Goal: Transaction & Acquisition: Purchase product/service

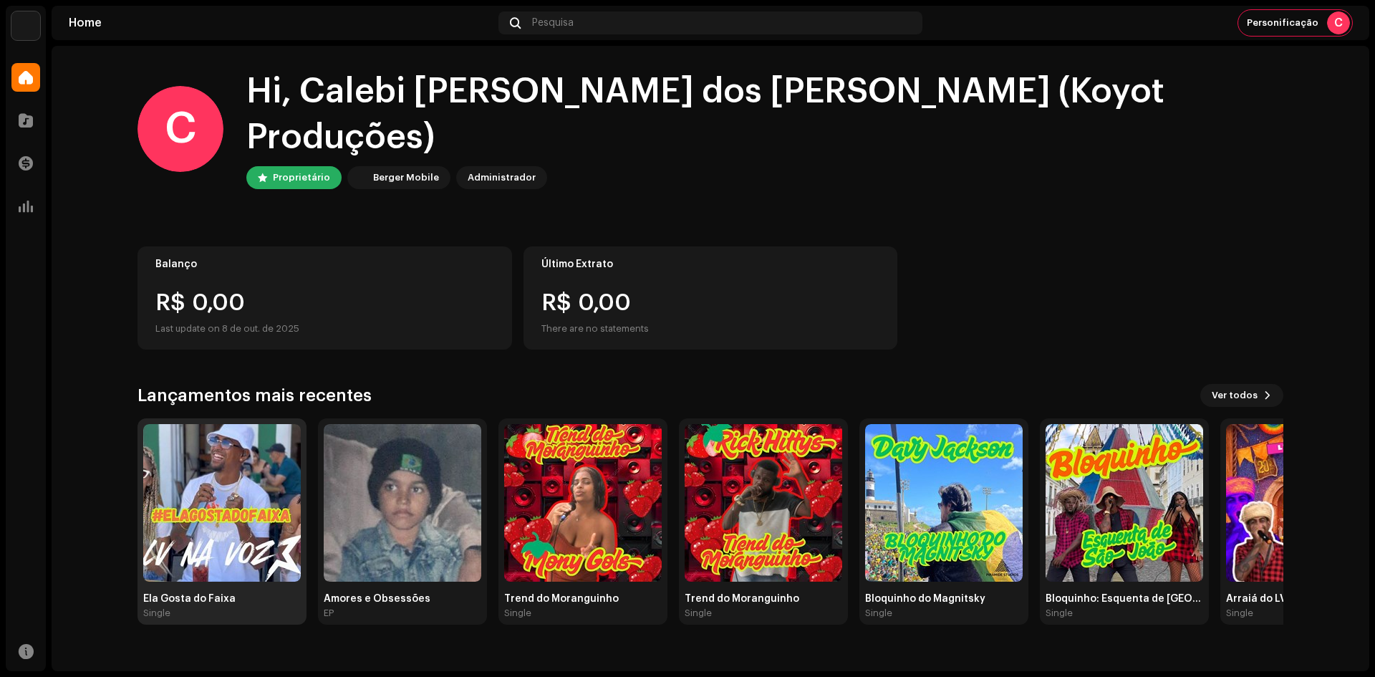
click at [243, 424] on img at bounding box center [222, 503] width 158 height 158
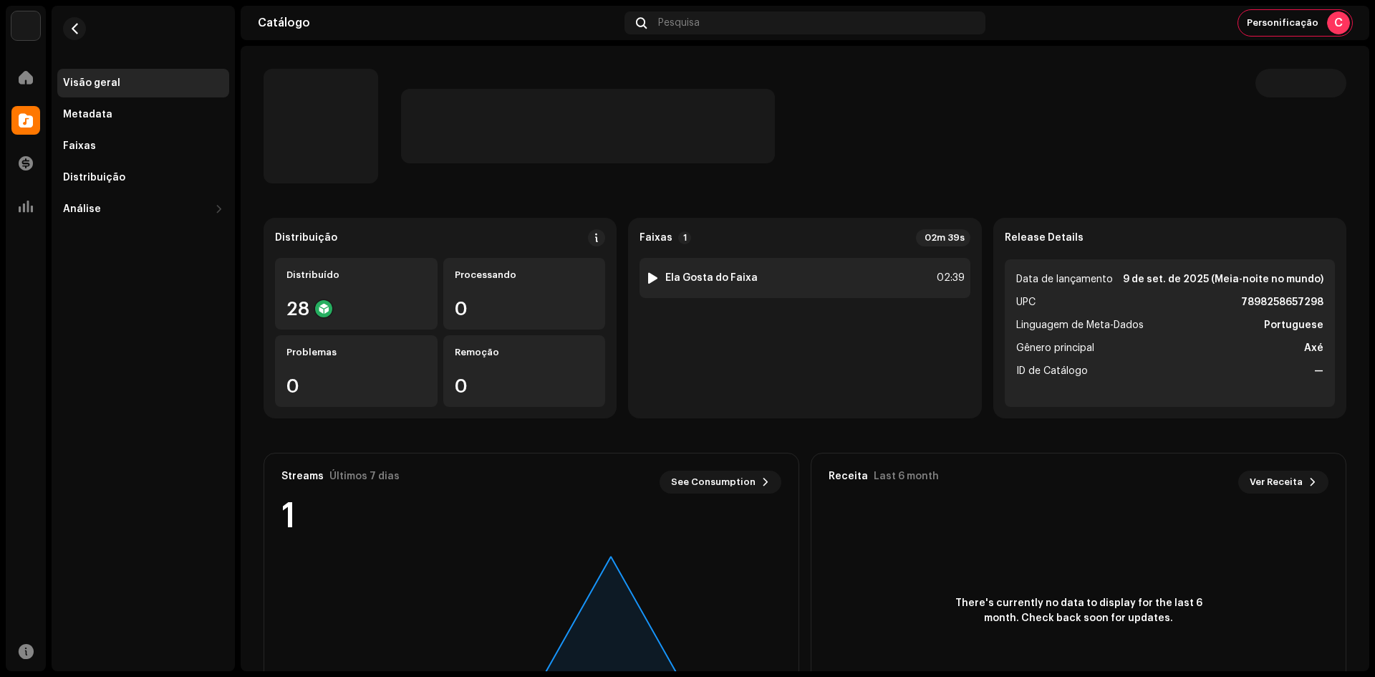
click at [804, 279] on div "1 Ela Gosta do Faixa 02:39" at bounding box center [804, 278] width 330 height 40
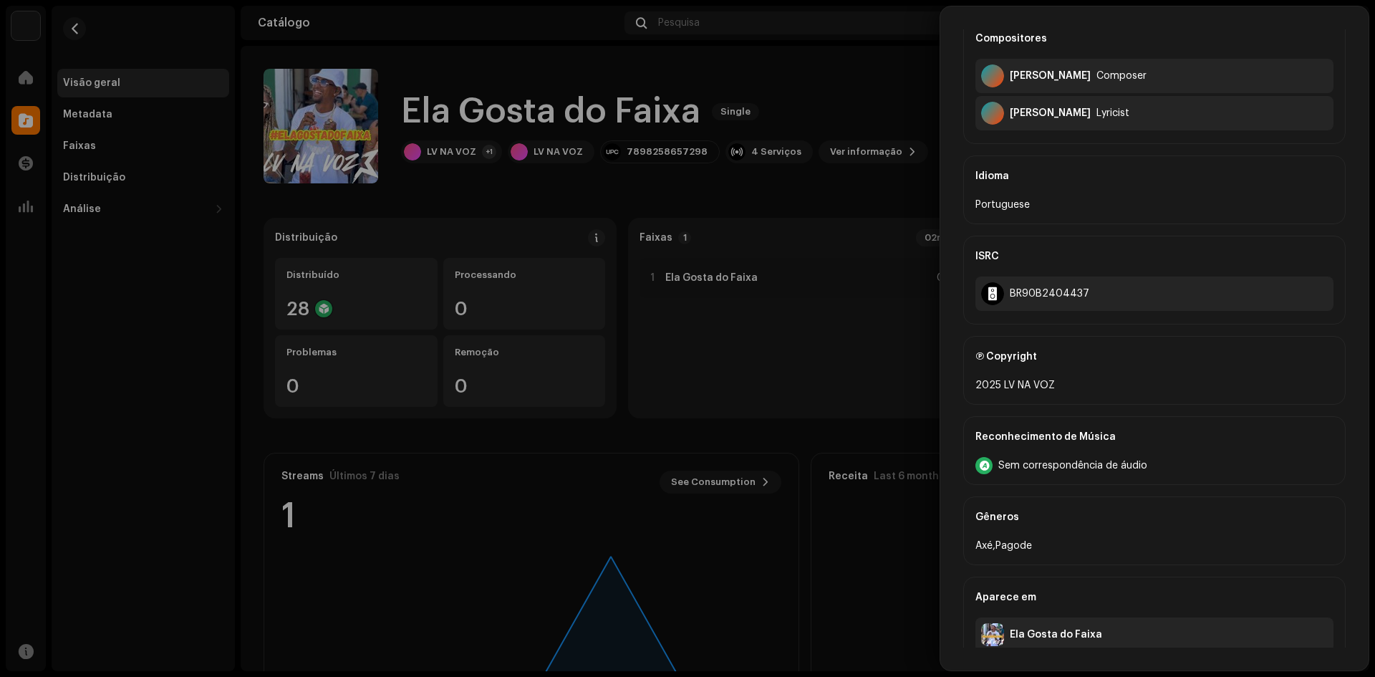
scroll to position [387, 0]
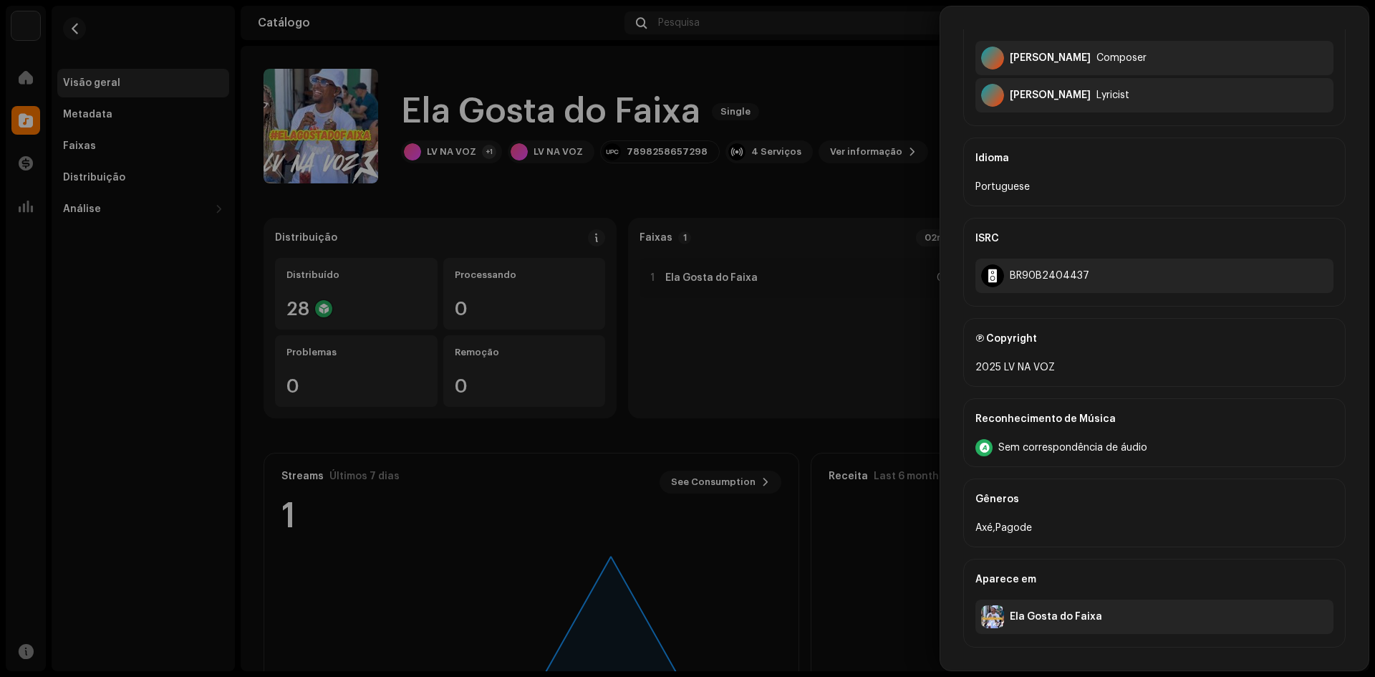
click at [620, 440] on div at bounding box center [687, 338] width 1375 height 677
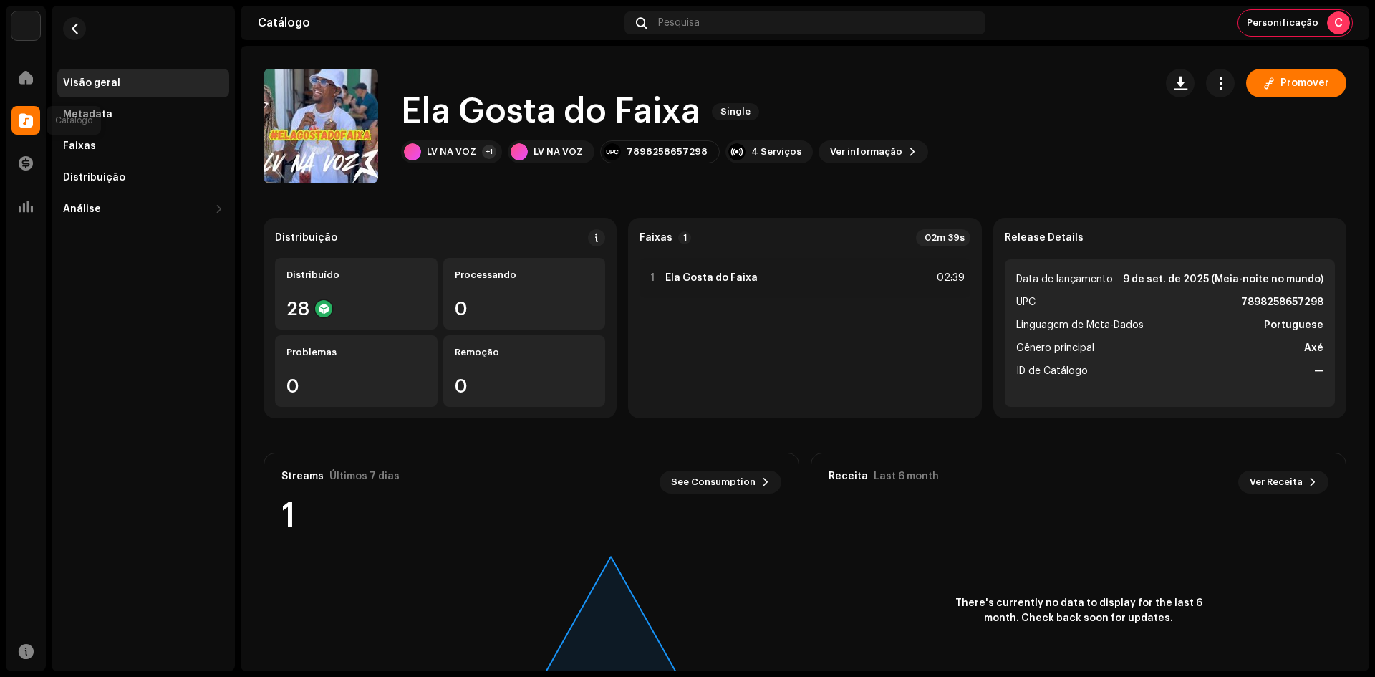
click at [22, 115] on span at bounding box center [26, 120] width 14 height 11
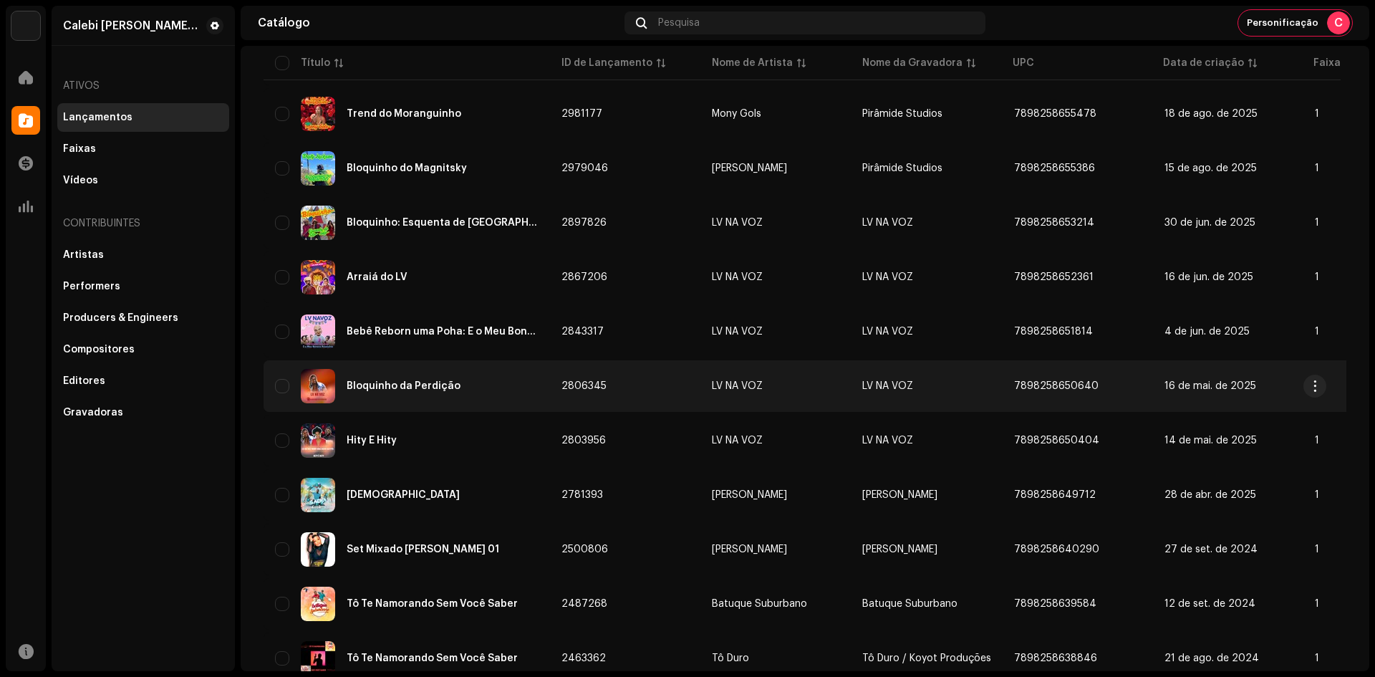
scroll to position [501, 0]
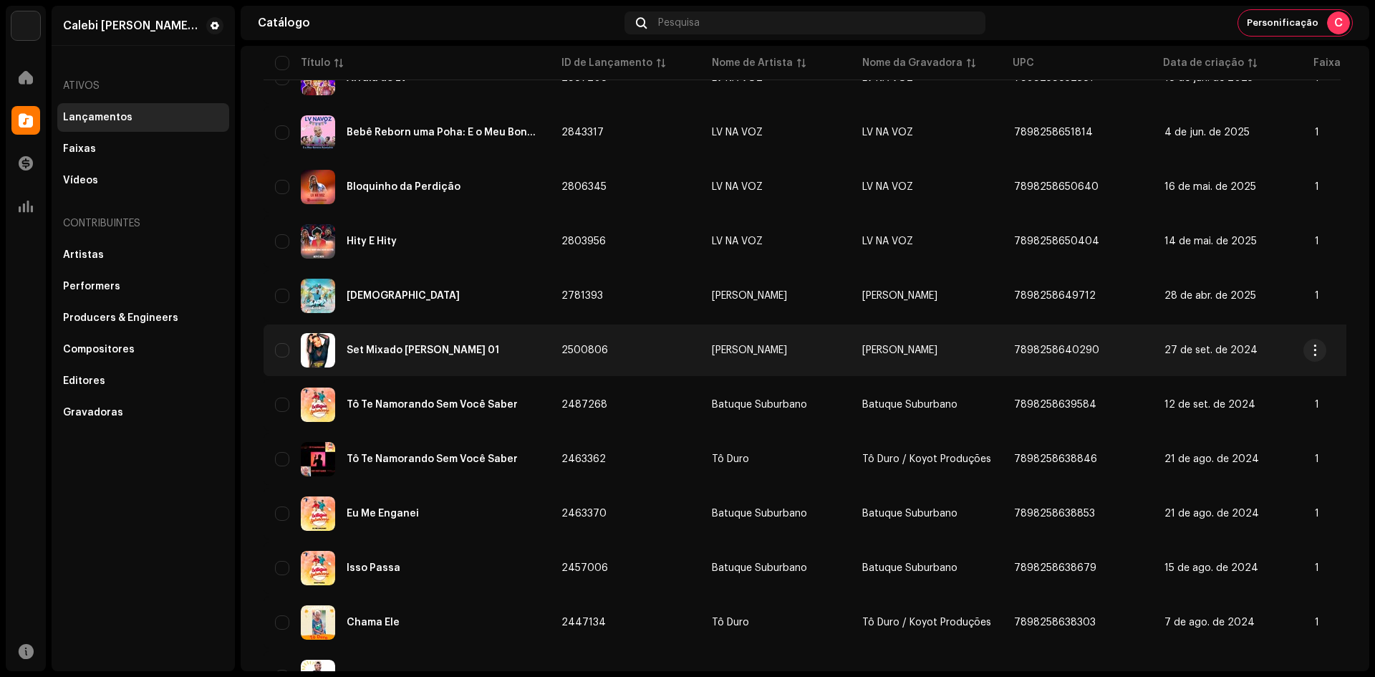
click at [506, 338] on div "Set Mixado [PERSON_NAME] 01" at bounding box center [407, 350] width 264 height 34
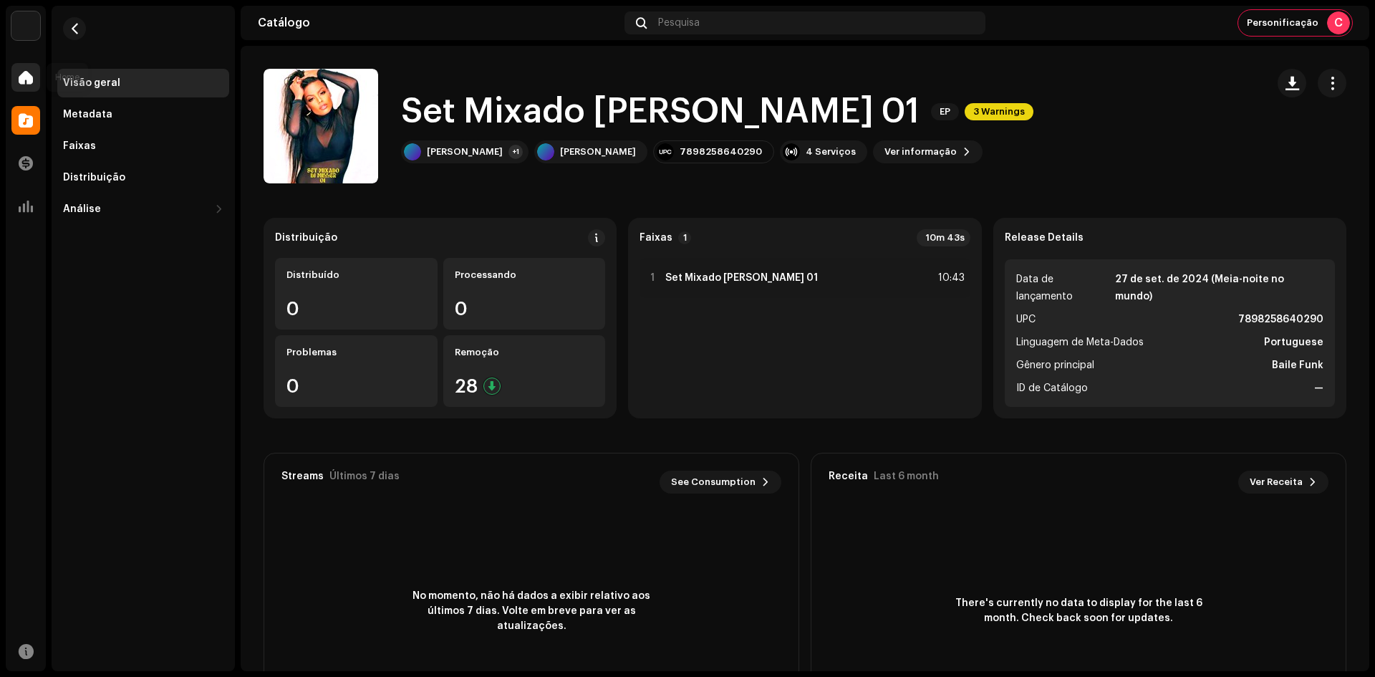
click at [22, 74] on span at bounding box center [26, 77] width 14 height 11
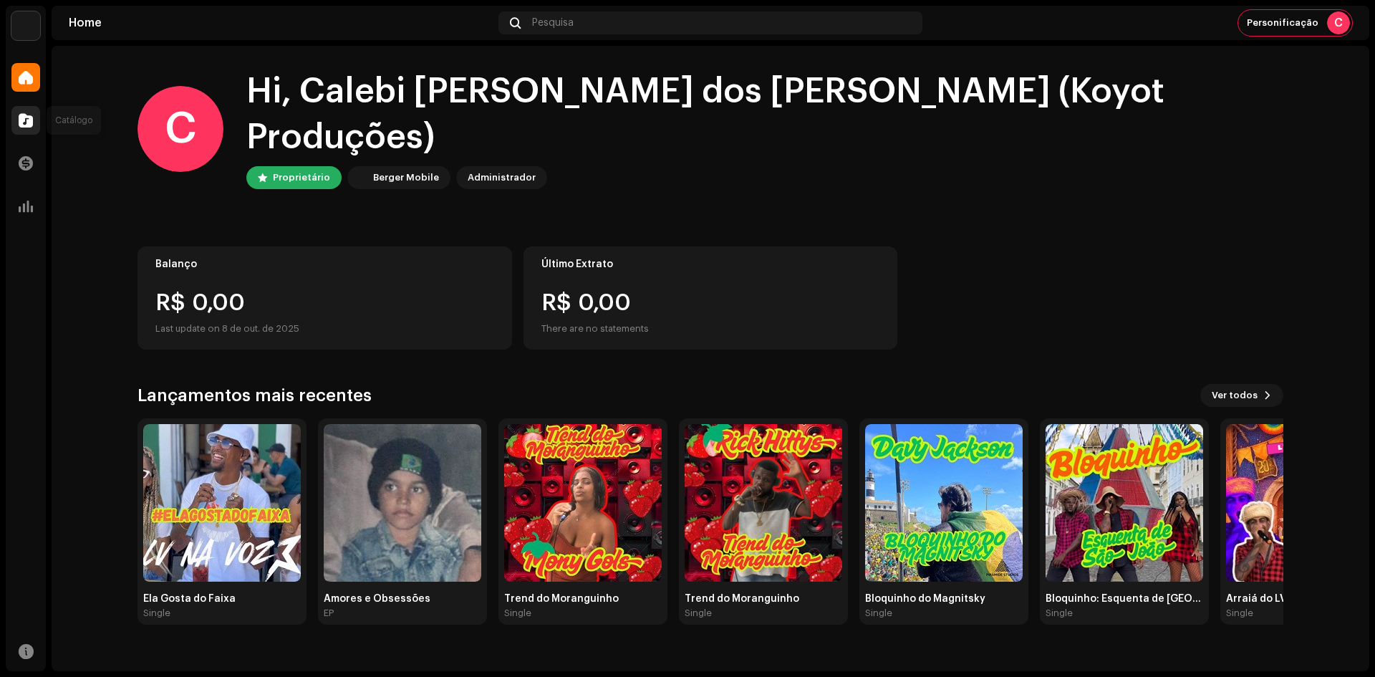
click at [28, 123] on span at bounding box center [26, 120] width 14 height 11
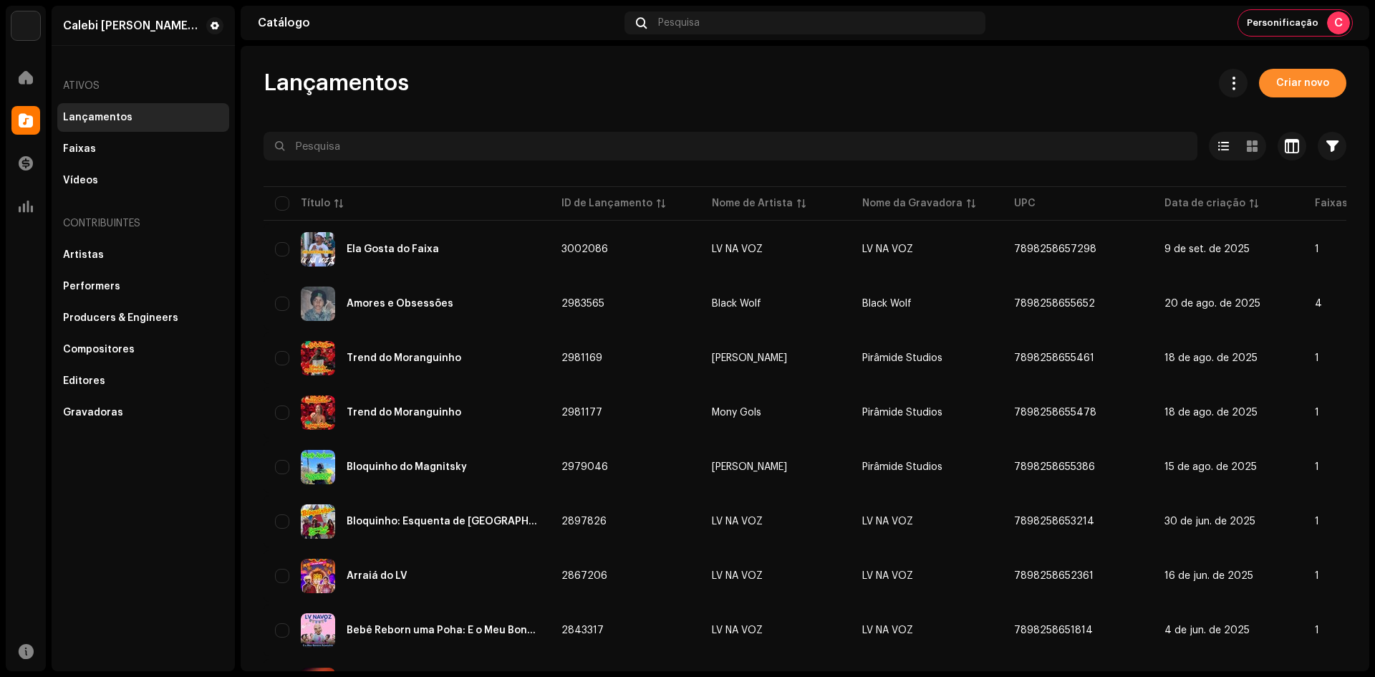
click at [1318, 82] on span "Criar novo" at bounding box center [1302, 83] width 53 height 29
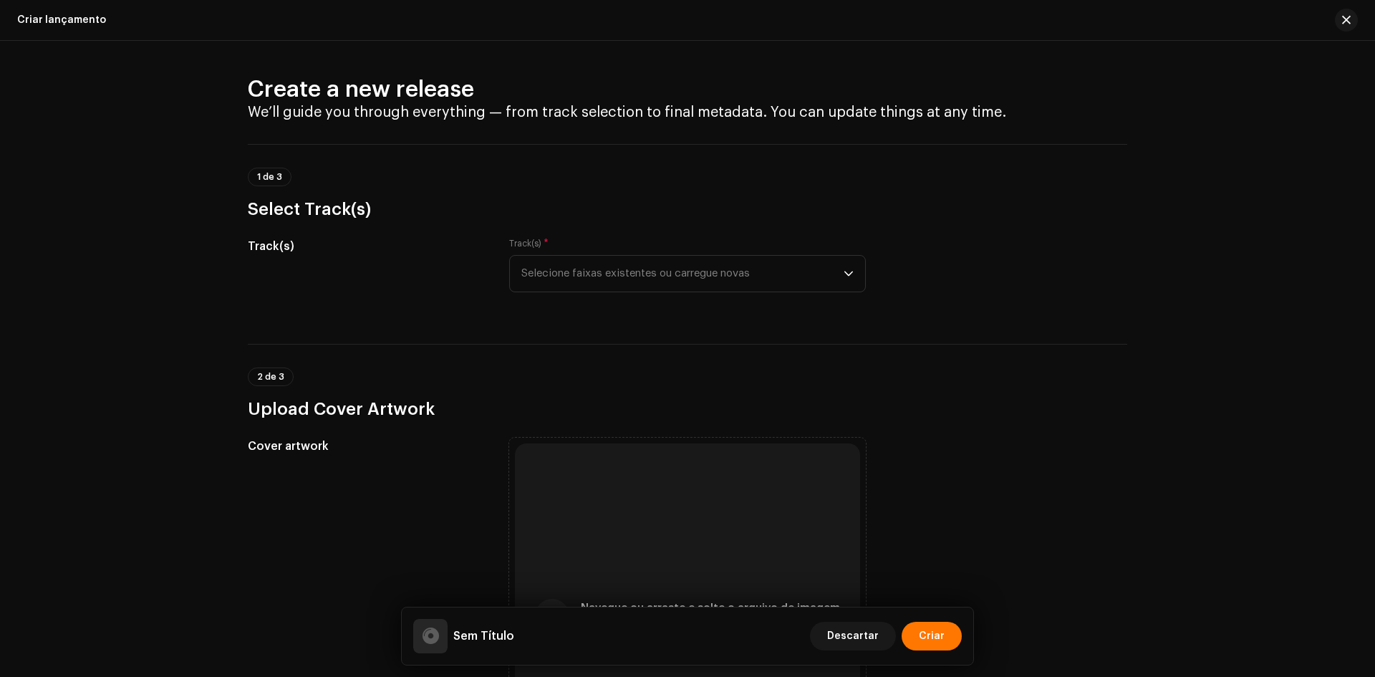
click at [627, 387] on div "2 de 3 Upload Cover Artwork" at bounding box center [687, 393] width 879 height 53
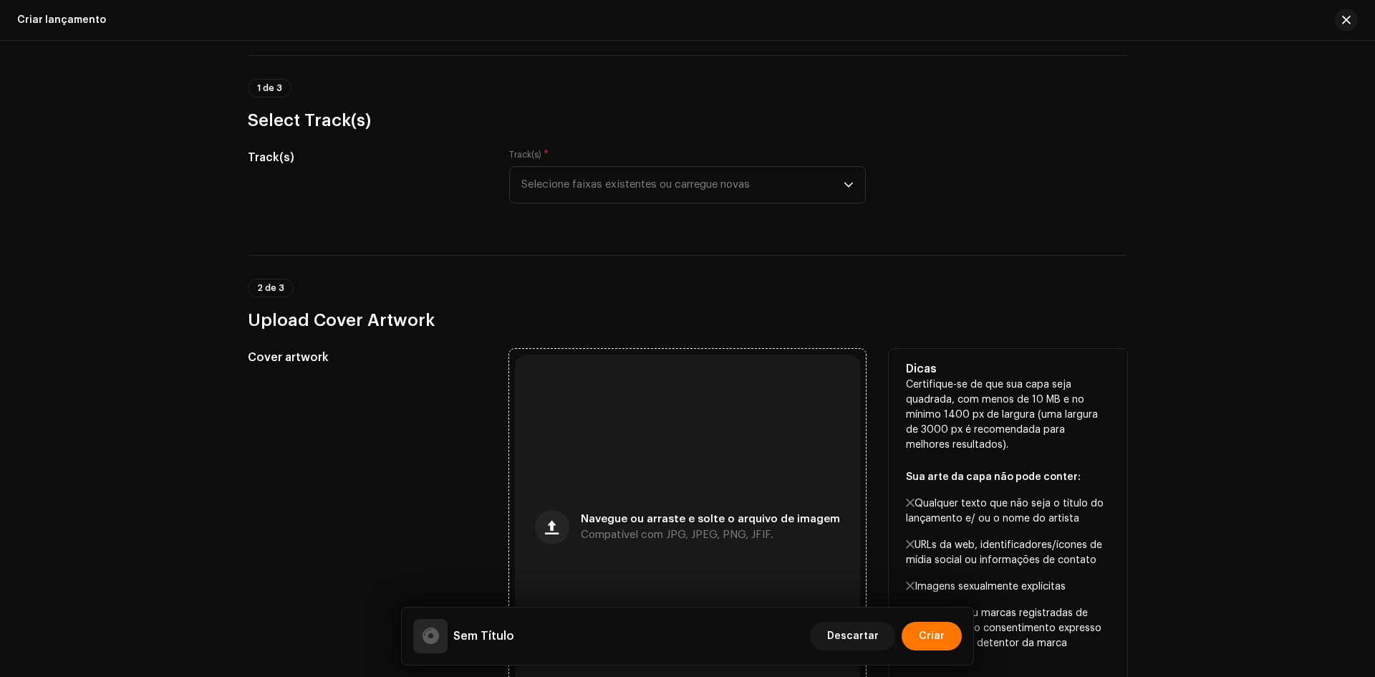
scroll to position [215, 0]
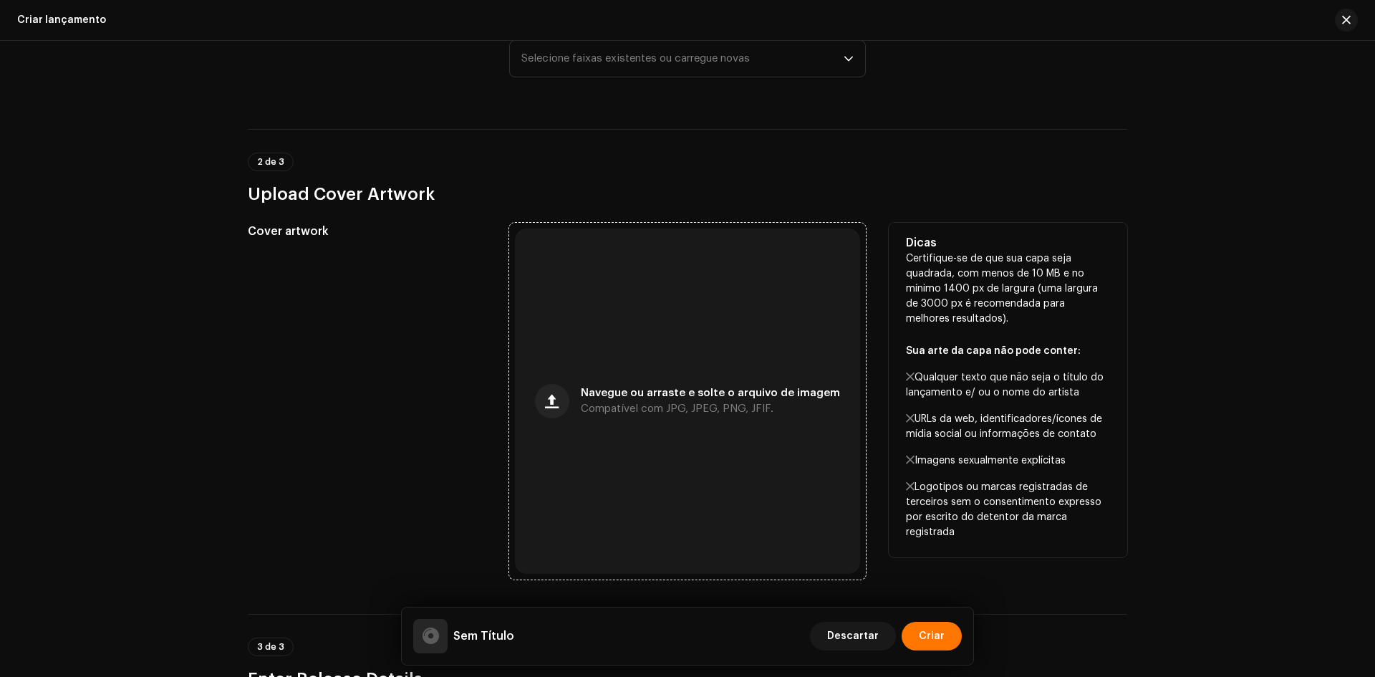
click at [631, 365] on div "Navegue ou arraste e solte o arquivo de imagem Compatível com JPG, JPEG, PNG, J…" at bounding box center [687, 400] width 345 height 345
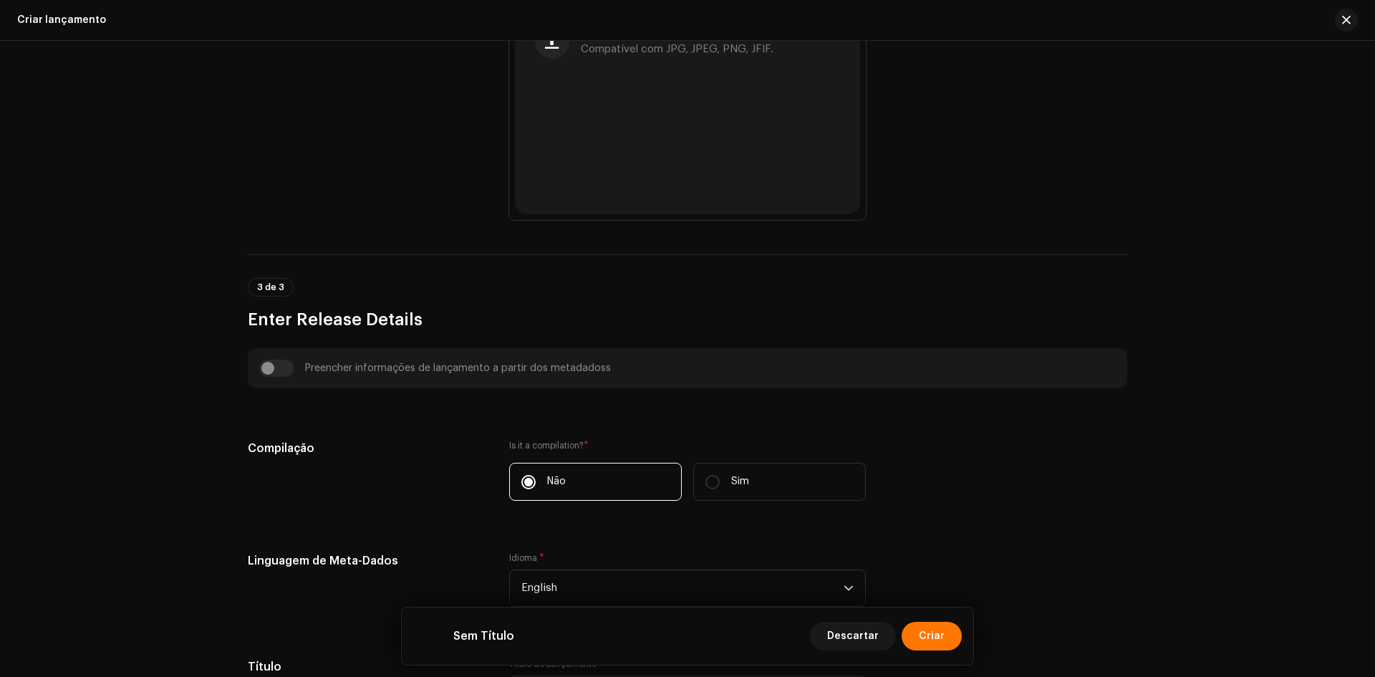
scroll to position [788, 0]
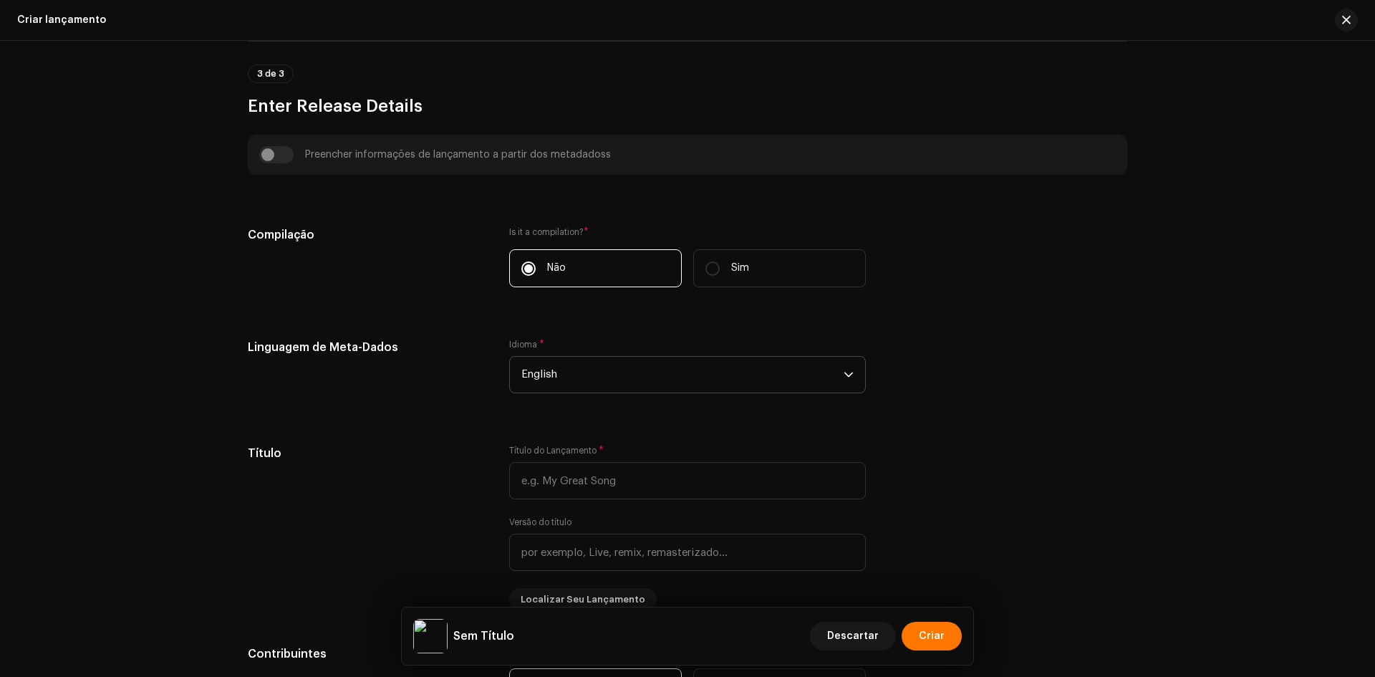
click at [590, 375] on span "English" at bounding box center [682, 375] width 322 height 36
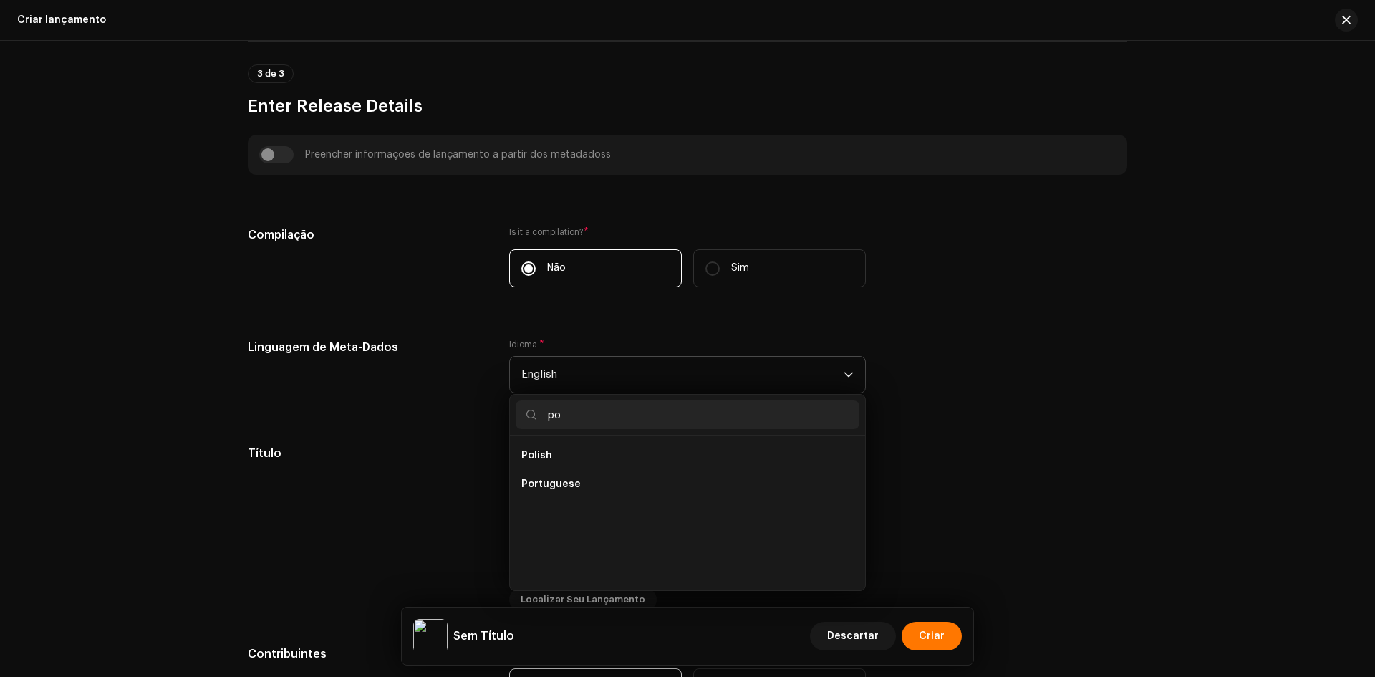
scroll to position [0, 0]
type input "po"
click at [530, 483] on span "Portuguese" at bounding box center [550, 484] width 59 height 14
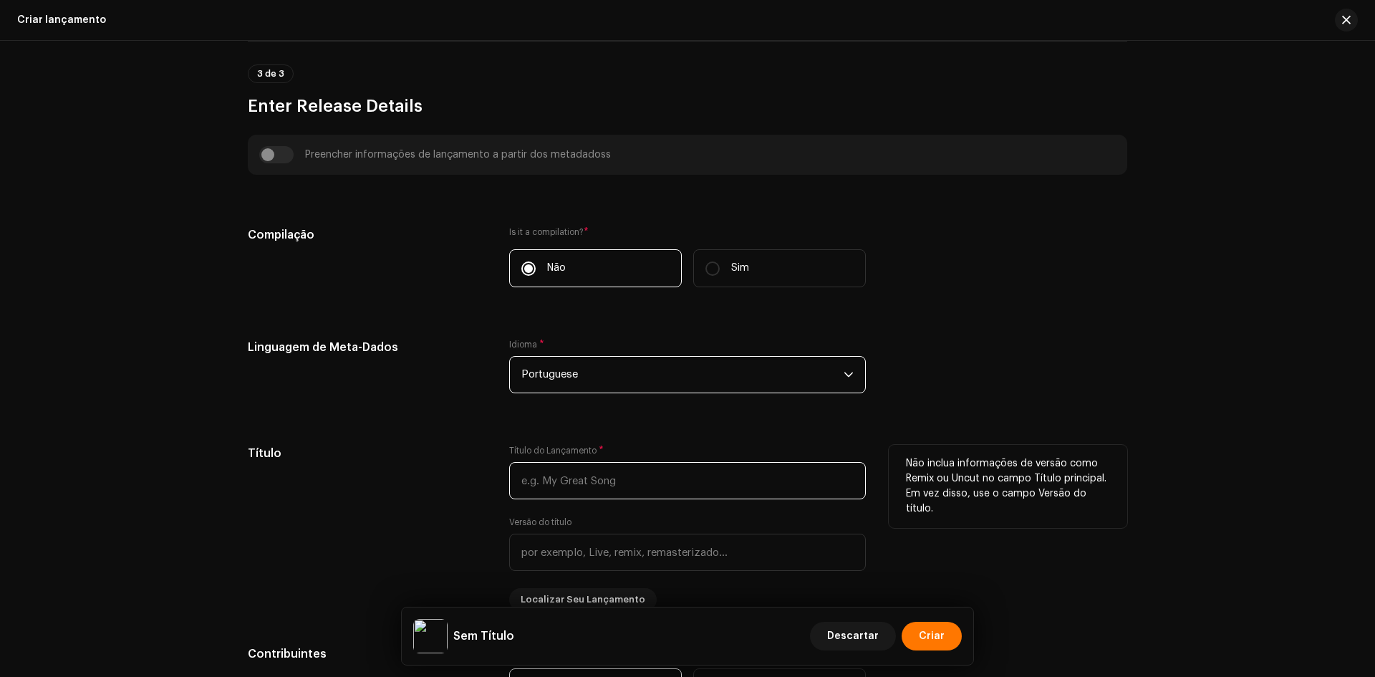
click at [555, 463] on input "text" at bounding box center [687, 480] width 357 height 37
paste input "Desbloqueia Aí"
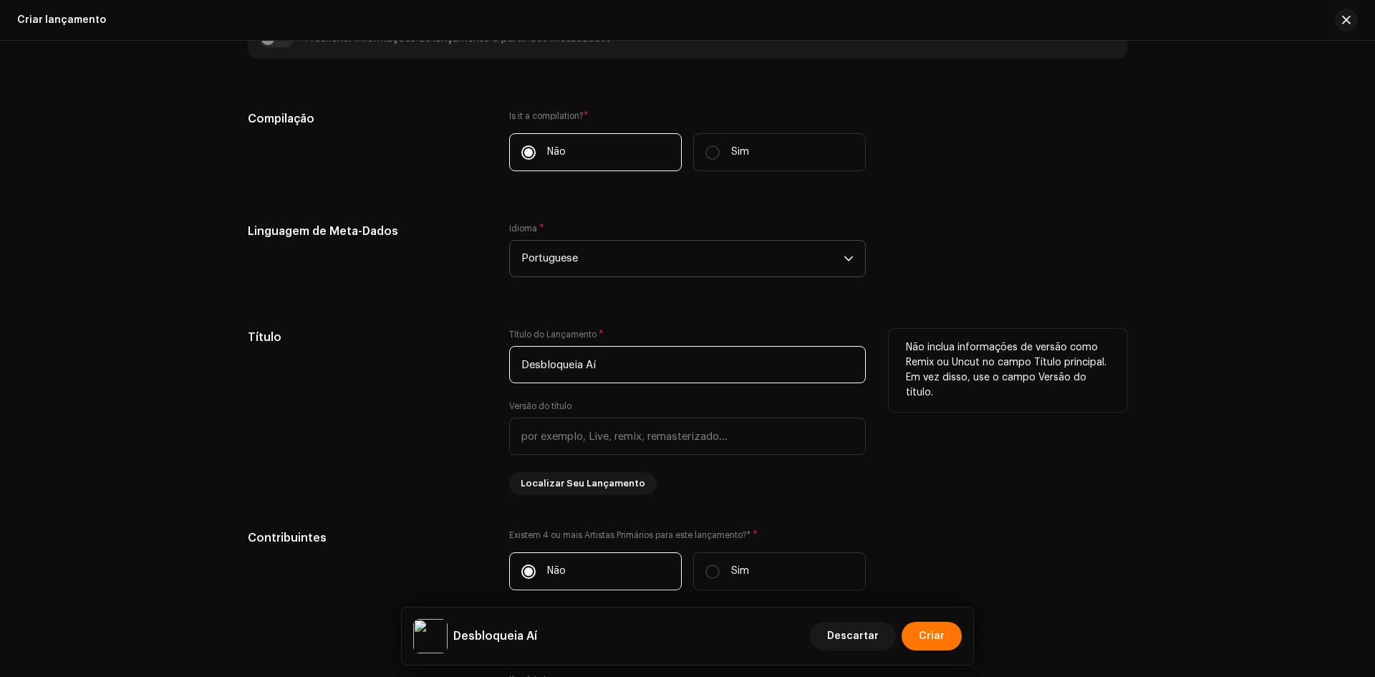
scroll to position [1002, 0]
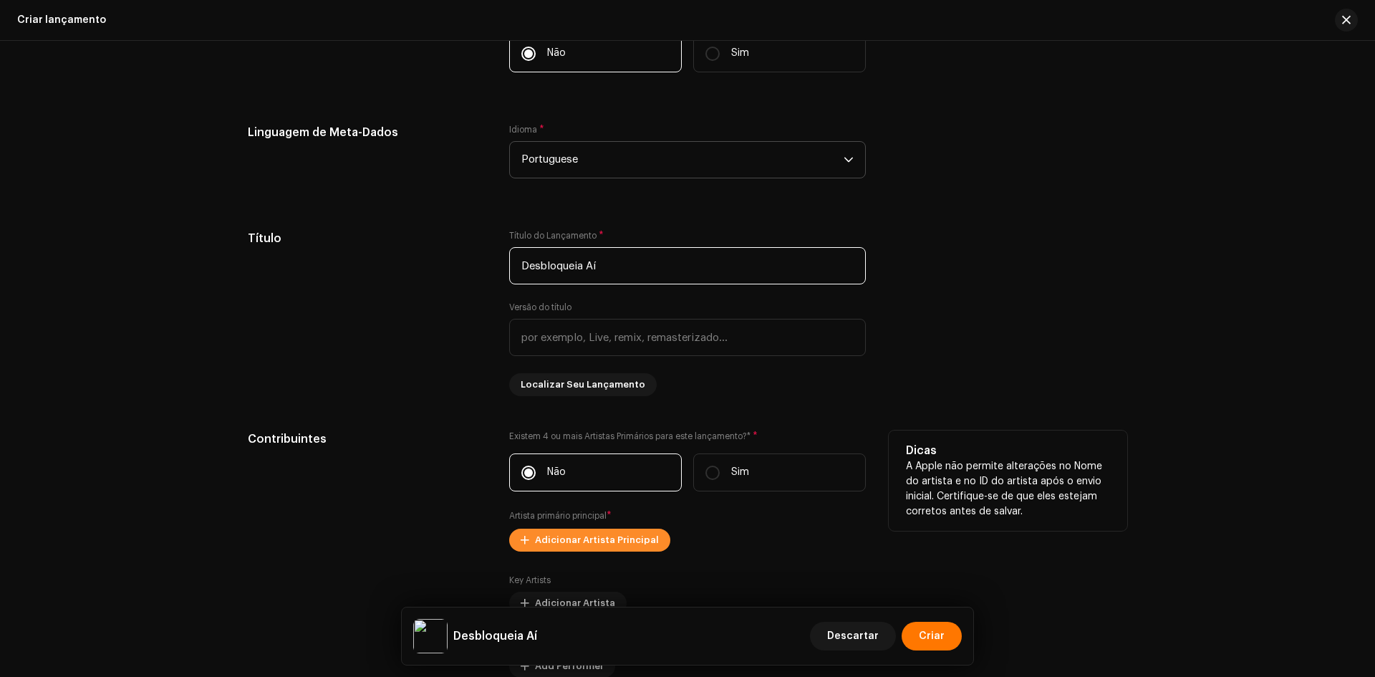
type input "Desbloqueia Aí"
click at [580, 547] on span "Adicionar Artista Principal" at bounding box center [597, 540] width 124 height 29
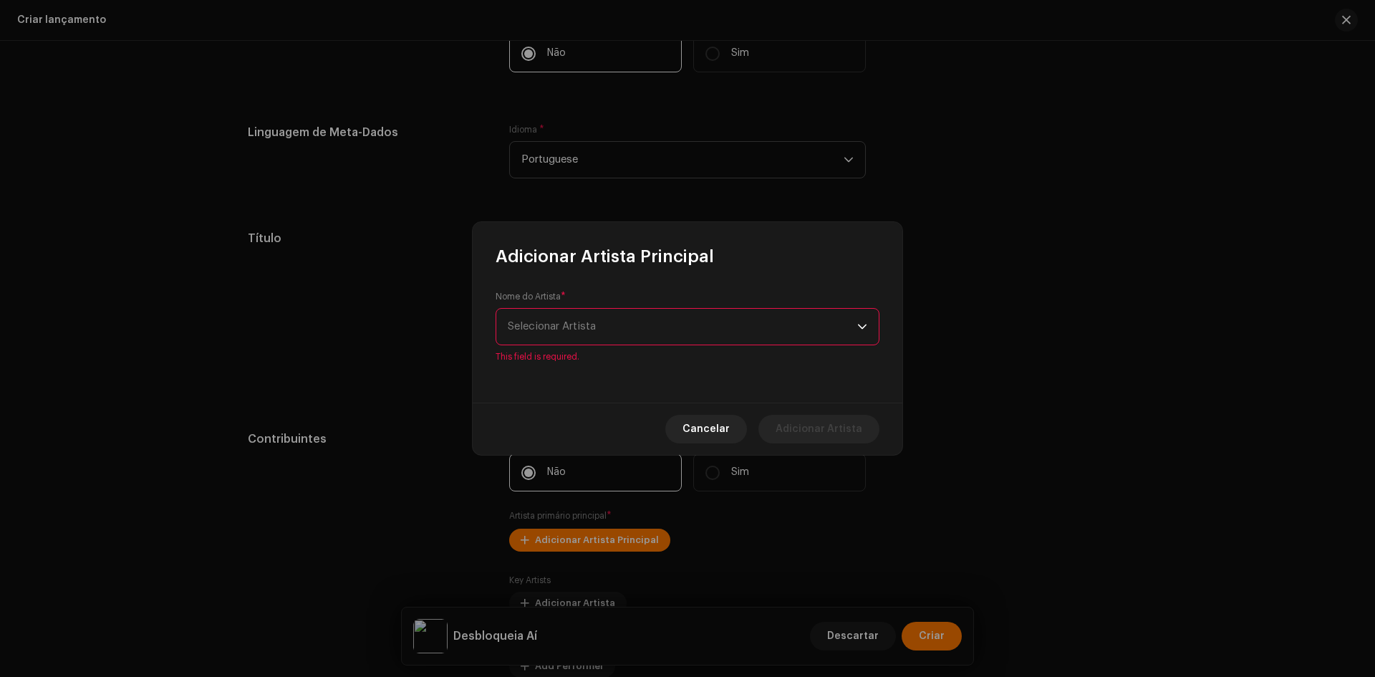
click at [586, 337] on span "Selecionar Artista" at bounding box center [682, 327] width 349 height 36
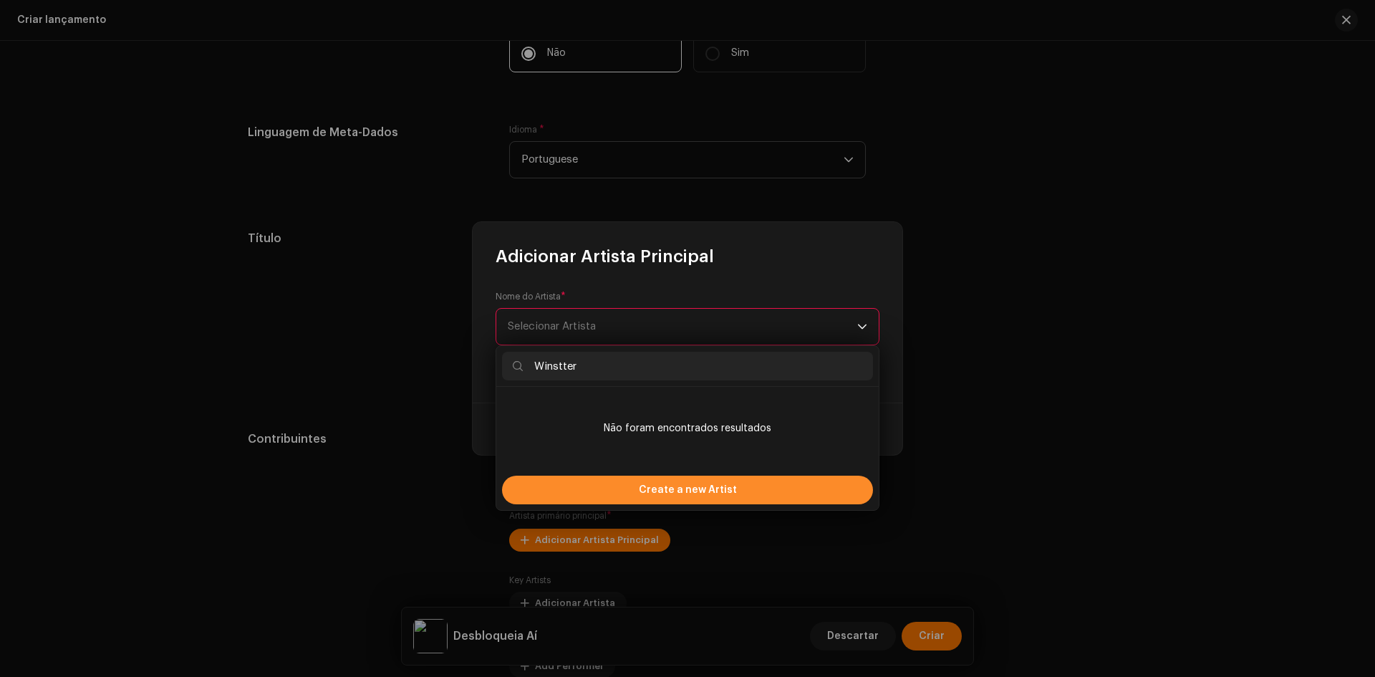
type input "Winstter"
click at [616, 487] on div "Create a new Artist" at bounding box center [687, 489] width 371 height 29
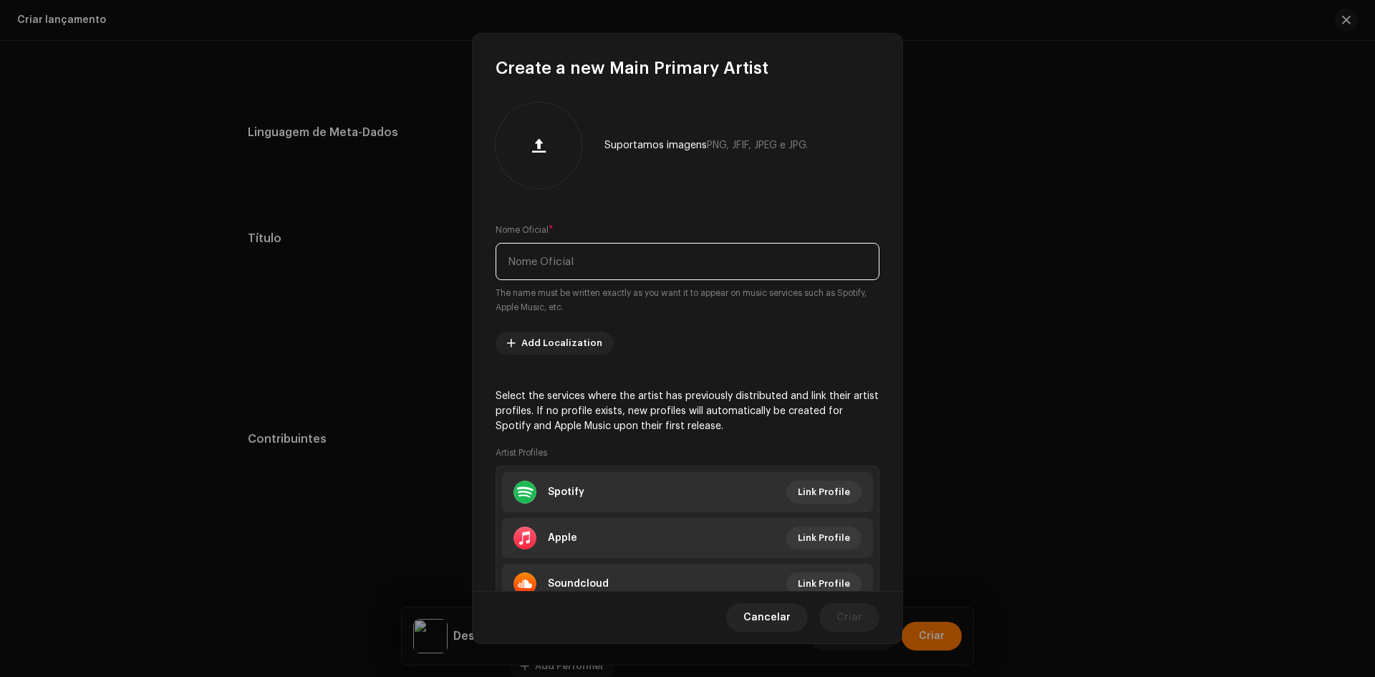
click at [601, 275] on input "text" at bounding box center [688, 261] width 384 height 37
paste input "Winstter"
type input "Winstter"
click at [851, 619] on span "Criar" at bounding box center [849, 617] width 26 height 29
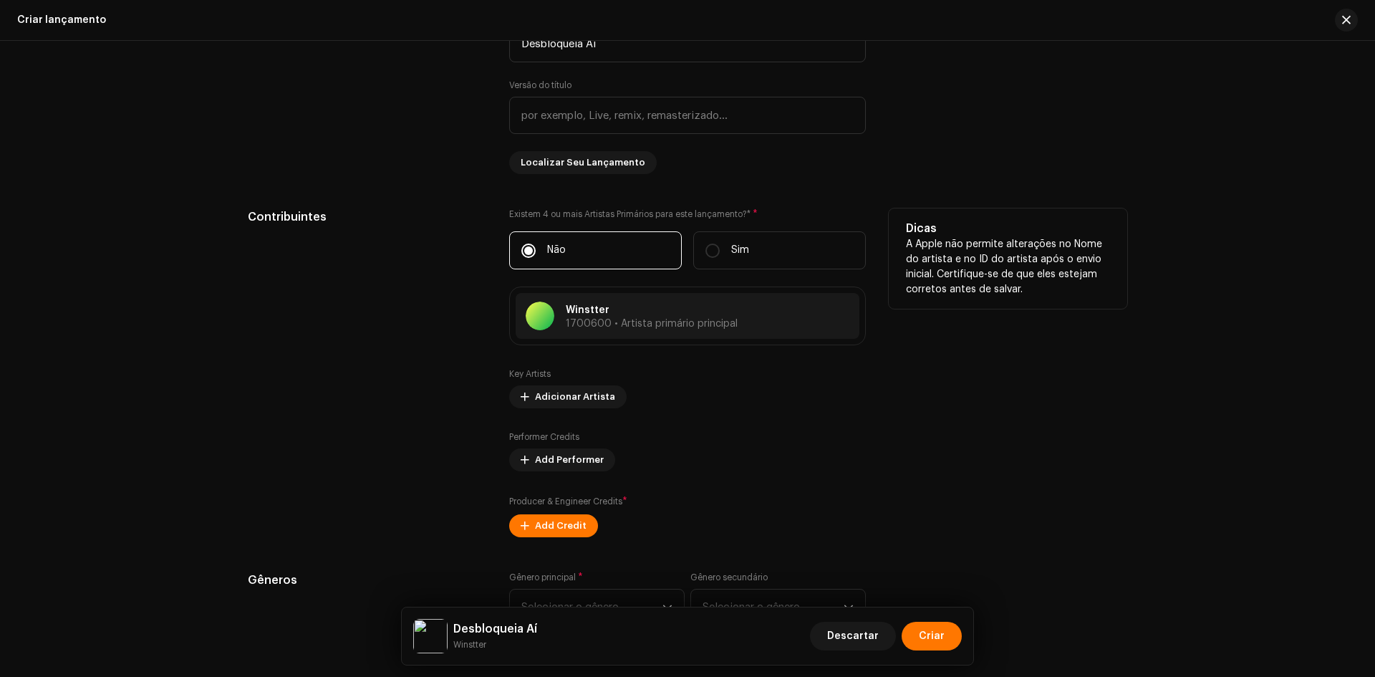
scroll to position [1360, 0]
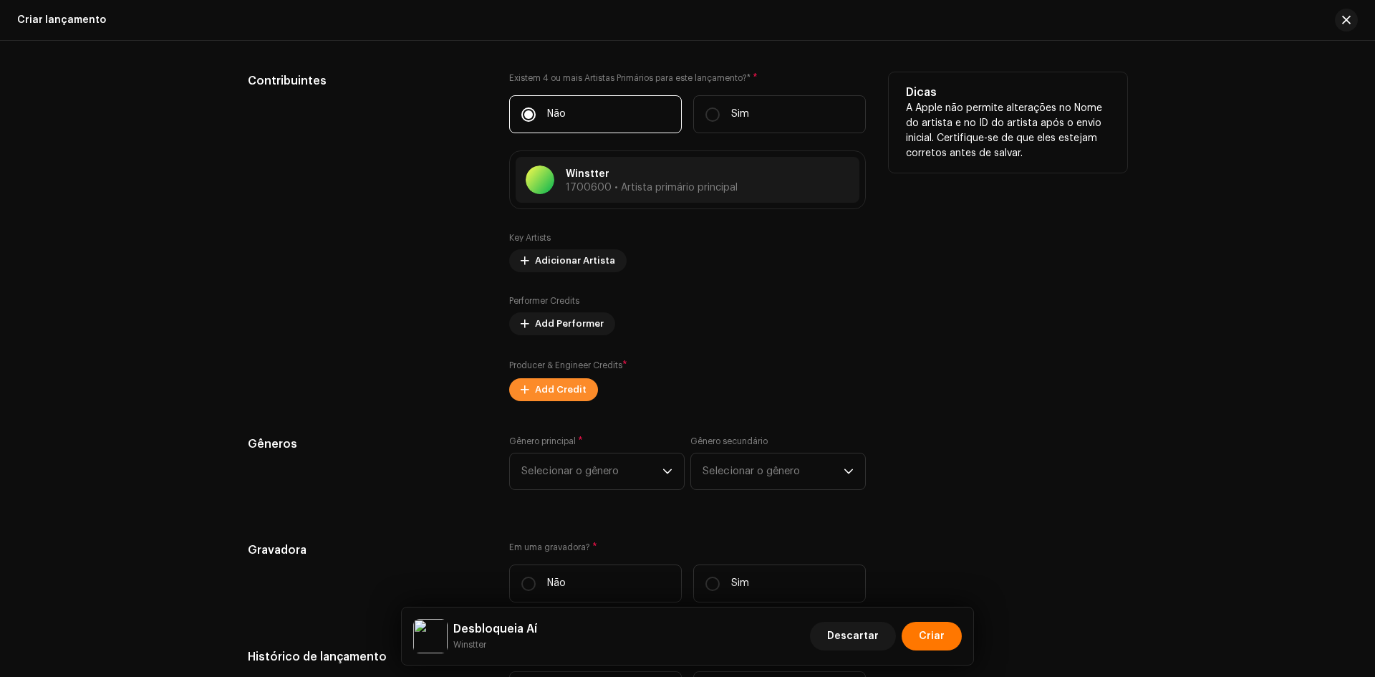
click at [582, 394] on button "Add Credit" at bounding box center [553, 389] width 89 height 23
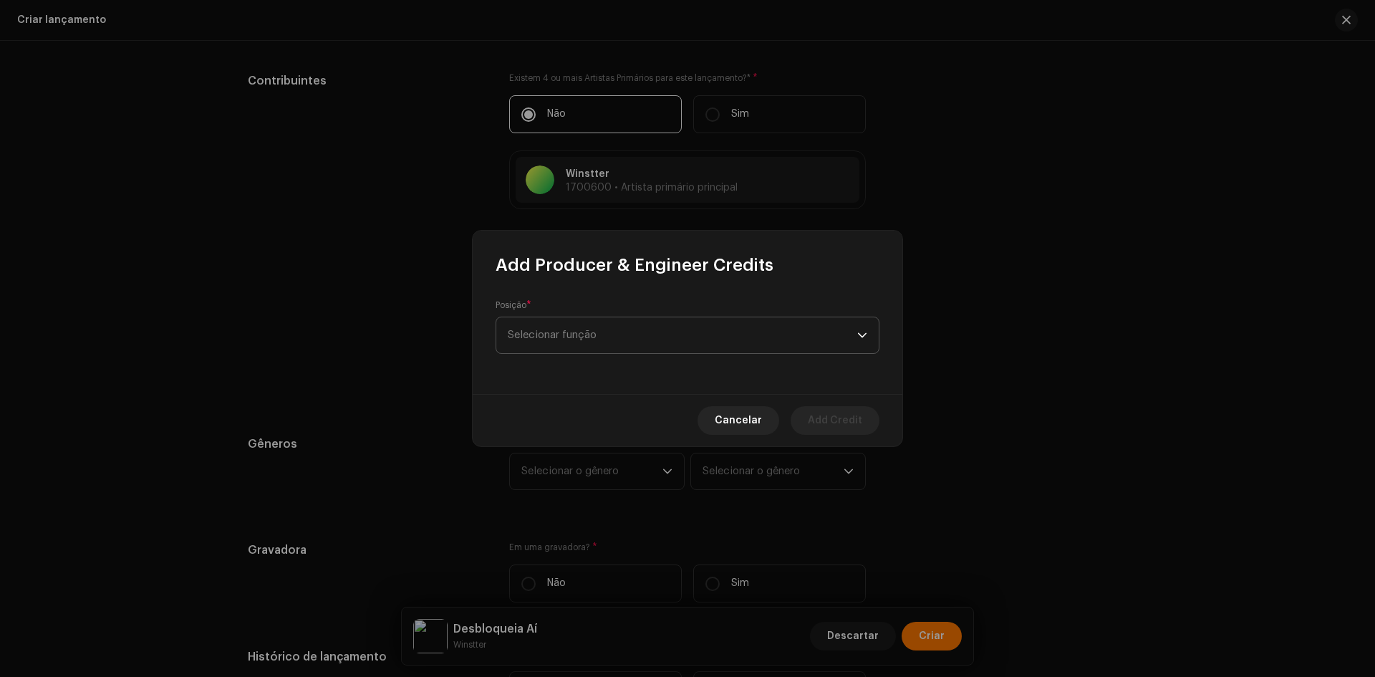
click at [622, 334] on span "Selecionar função" at bounding box center [682, 335] width 349 height 36
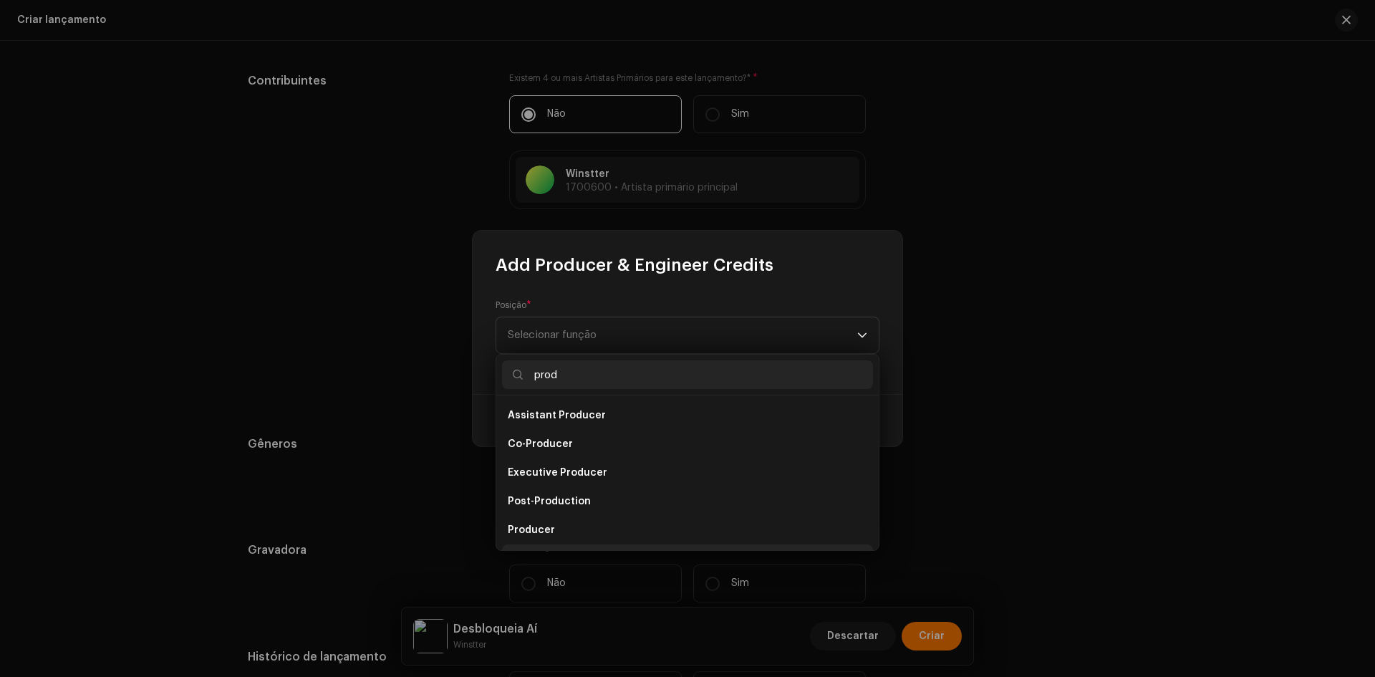
scroll to position [23, 0]
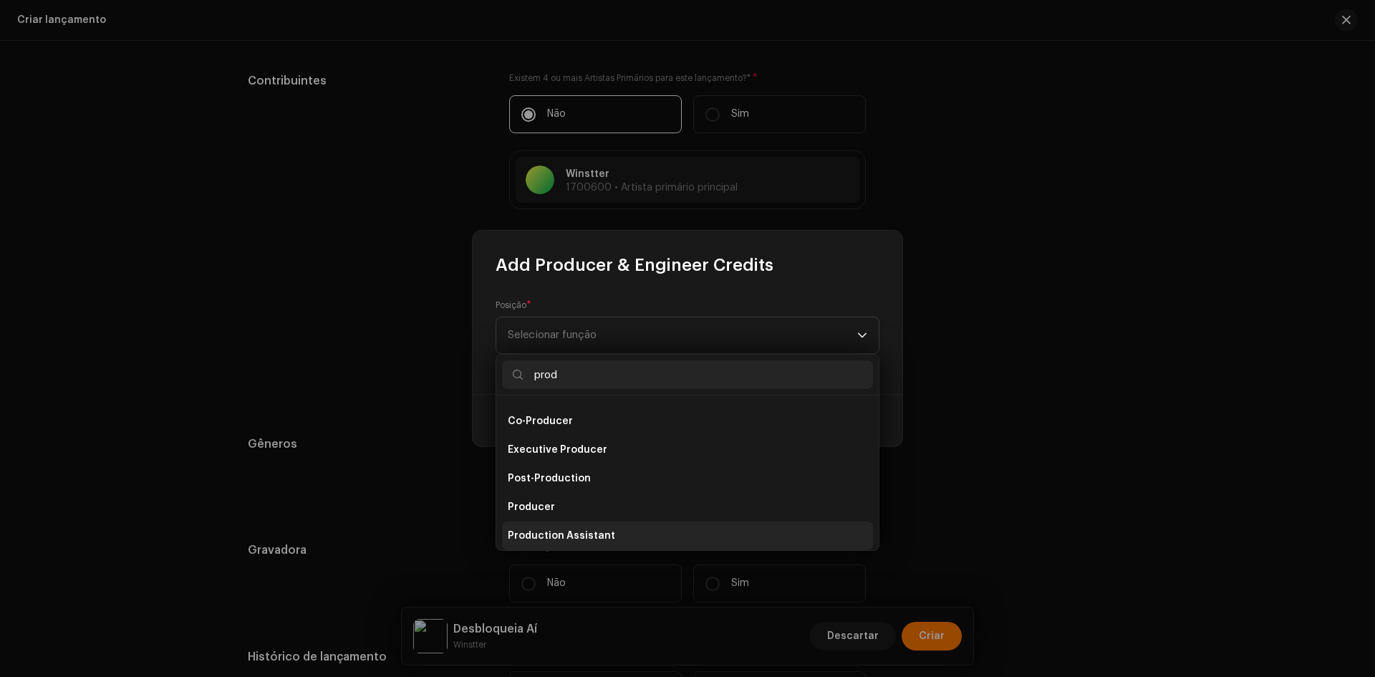
type input "prod"
drag, startPoint x: 521, startPoint y: 538, endPoint x: 526, endPoint y: 528, distance: 11.2
click at [522, 538] on span "Production Assistant" at bounding box center [561, 535] width 107 height 14
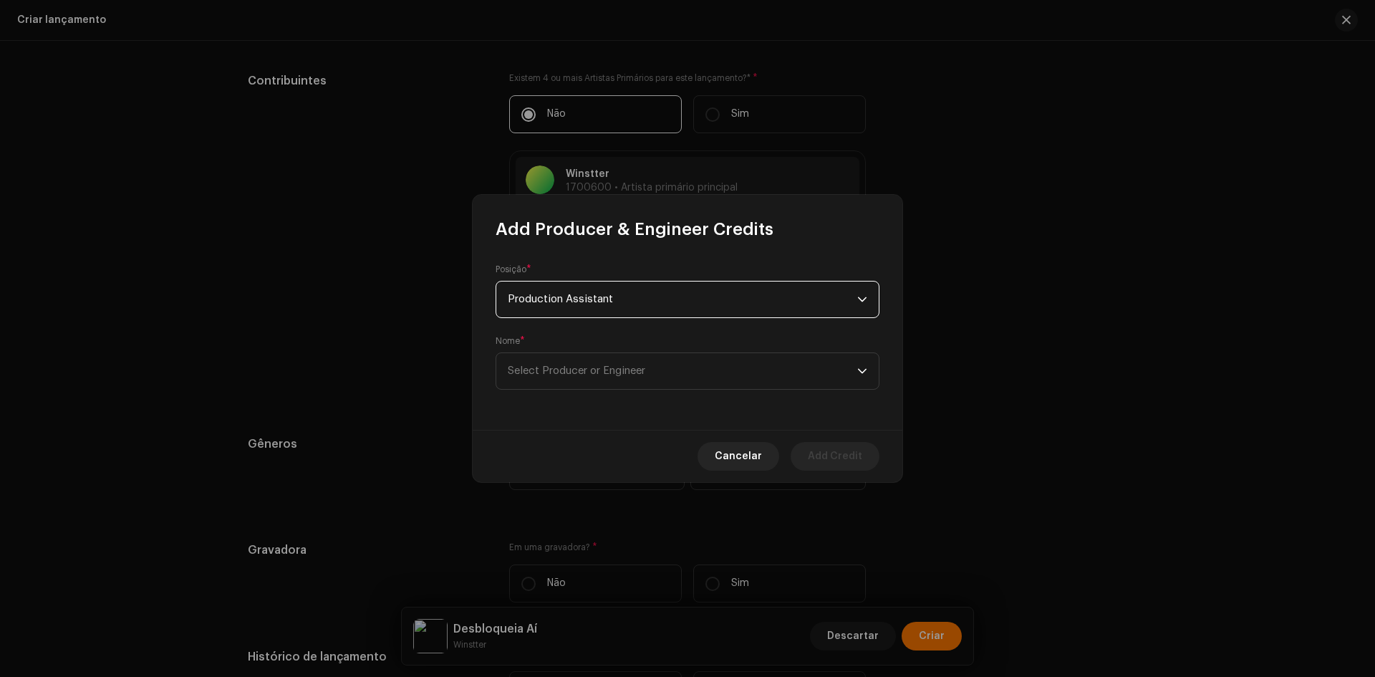
click at [551, 315] on span "Production Assistant" at bounding box center [682, 299] width 349 height 36
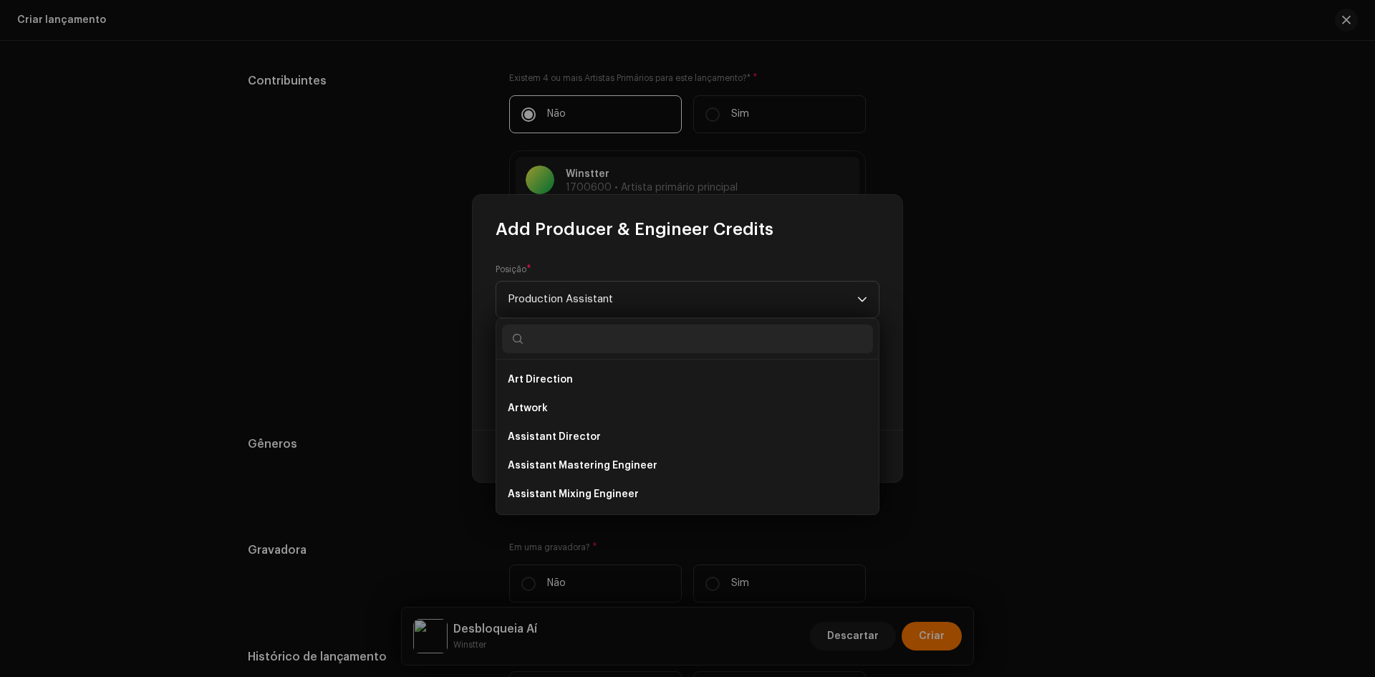
scroll to position [464, 0]
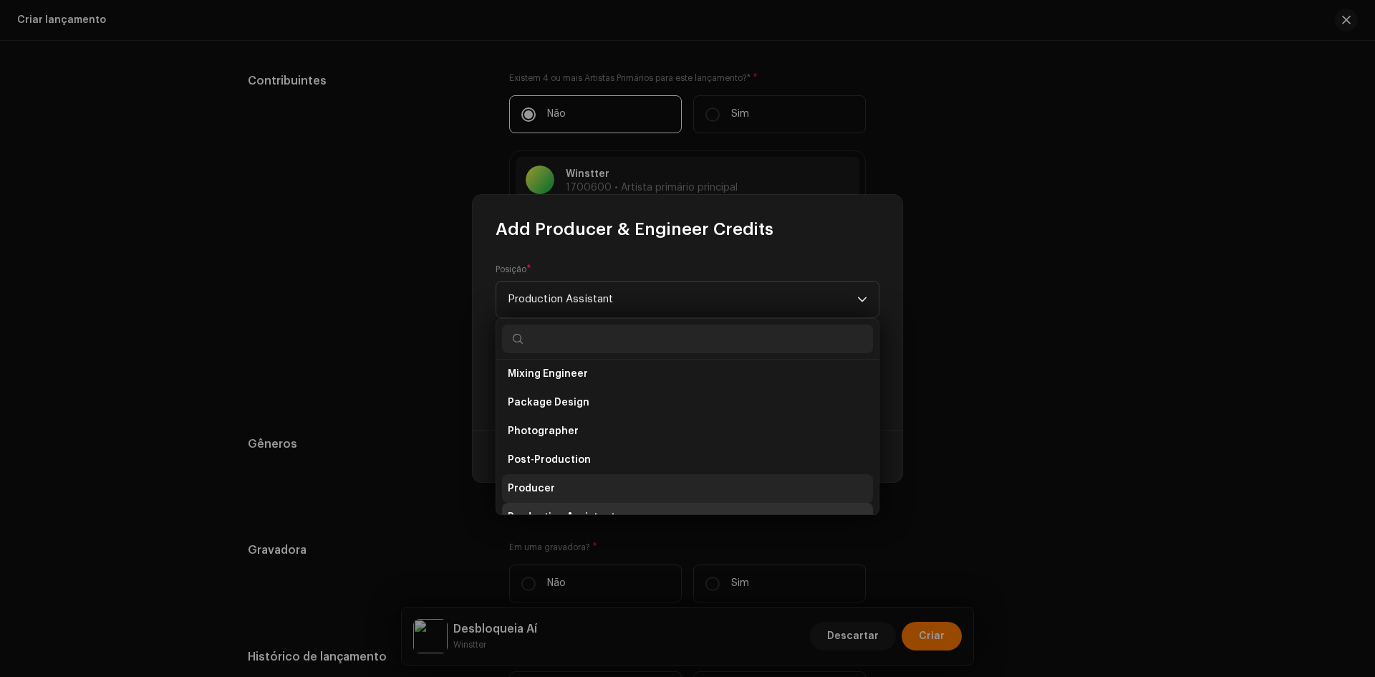
click at [529, 491] on span "Producer" at bounding box center [531, 488] width 47 height 14
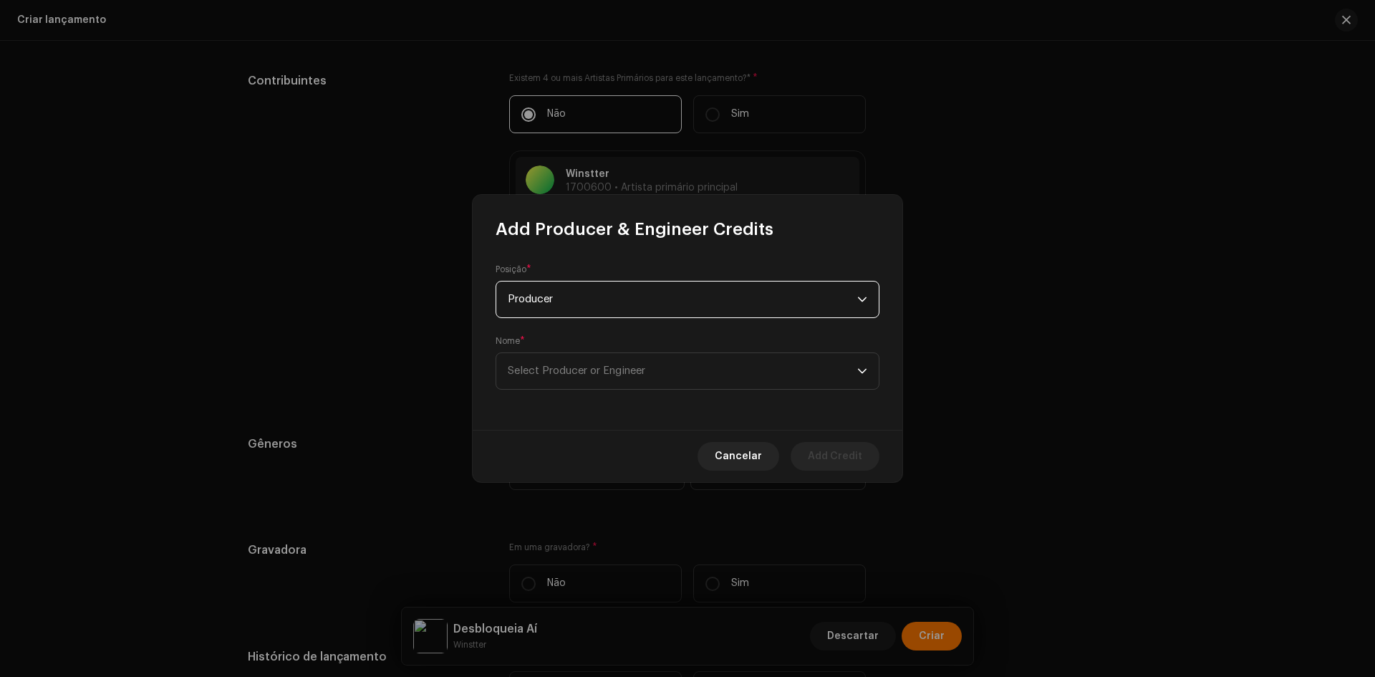
click at [543, 392] on div "Posição * Producer Nome * Select Producer or Engineer" at bounding box center [688, 335] width 430 height 189
click at [543, 384] on span "Select Producer or Engineer" at bounding box center [682, 371] width 349 height 36
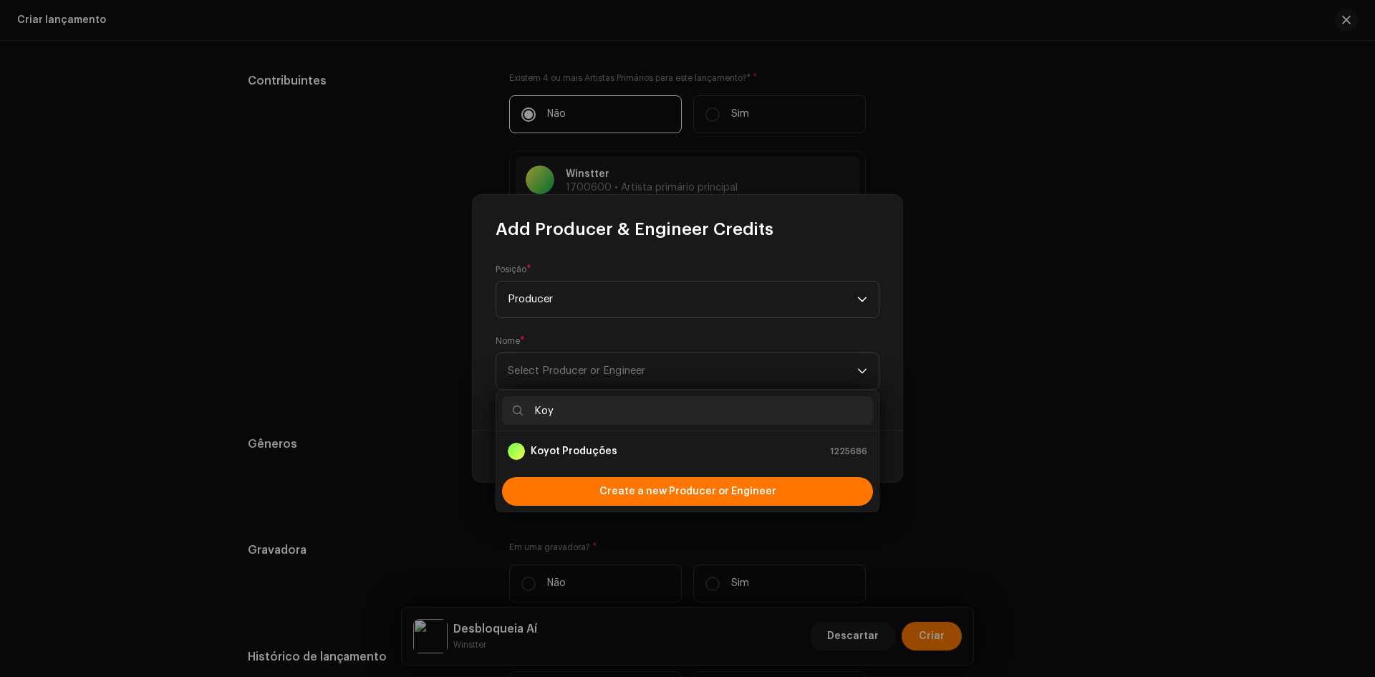
type input "Koy"
click at [566, 454] on strong "Koyot Produções" at bounding box center [574, 451] width 87 height 14
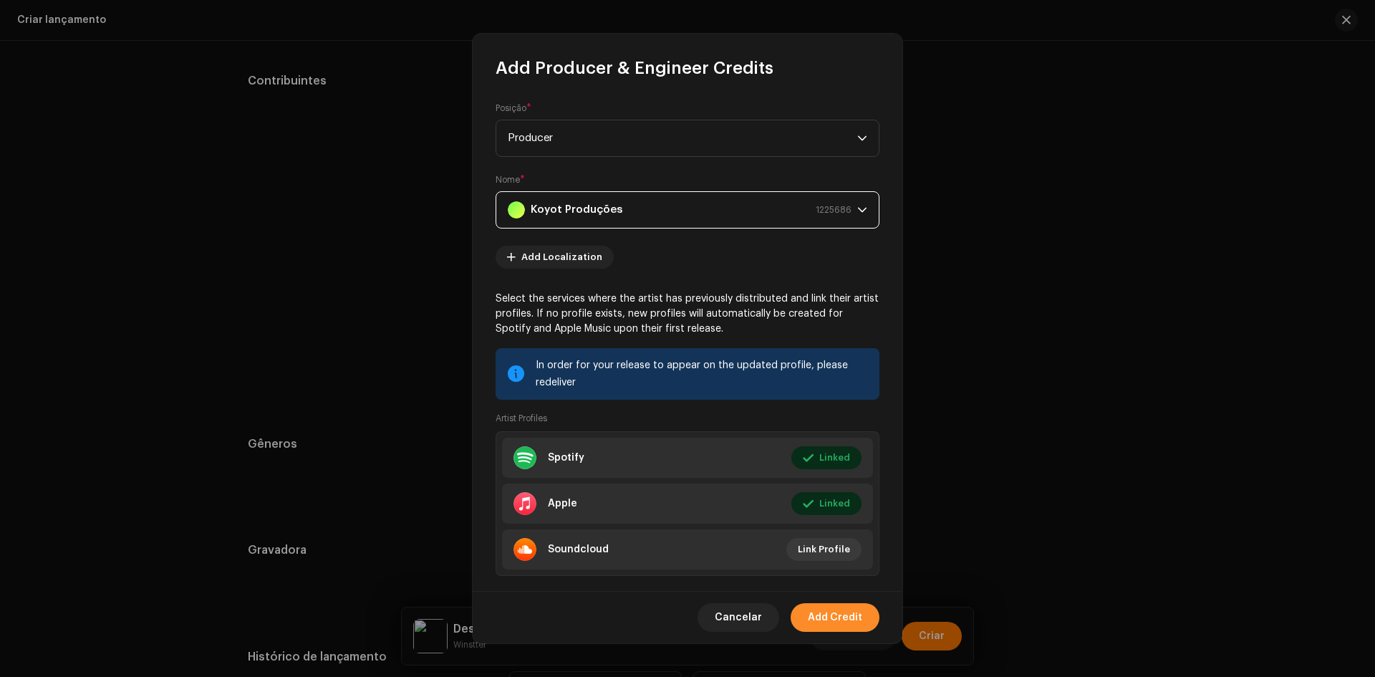
click at [826, 619] on span "Add Credit" at bounding box center [835, 617] width 54 height 29
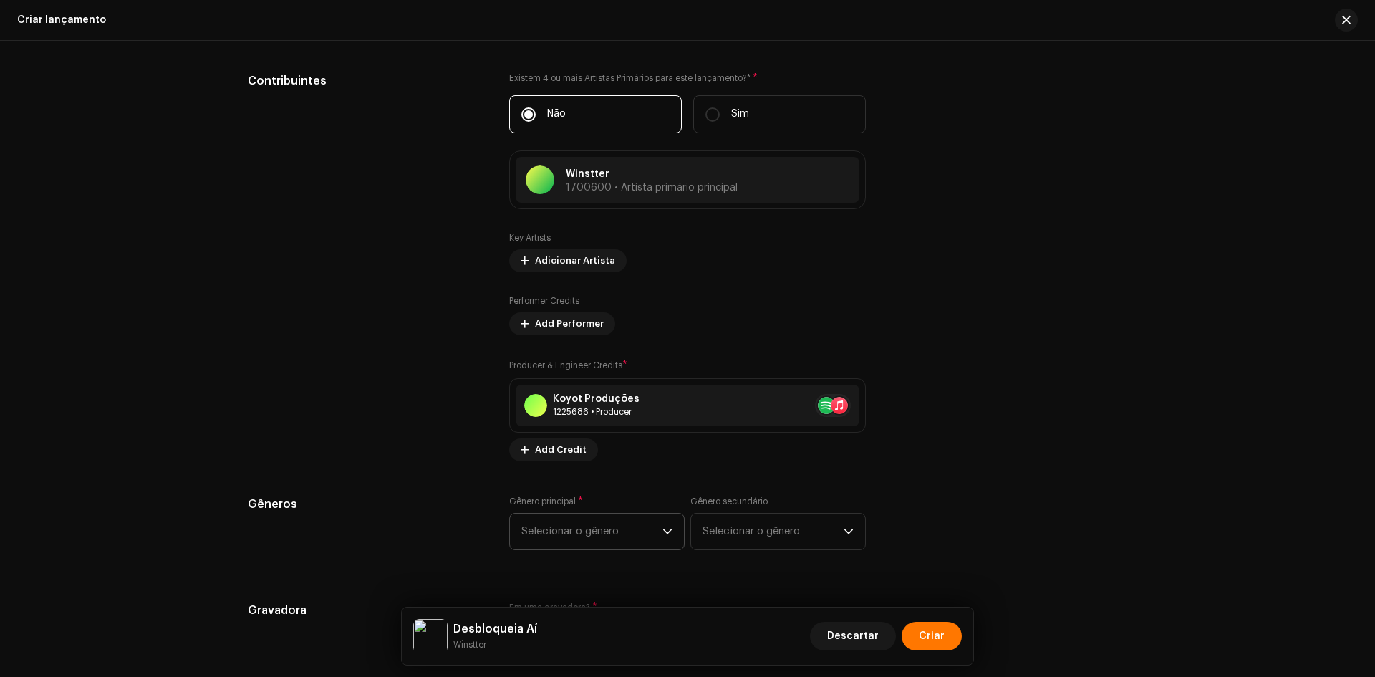
click at [610, 541] on span "Selecionar o gênero" at bounding box center [591, 531] width 141 height 36
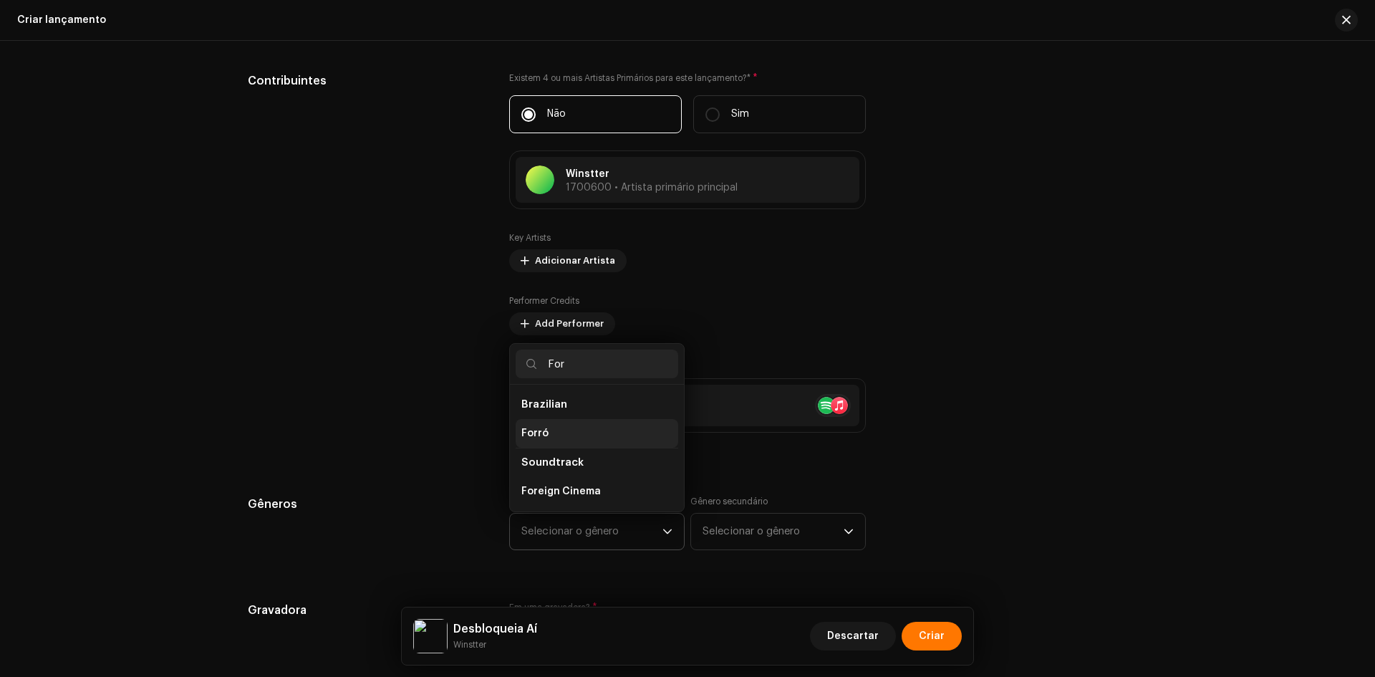
type input "For"
click at [544, 430] on li "Forró" at bounding box center [597, 433] width 163 height 29
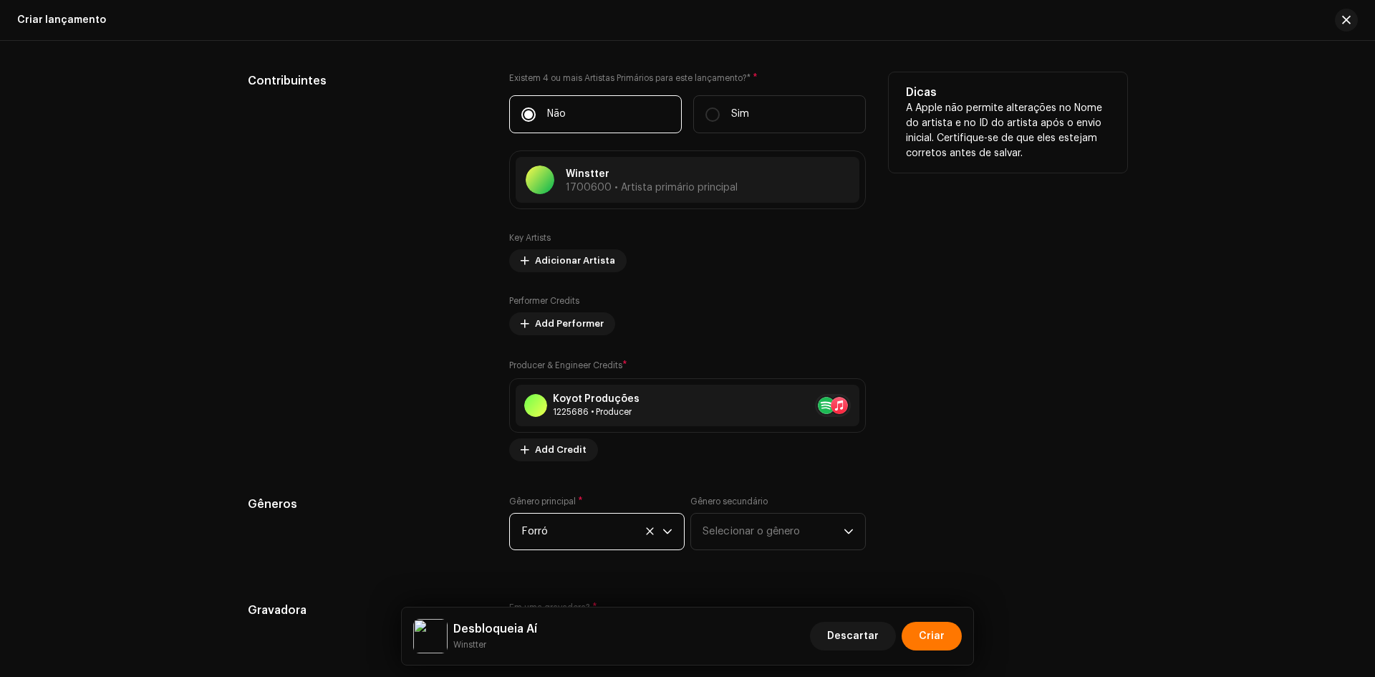
scroll to position [1647, 0]
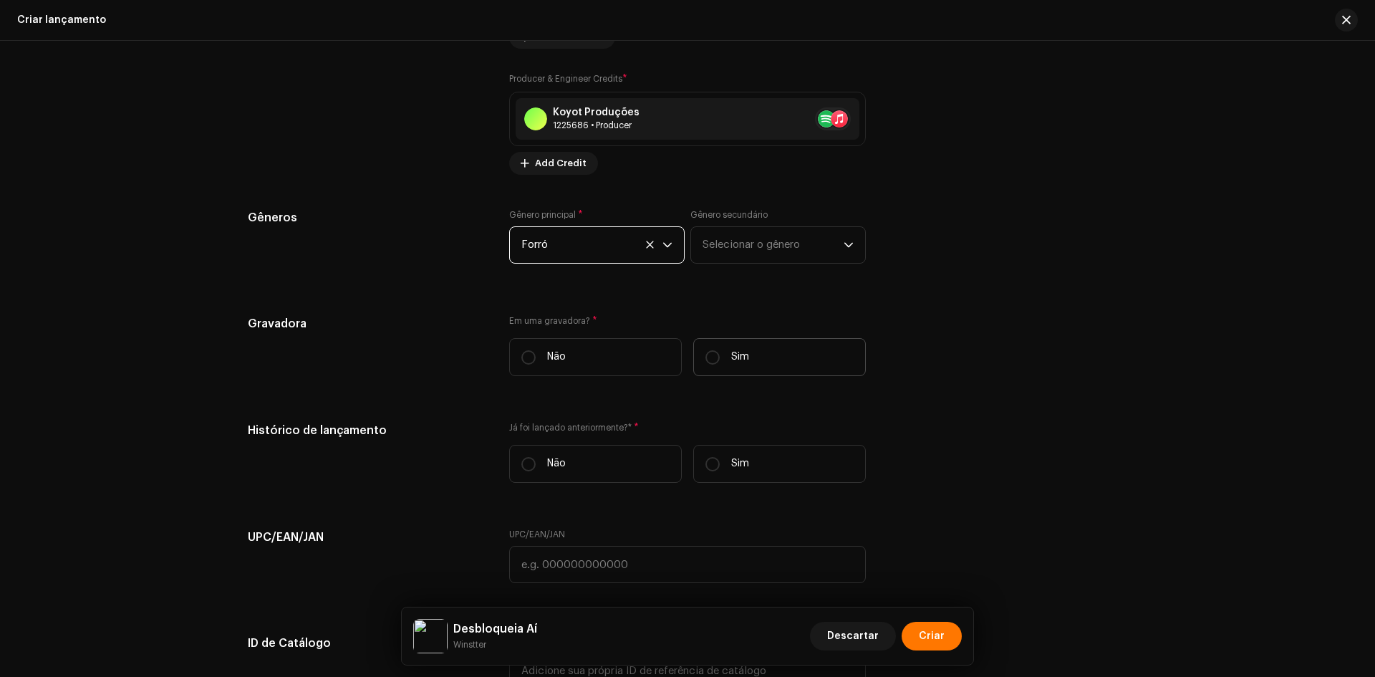
click at [718, 359] on label "Sim" at bounding box center [779, 357] width 173 height 38
click at [718, 359] on input "Sim" at bounding box center [712, 357] width 14 height 14
radio input "true"
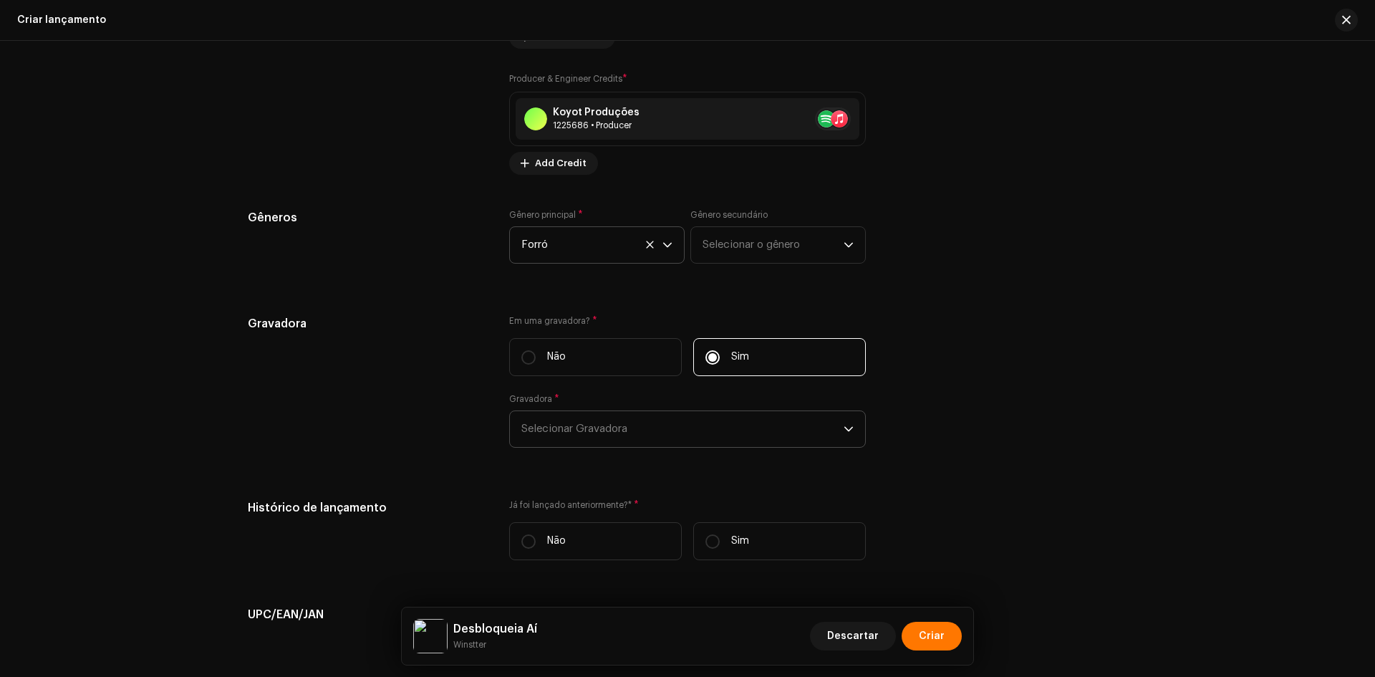
click at [654, 416] on span "Selecionar Gravadora" at bounding box center [682, 429] width 322 height 36
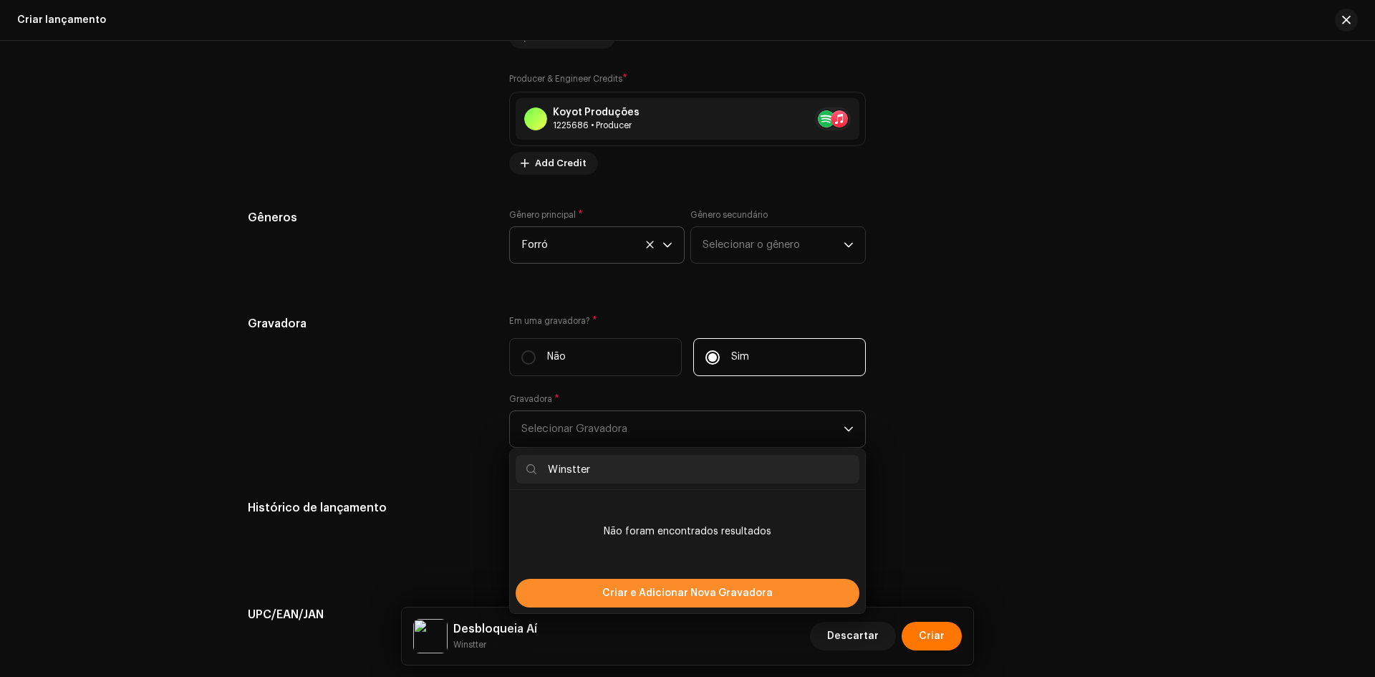
type input "Winstter"
click at [574, 586] on div "Criar e Adicionar Nova Gravadora" at bounding box center [688, 593] width 344 height 29
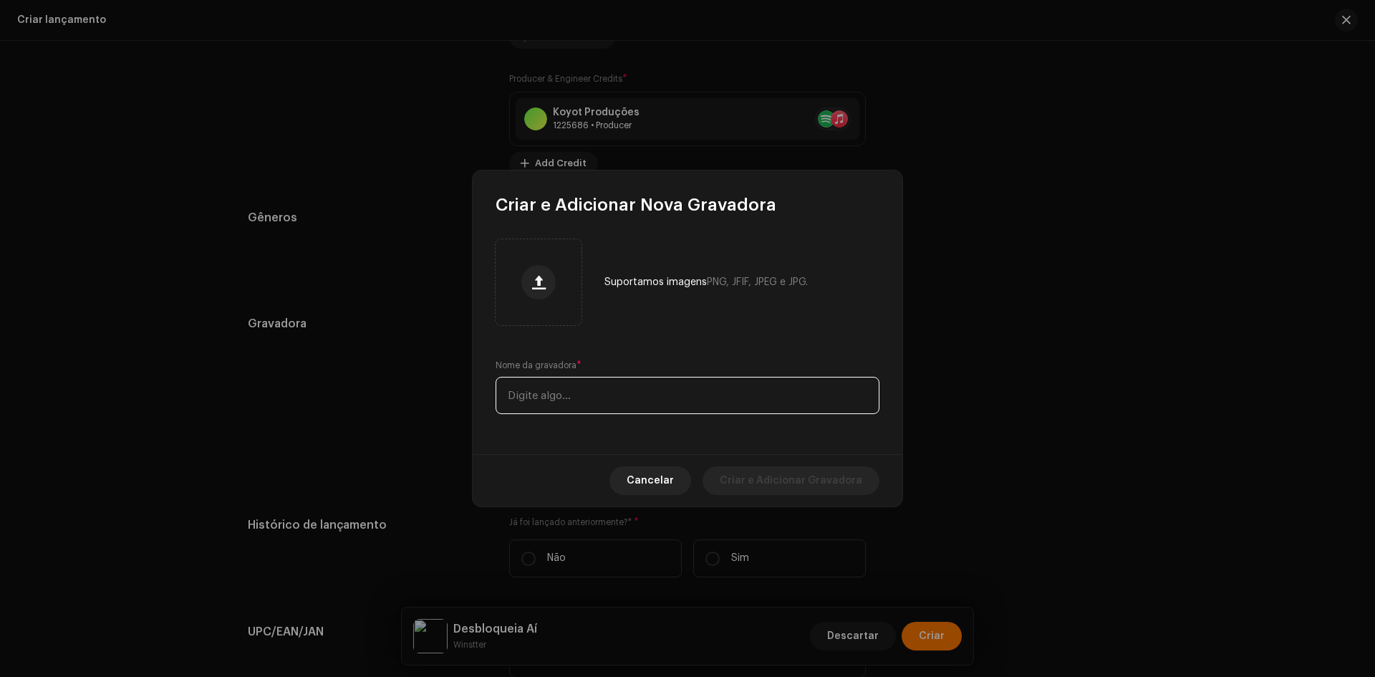
click at [574, 395] on input "text" at bounding box center [688, 395] width 384 height 37
paste input "Winstter"
type input "Winstter"
click at [777, 502] on div "Cancelar Criar e Adicionar Gravadora" at bounding box center [688, 480] width 430 height 52
click at [779, 488] on span "Criar e Adicionar Gravadora" at bounding box center [791, 480] width 142 height 29
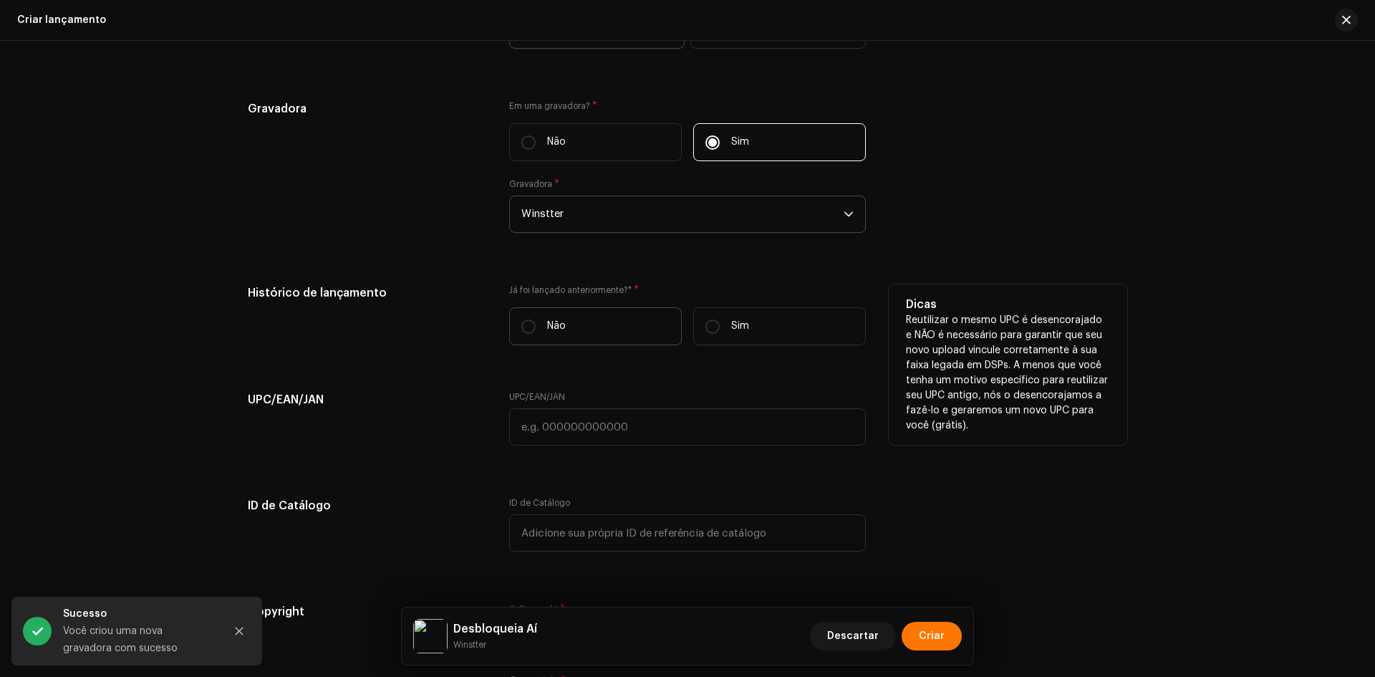
click at [547, 322] on p "Não" at bounding box center [556, 326] width 19 height 15
click at [536, 322] on input "Não" at bounding box center [528, 326] width 14 height 14
radio input "true"
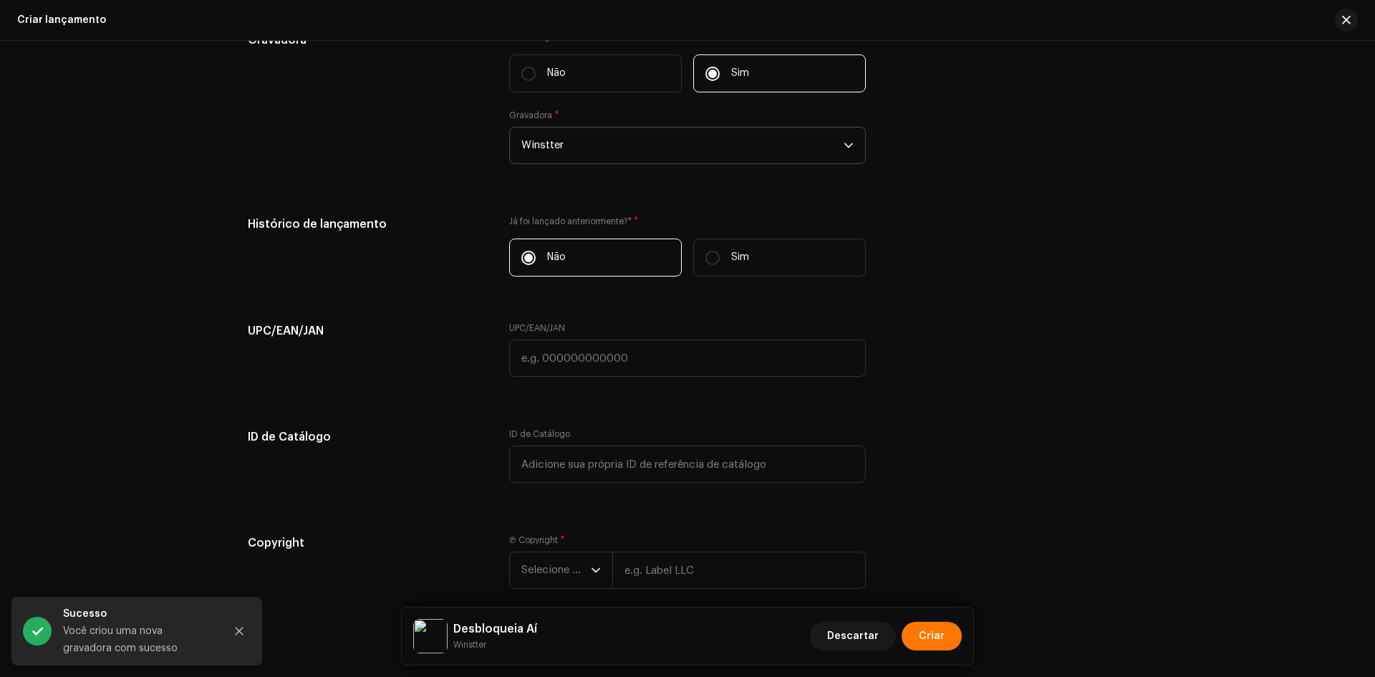
scroll to position [2069, 0]
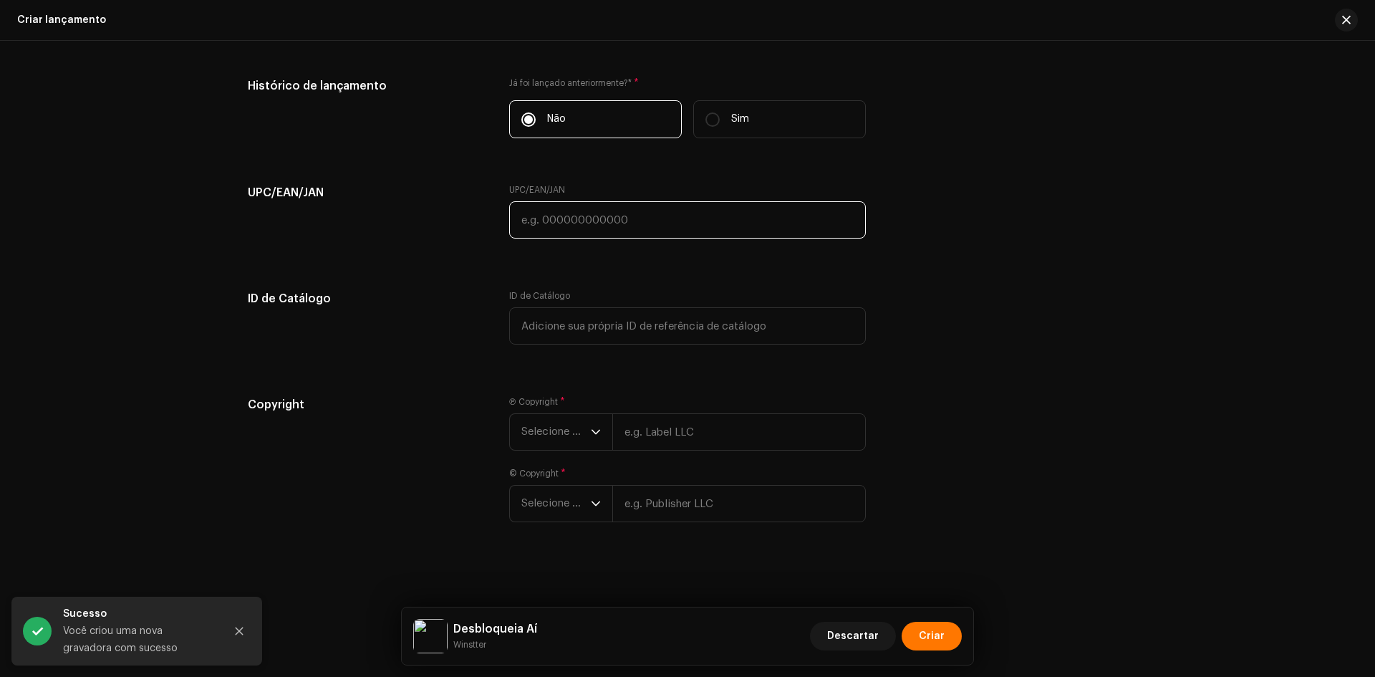
drag, startPoint x: 591, startPoint y: 233, endPoint x: 590, endPoint y: 251, distance: 17.2
click at [591, 233] on input "text" at bounding box center [687, 219] width 357 height 37
paste input "7898258659360"
type input "7898258659360"
click at [571, 456] on div "Ⓟ Copyright * Selecione o ano © Copyright * Selecione o ano" at bounding box center [687, 467] width 357 height 143
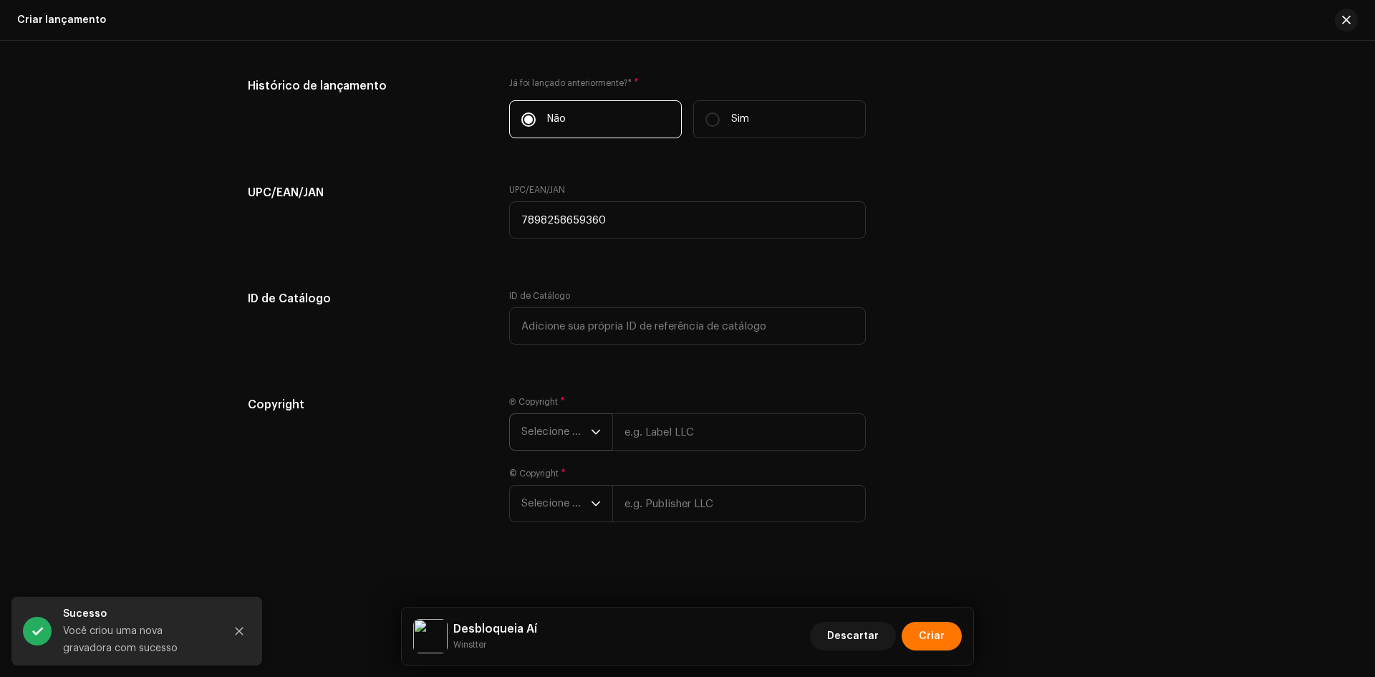
click at [569, 447] on span "Selecione o ano" at bounding box center [555, 432] width 69 height 36
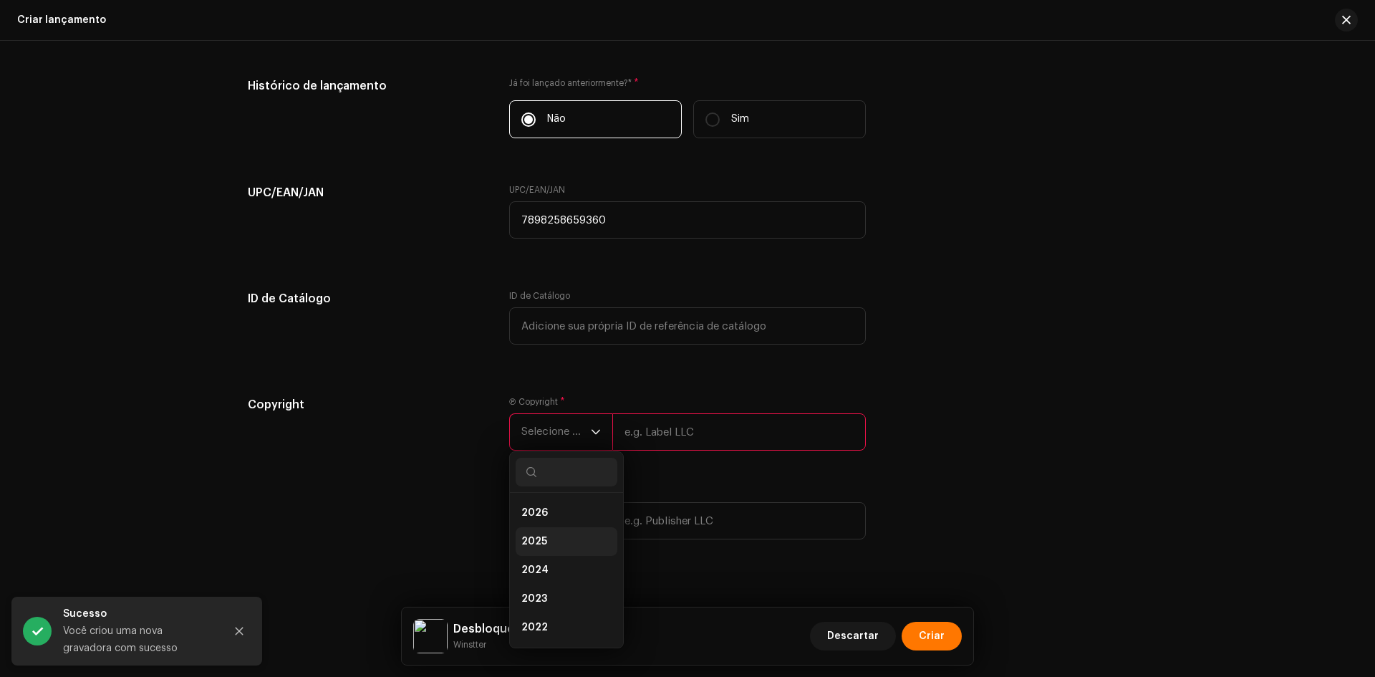
click at [551, 540] on li "2025" at bounding box center [567, 541] width 102 height 29
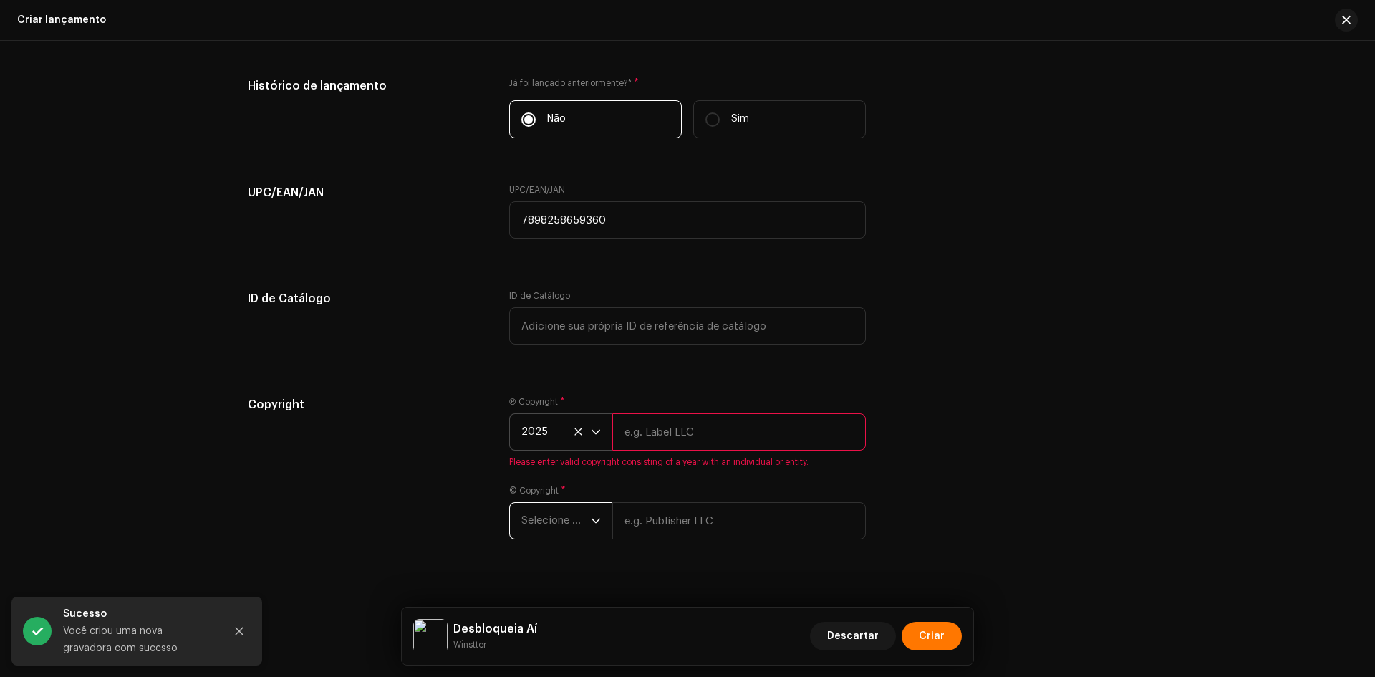
click at [556, 514] on span "Selecione o ano" at bounding box center [555, 521] width 69 height 36
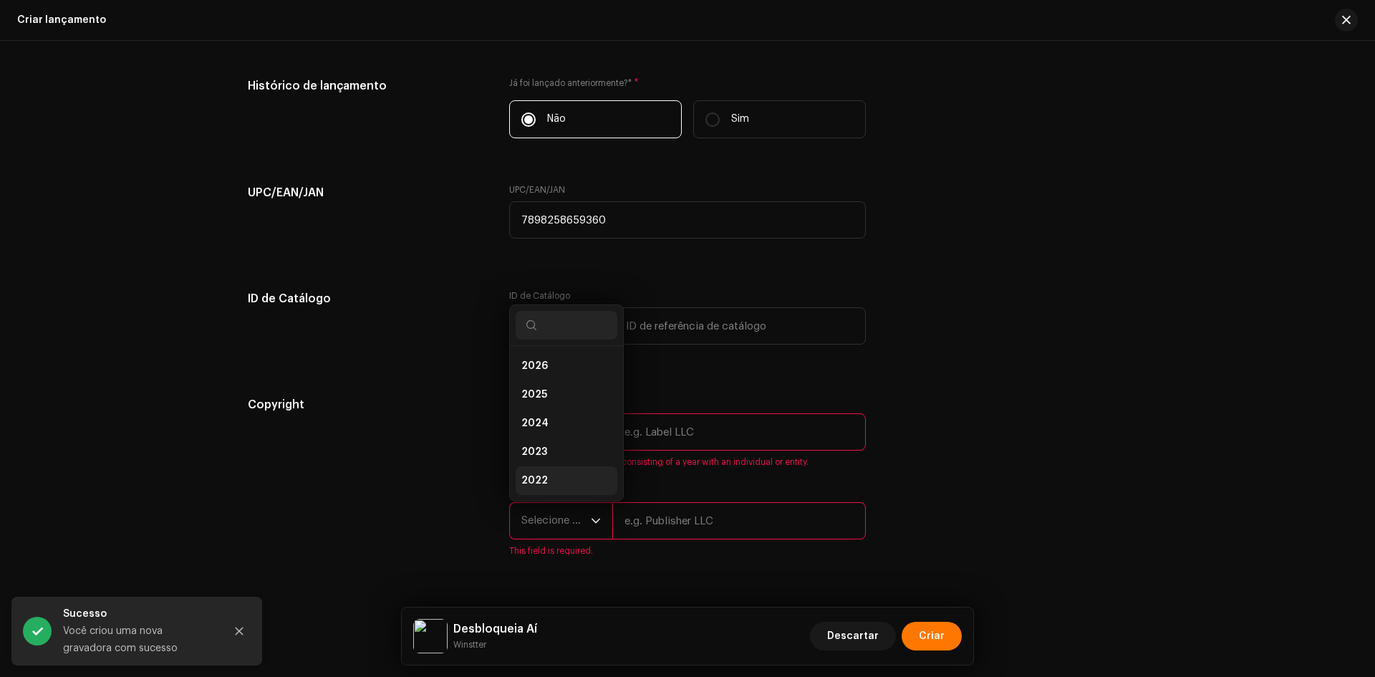
scroll to position [23, 0]
click at [534, 366] on span "2025" at bounding box center [534, 371] width 26 height 14
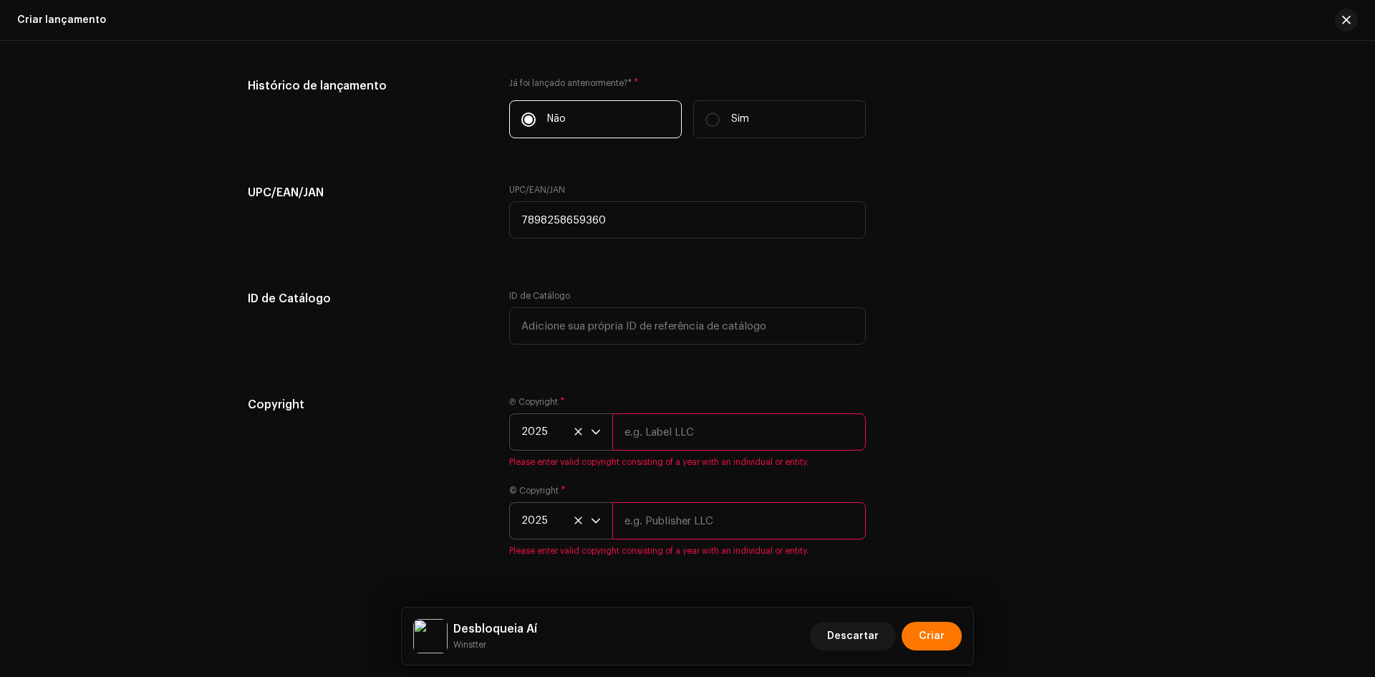
click at [680, 436] on input "text" at bounding box center [738, 431] width 253 height 37
paste input "Winstter"
type input "Winstter"
click at [664, 506] on input "text" at bounding box center [738, 520] width 253 height 37
paste input "Winstter"
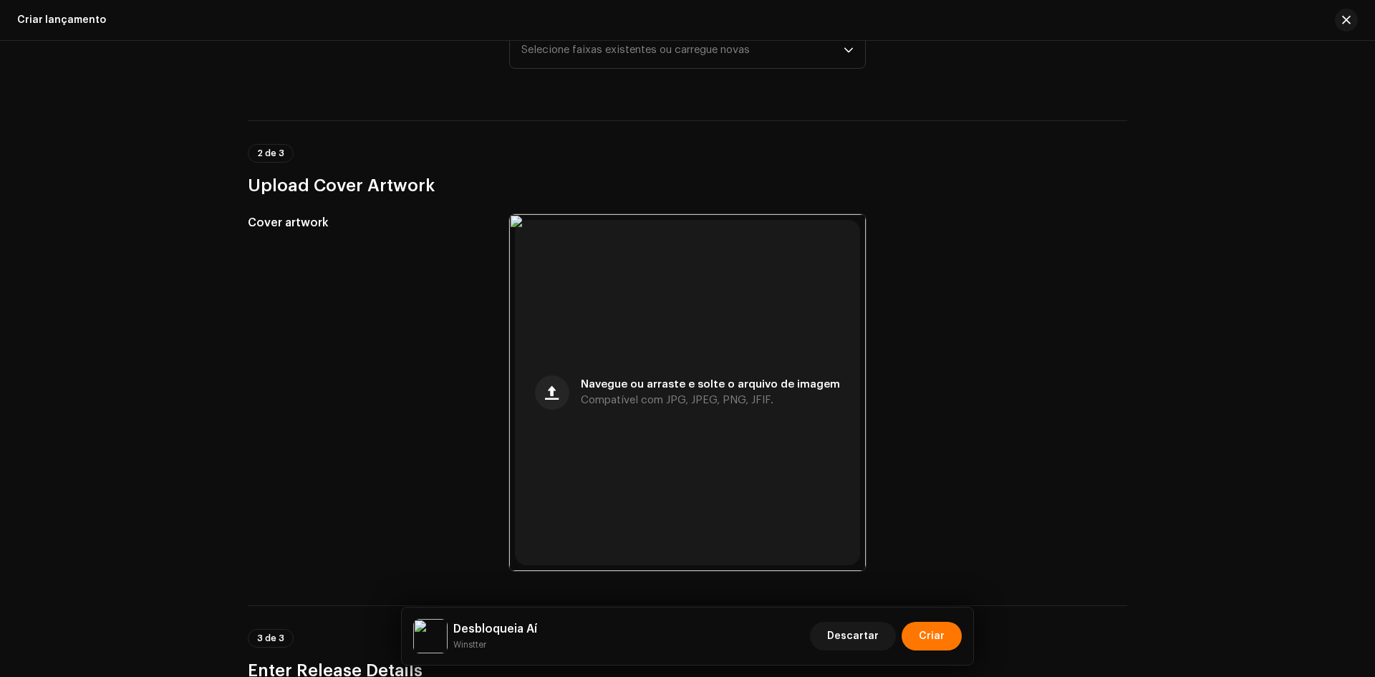
scroll to position [0, 0]
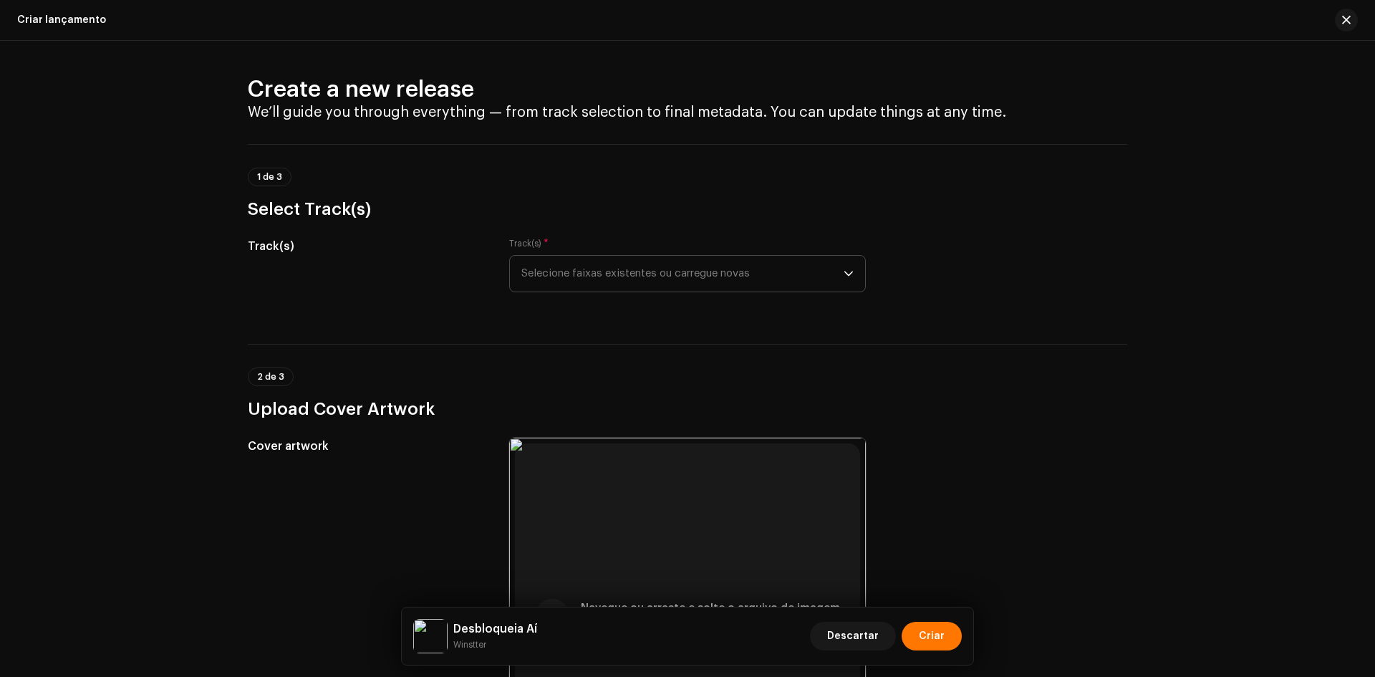
type input "Winstter"
click at [639, 278] on span "Selecione faixas existentes ou carregue novas" at bounding box center [682, 274] width 322 height 36
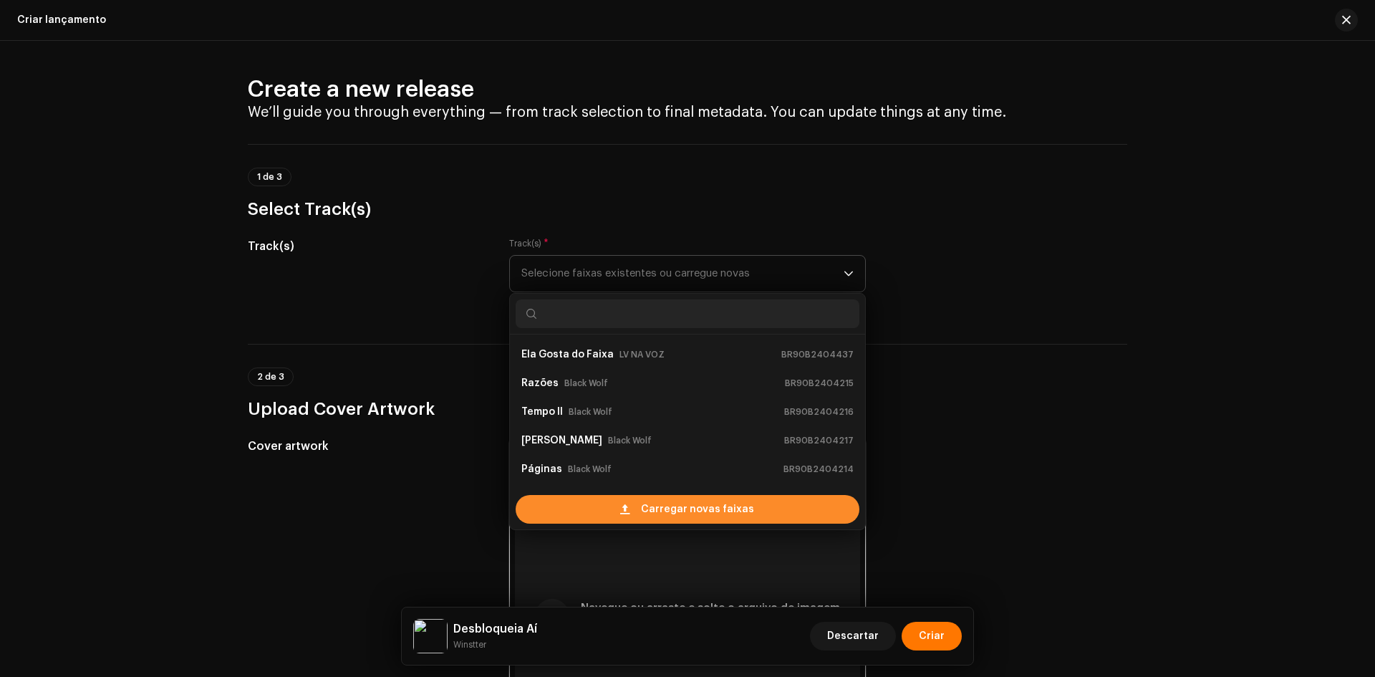
scroll to position [23, 0]
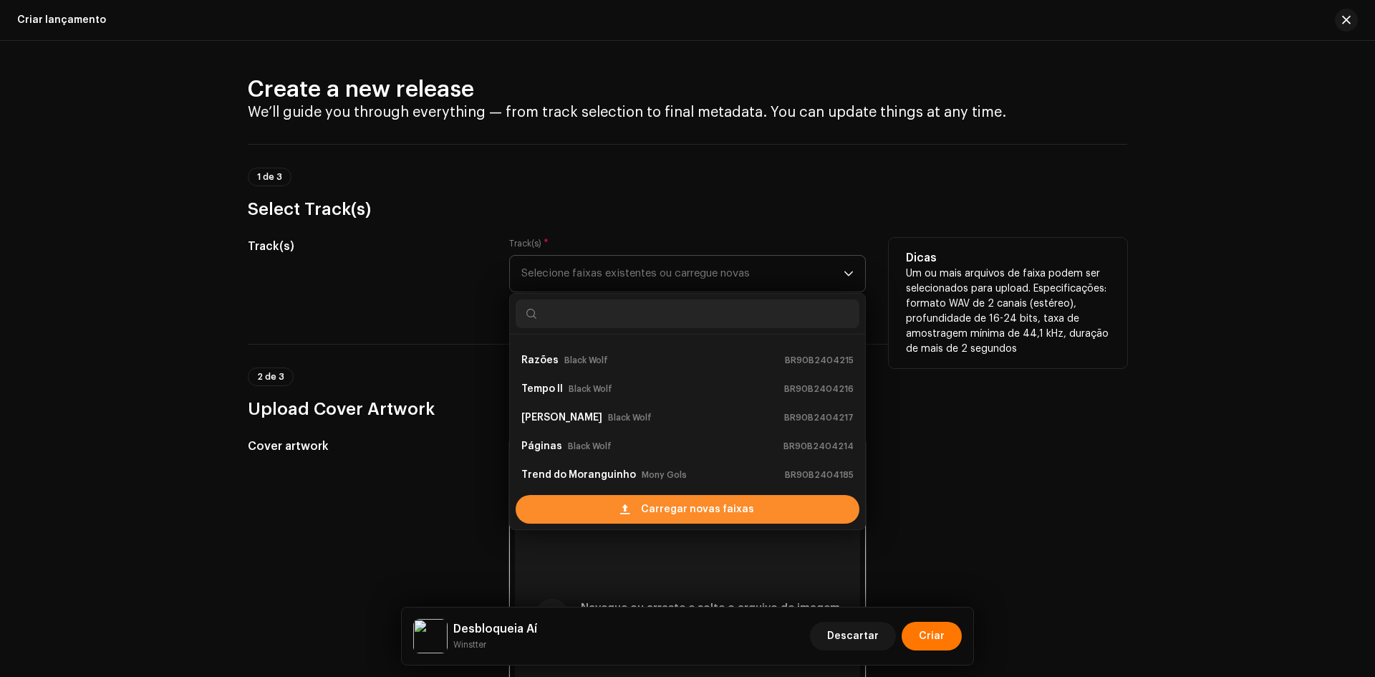
click at [614, 508] on div "Carregar novas faixas" at bounding box center [688, 509] width 344 height 29
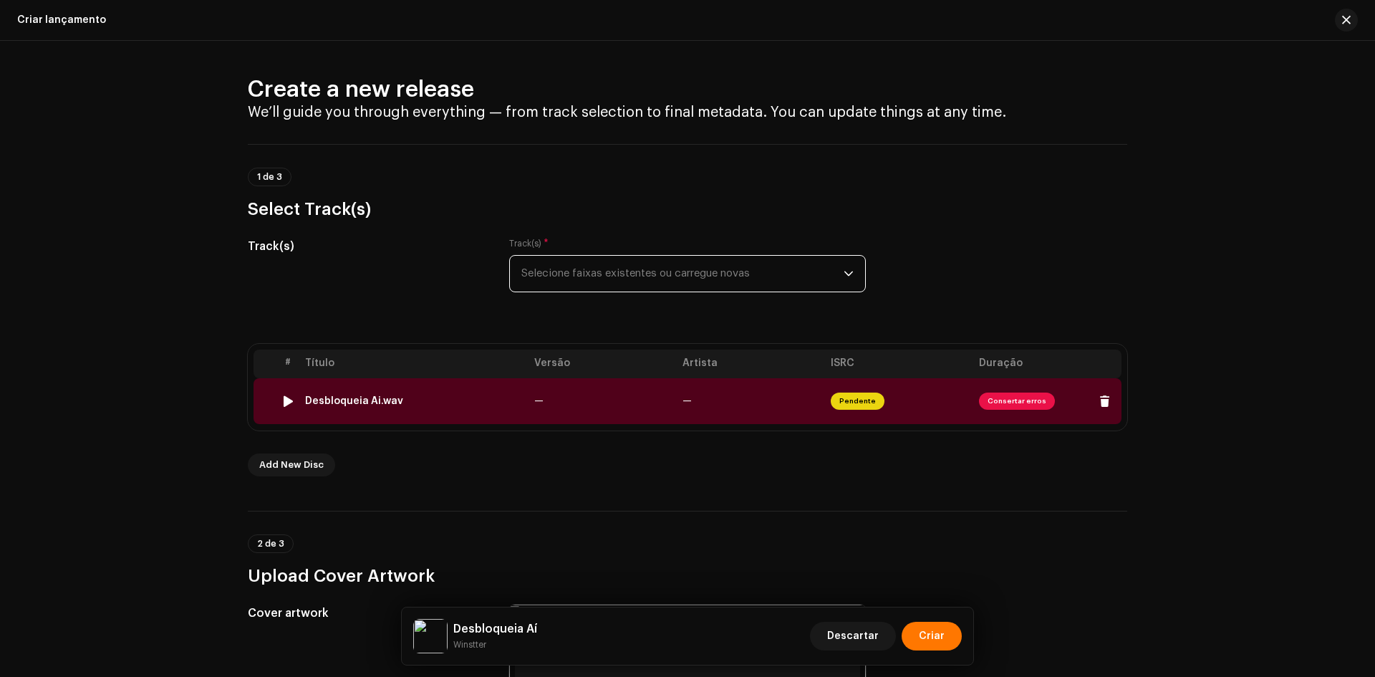
click at [418, 403] on div "Desbloqueia Ai.wav" at bounding box center [414, 400] width 218 height 11
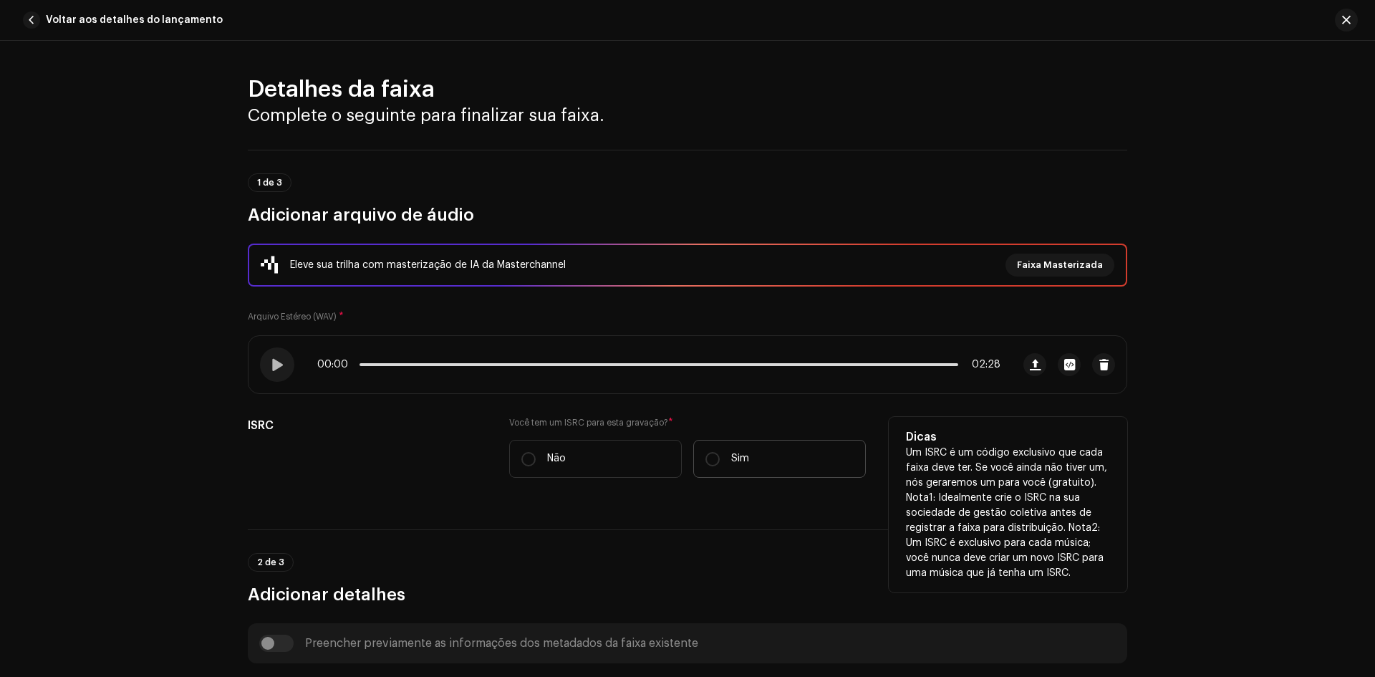
click at [738, 443] on label "Sim" at bounding box center [779, 459] width 173 height 38
click at [720, 452] on input "Sim" at bounding box center [712, 459] width 14 height 14
radio input "true"
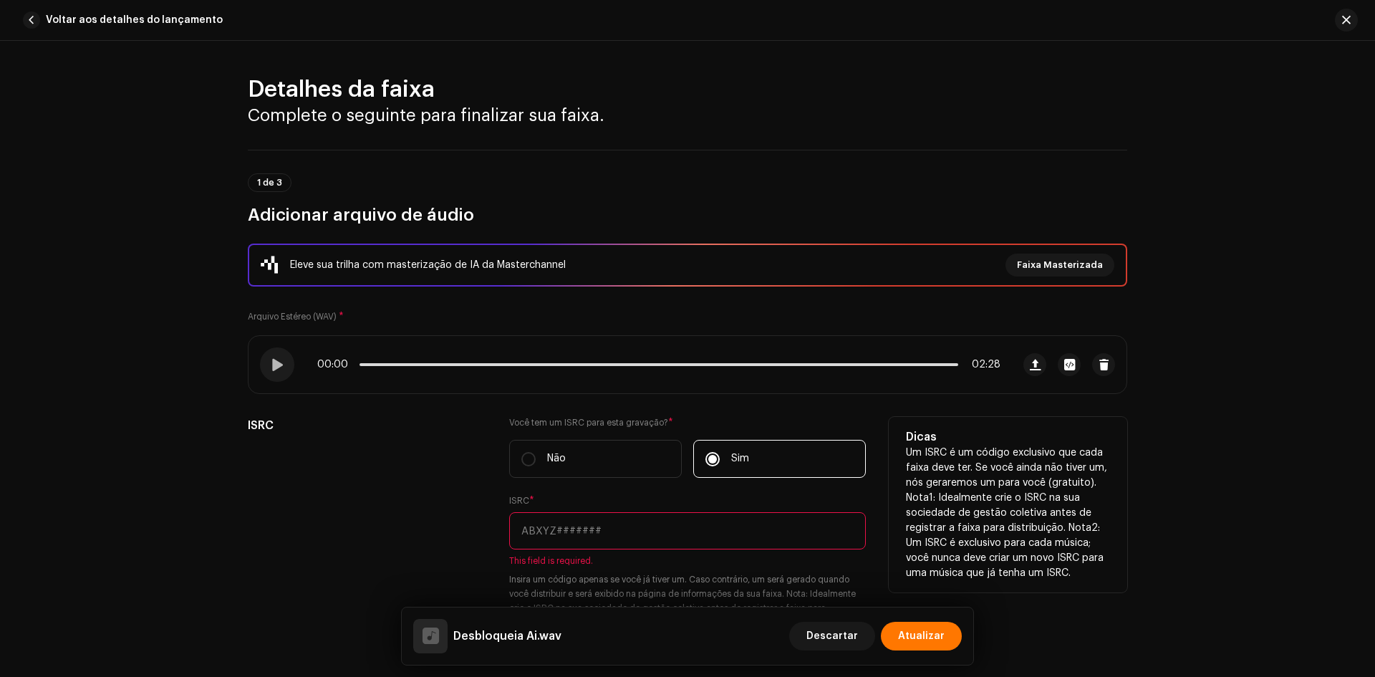
drag, startPoint x: 609, startPoint y: 528, endPoint x: 538, endPoint y: 546, distance: 73.8
click at [609, 528] on input "text" at bounding box center [687, 530] width 357 height 37
paste input "BR-90B-24-04625"
click at [528, 538] on input "BR-90B-24-04625" at bounding box center [687, 530] width 357 height 37
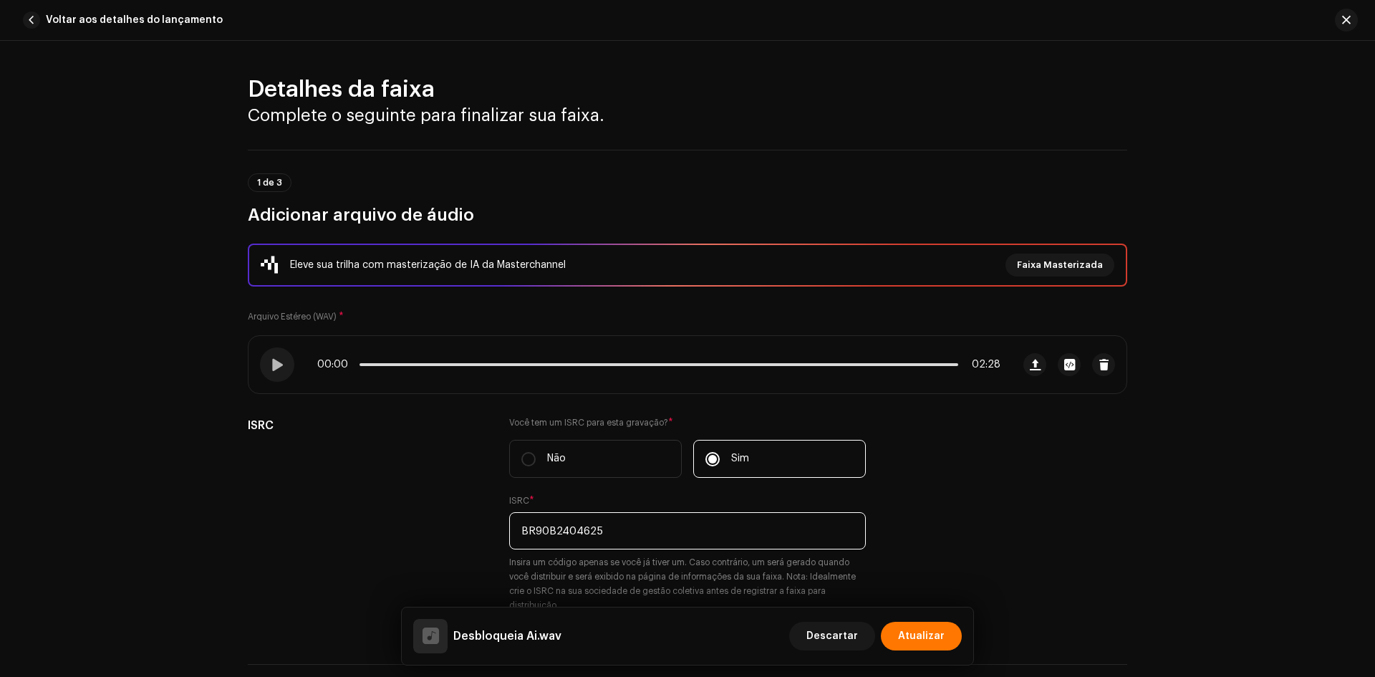
scroll to position [358, 0]
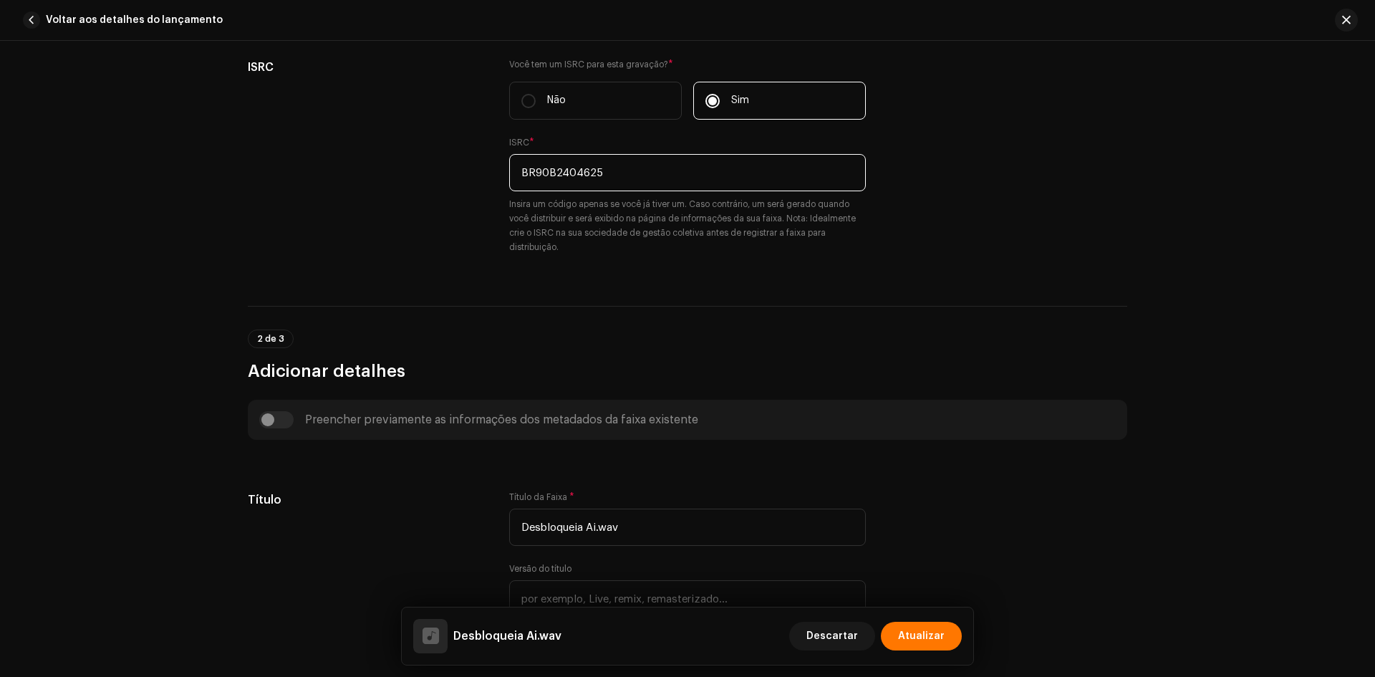
type input "BR90B2404625"
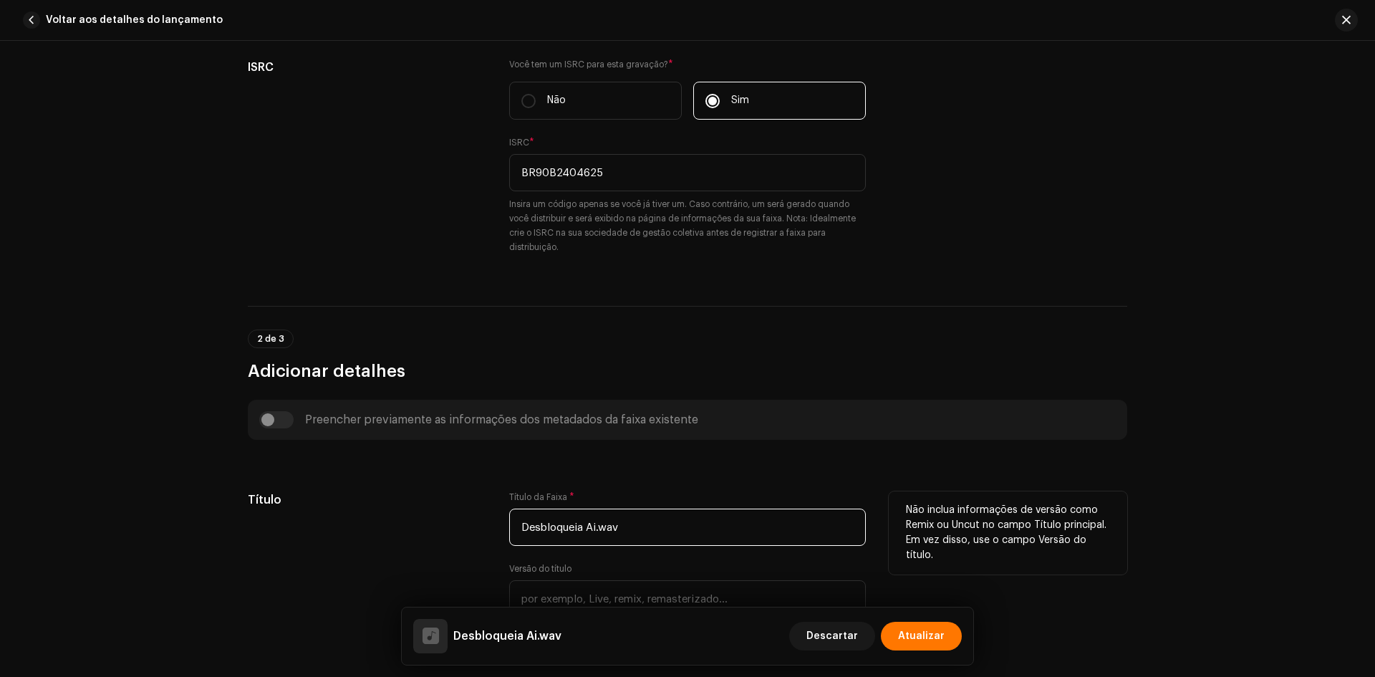
click at [671, 521] on input "Desbloqueia Ai.wav" at bounding box center [687, 526] width 357 height 37
paste input "í"
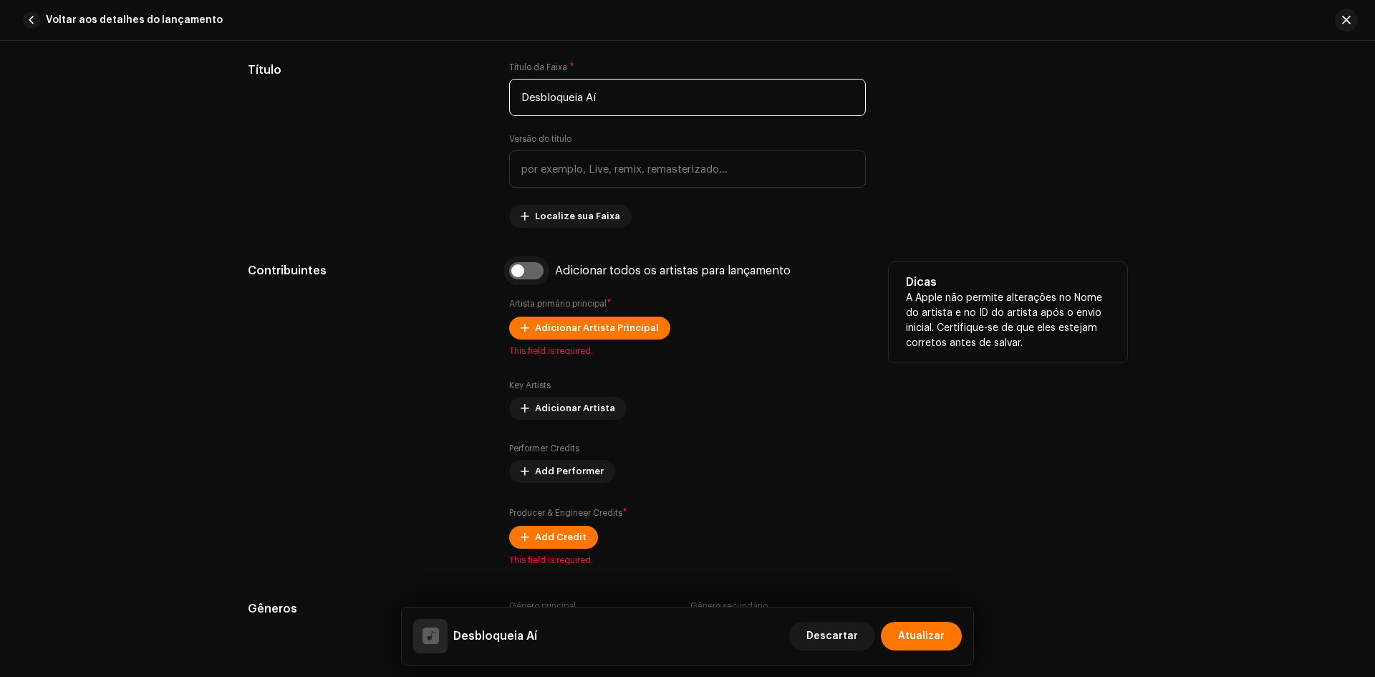
type input "Desbloqueia Aí"
click at [530, 269] on input "checkbox" at bounding box center [526, 270] width 34 height 17
checkbox input "true"
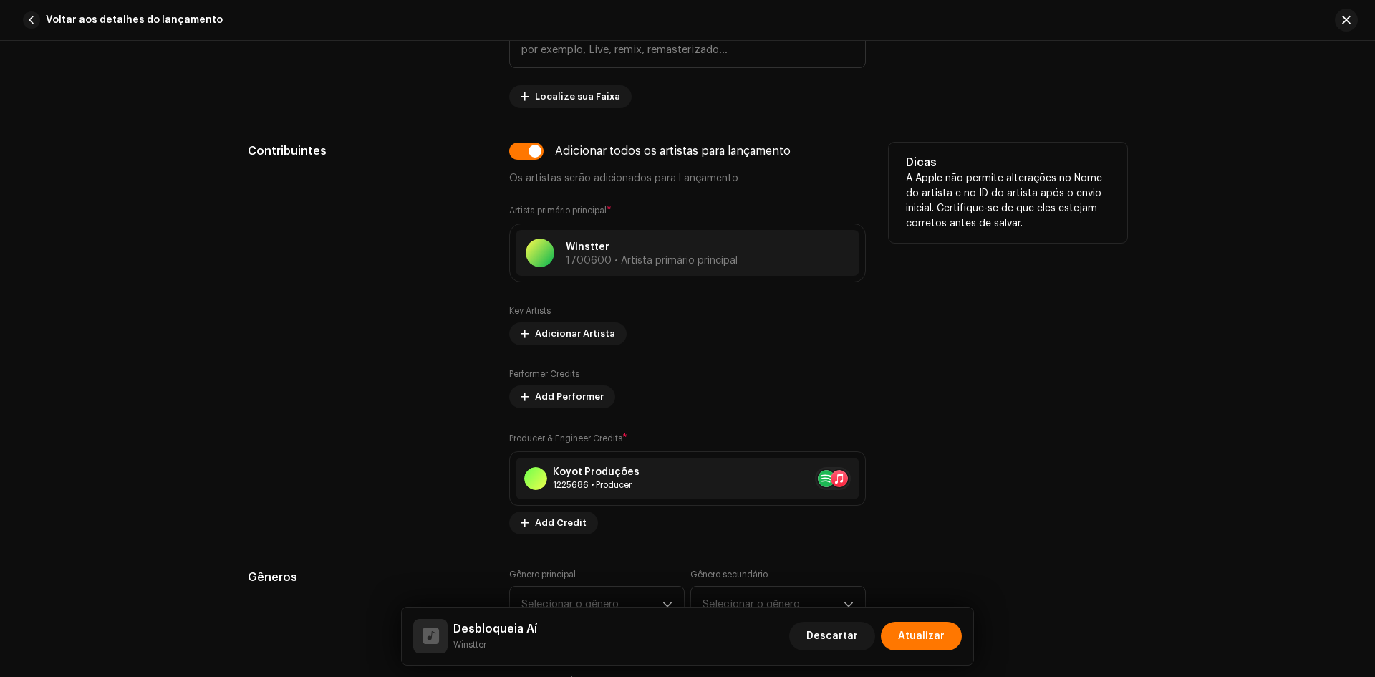
scroll to position [1146, 0]
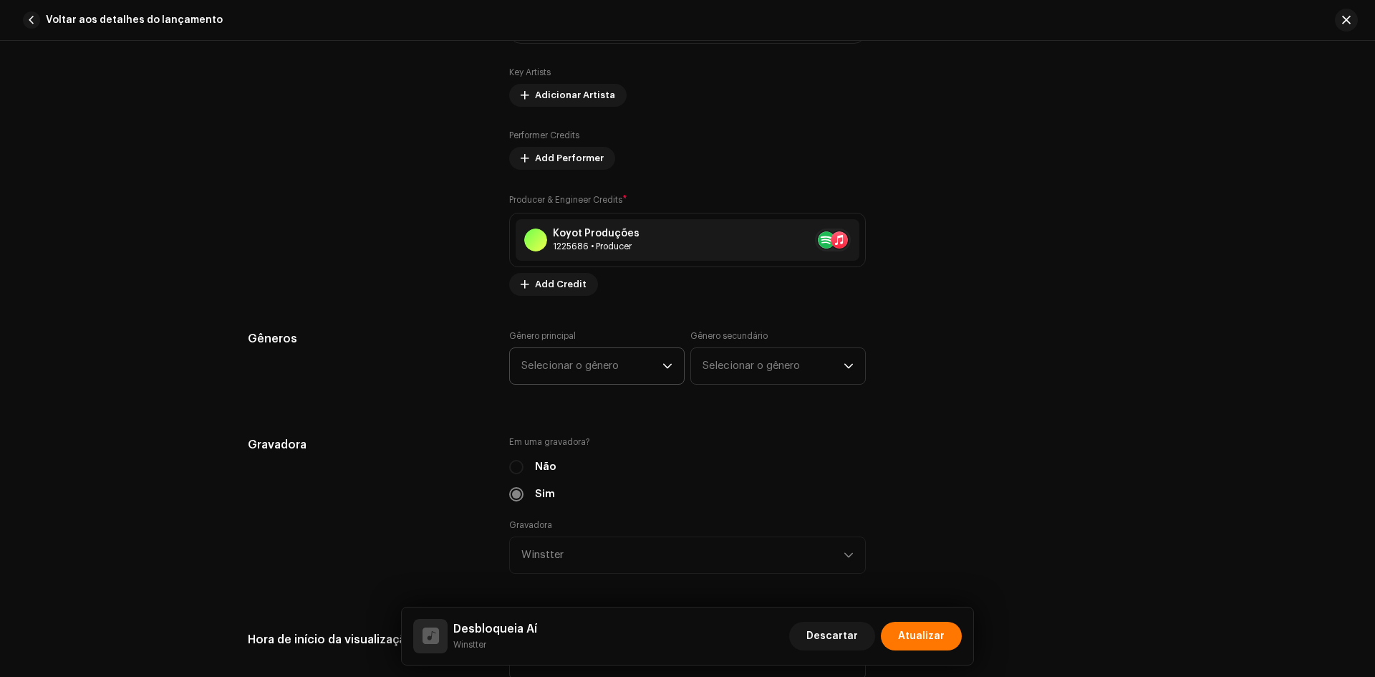
click at [571, 364] on span "Selecionar o gênero" at bounding box center [591, 366] width 141 height 36
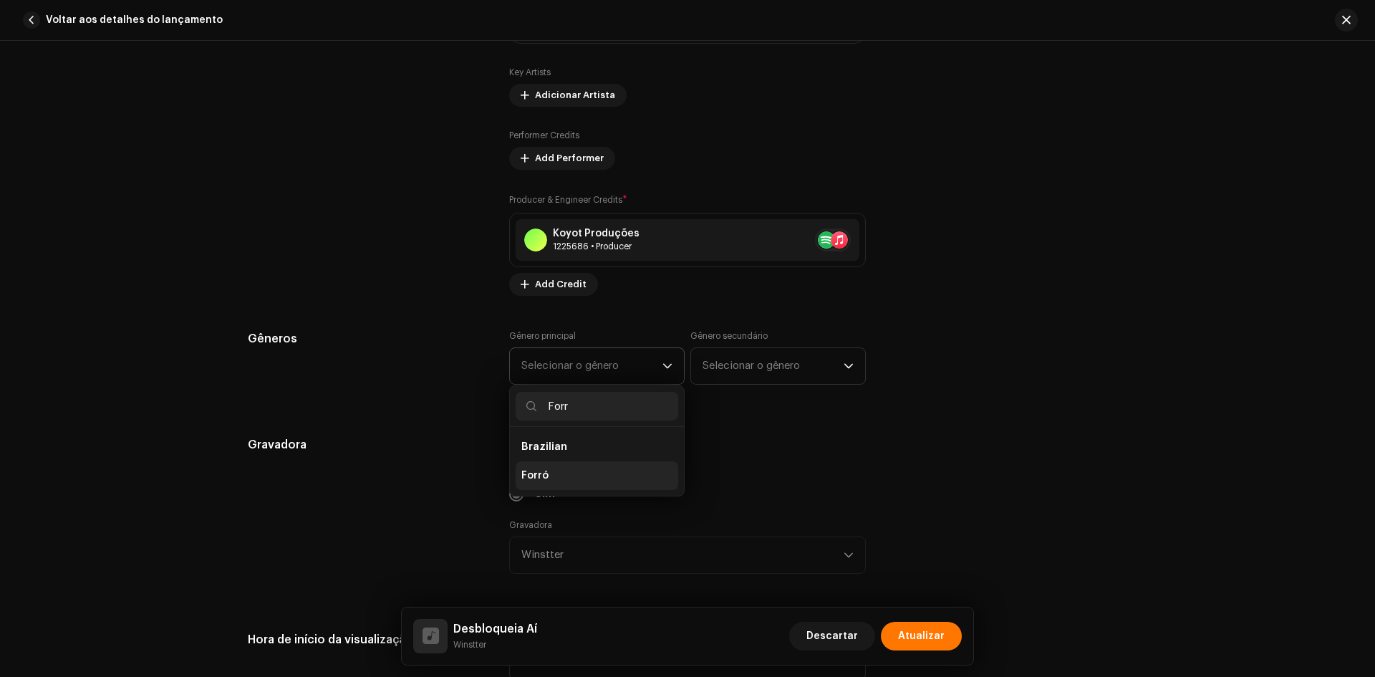
type input "Forr"
click at [567, 476] on li "Forró" at bounding box center [597, 475] width 163 height 29
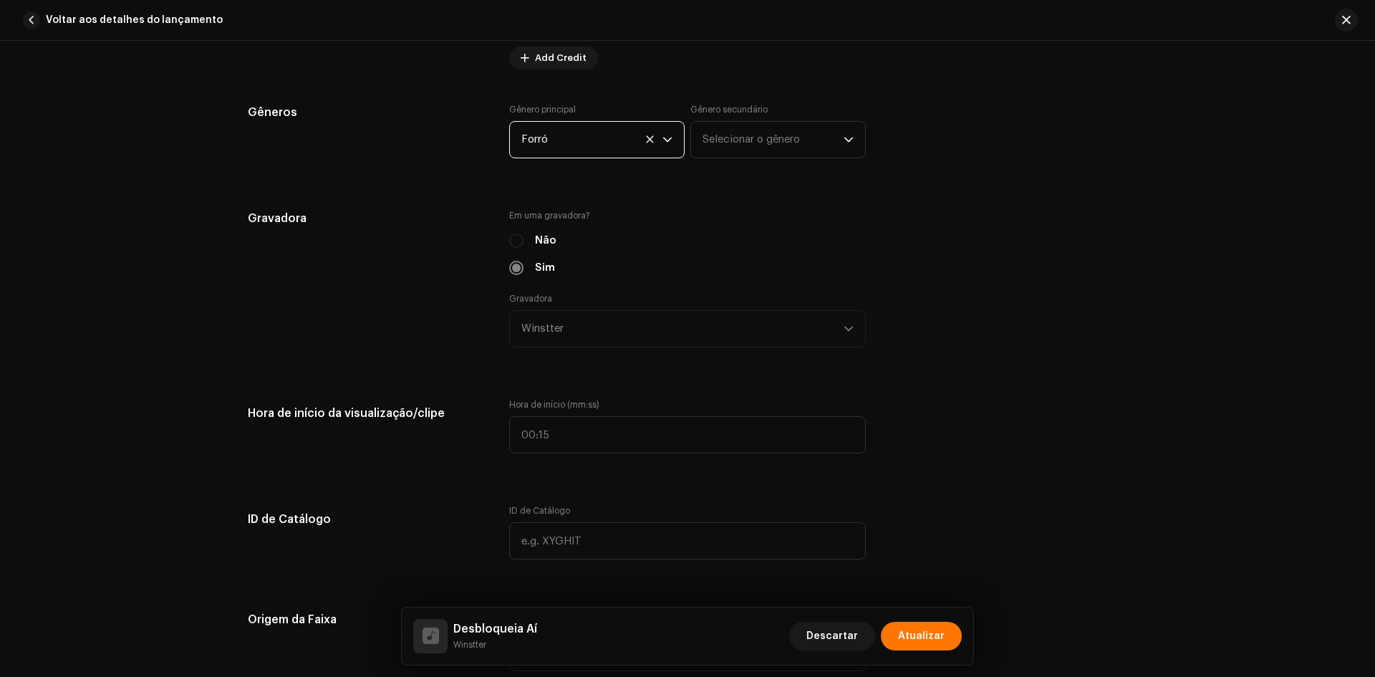
scroll to position [1504, 0]
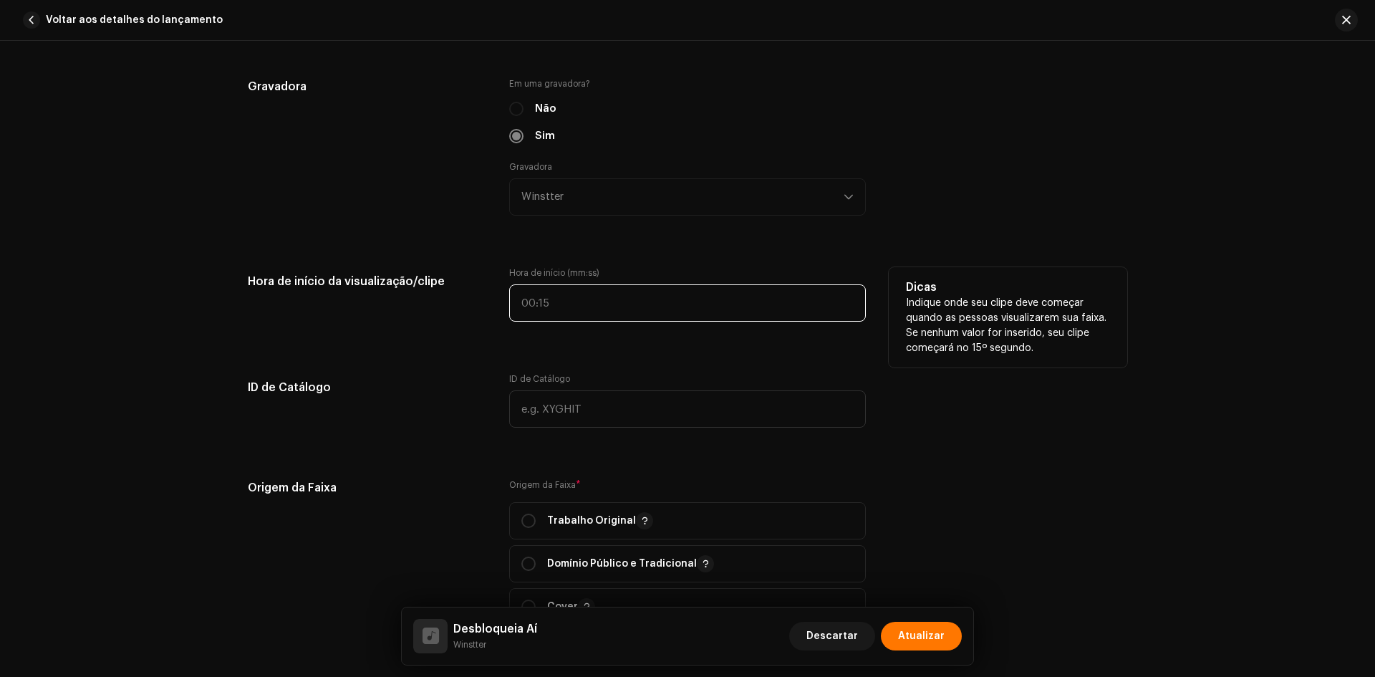
click at [509, 293] on input "text" at bounding box center [687, 302] width 357 height 37
type input "00:39"
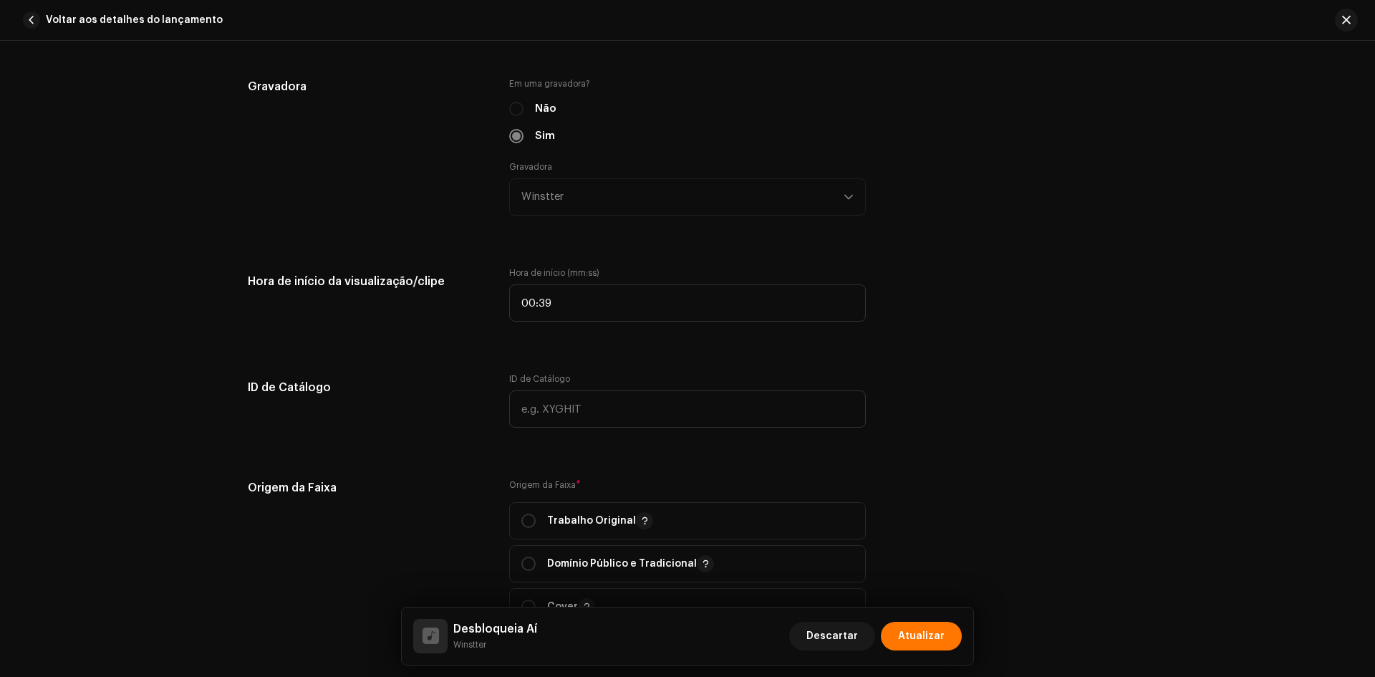
click at [490, 349] on div "Detalhes da faixa Complete o seguinte para finalizar sua faixa. 1 de 3 Adiciona…" at bounding box center [687, 268] width 925 height 3395
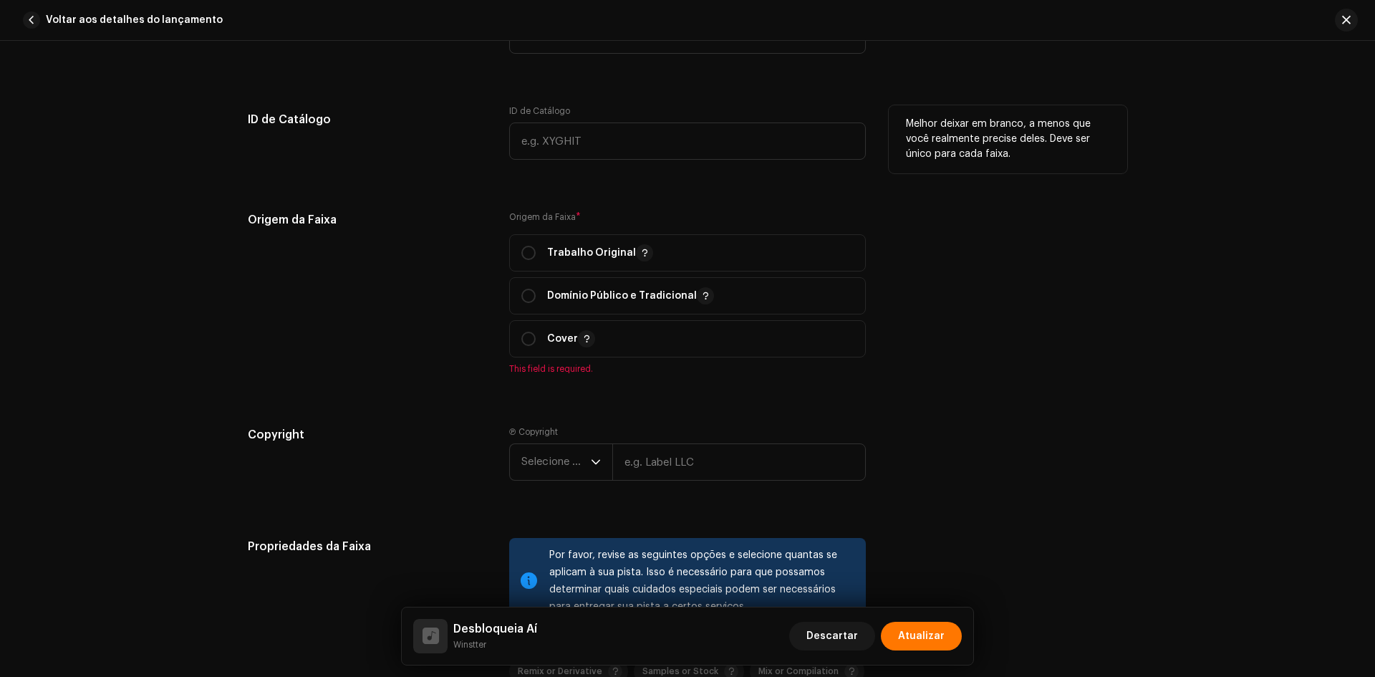
scroll to position [1790, 0]
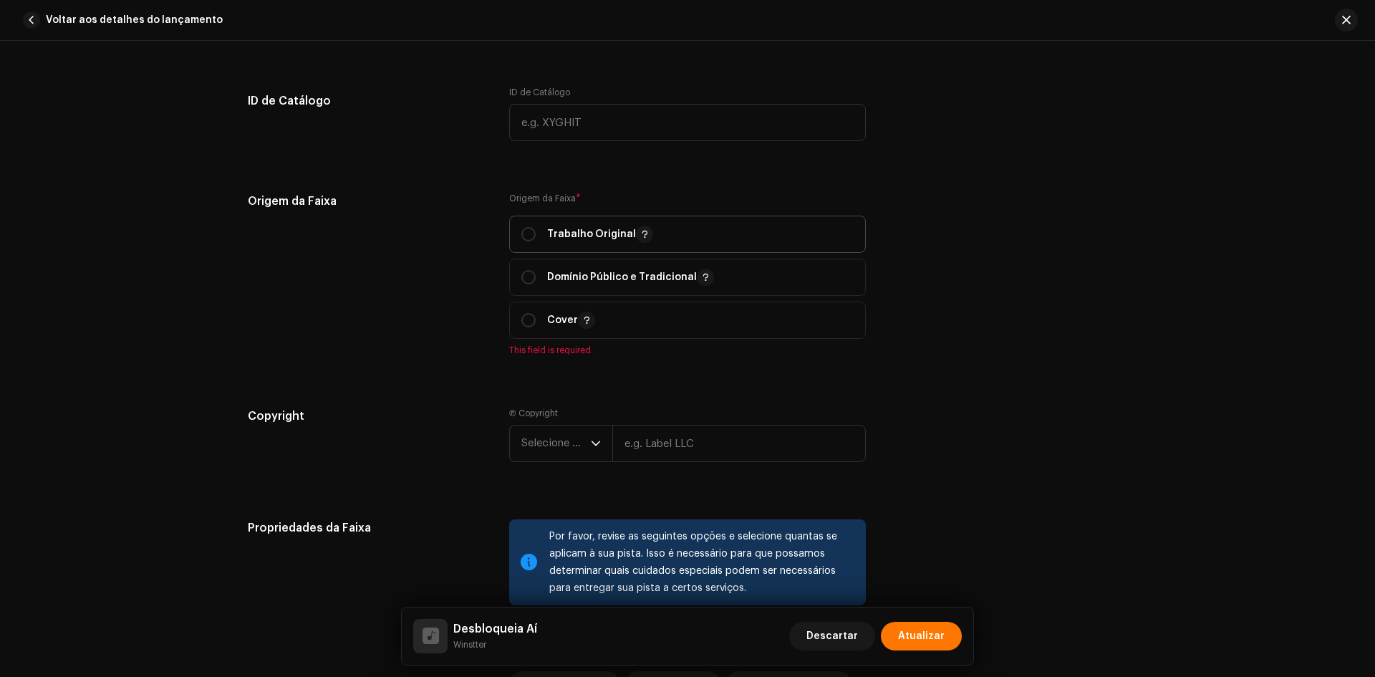
click at [551, 244] on span "Trabalho Original" at bounding box center [687, 234] width 332 height 36
radio input "true"
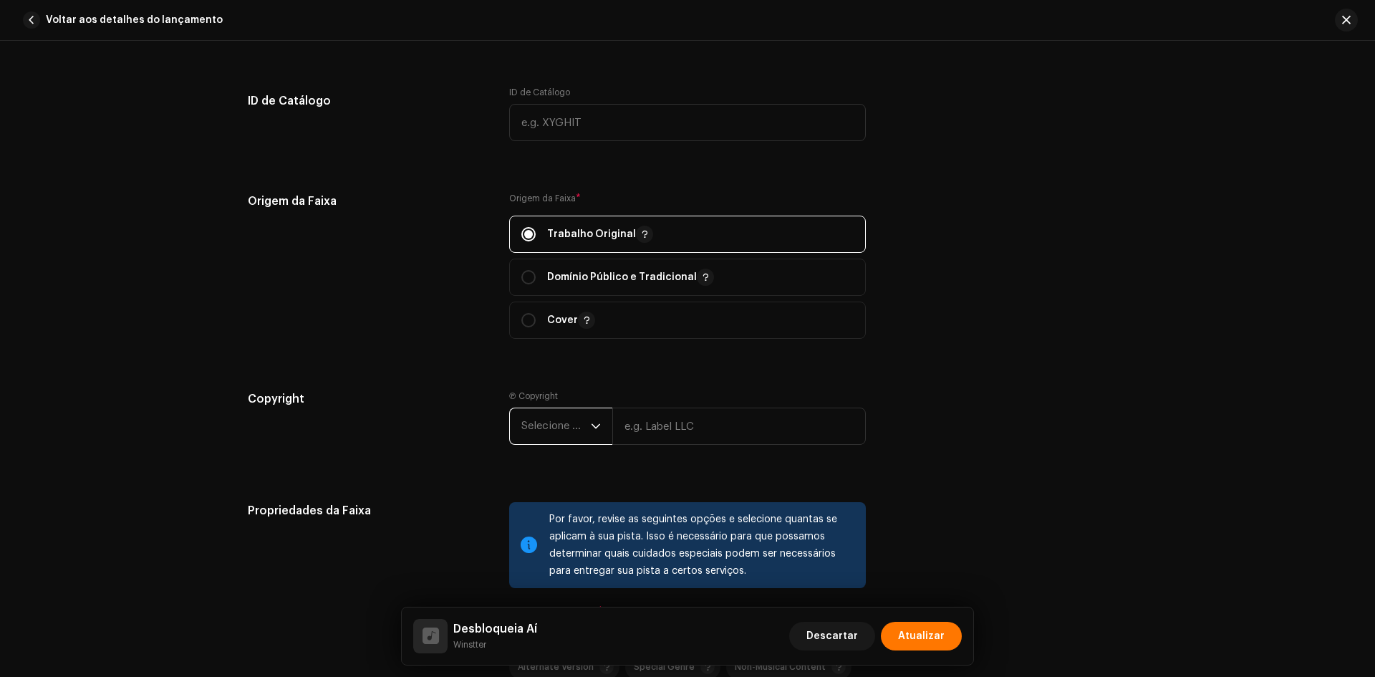
click at [549, 435] on span "Selecione o ano" at bounding box center [555, 426] width 69 height 36
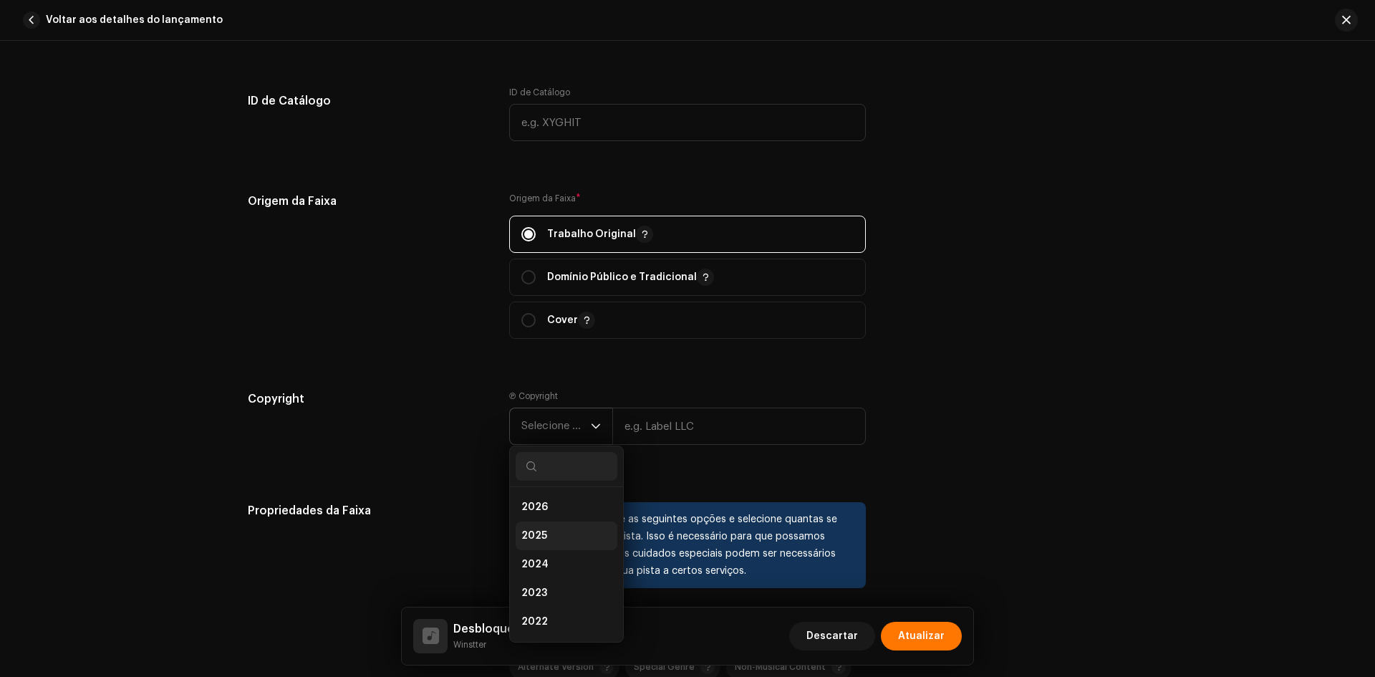
click at [537, 545] on li "2025" at bounding box center [567, 535] width 102 height 29
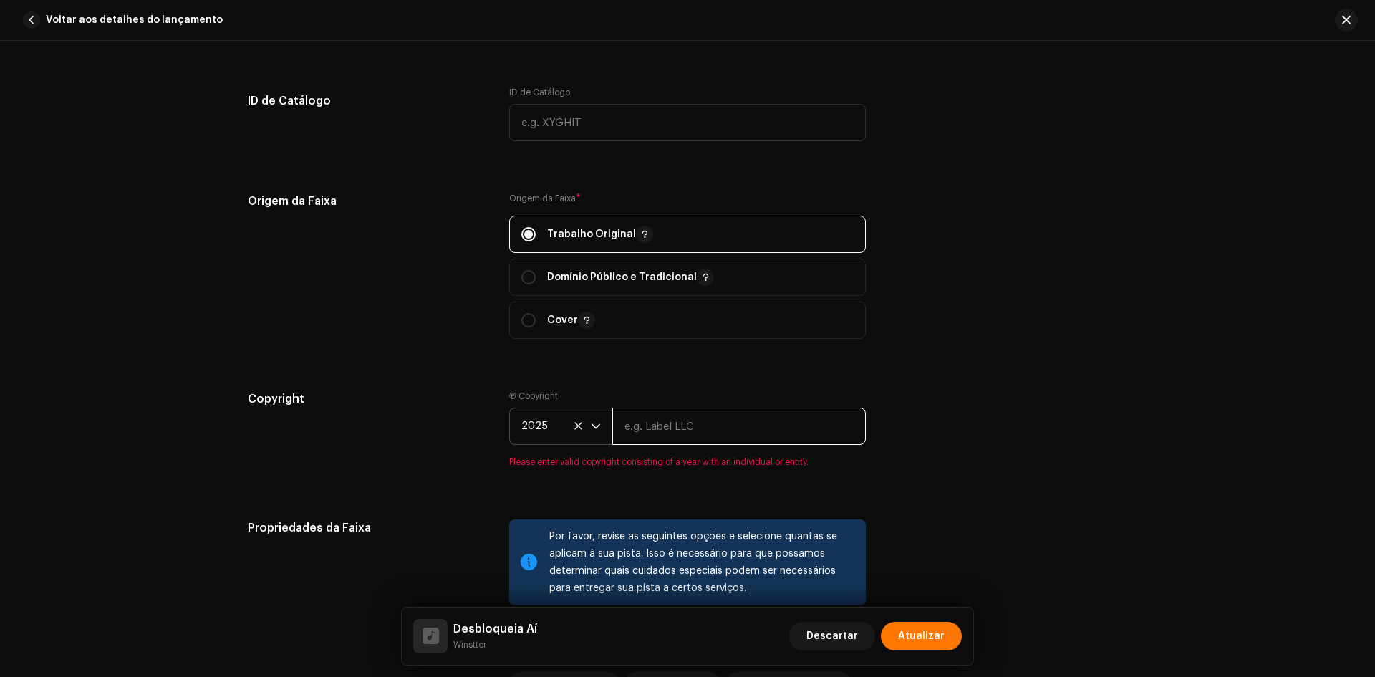
click at [674, 420] on input "text" at bounding box center [738, 425] width 253 height 37
paste input "Winstter"
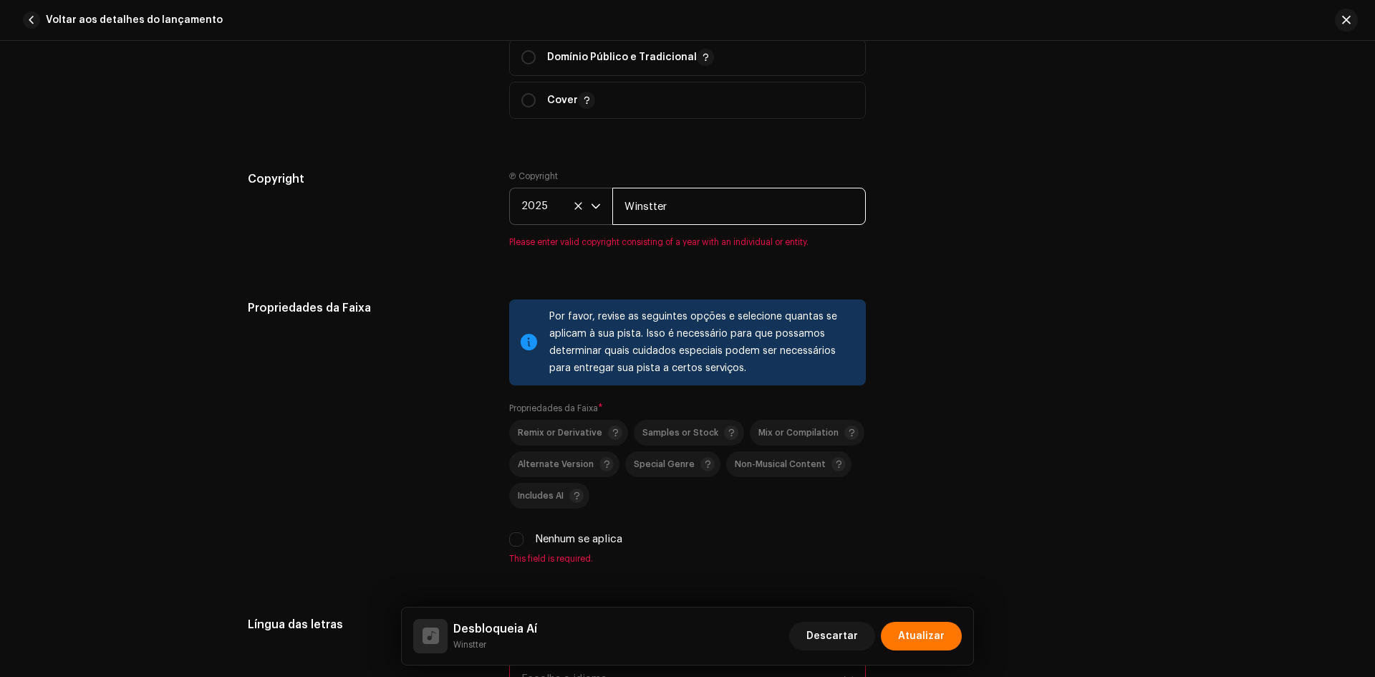
scroll to position [2148, 0]
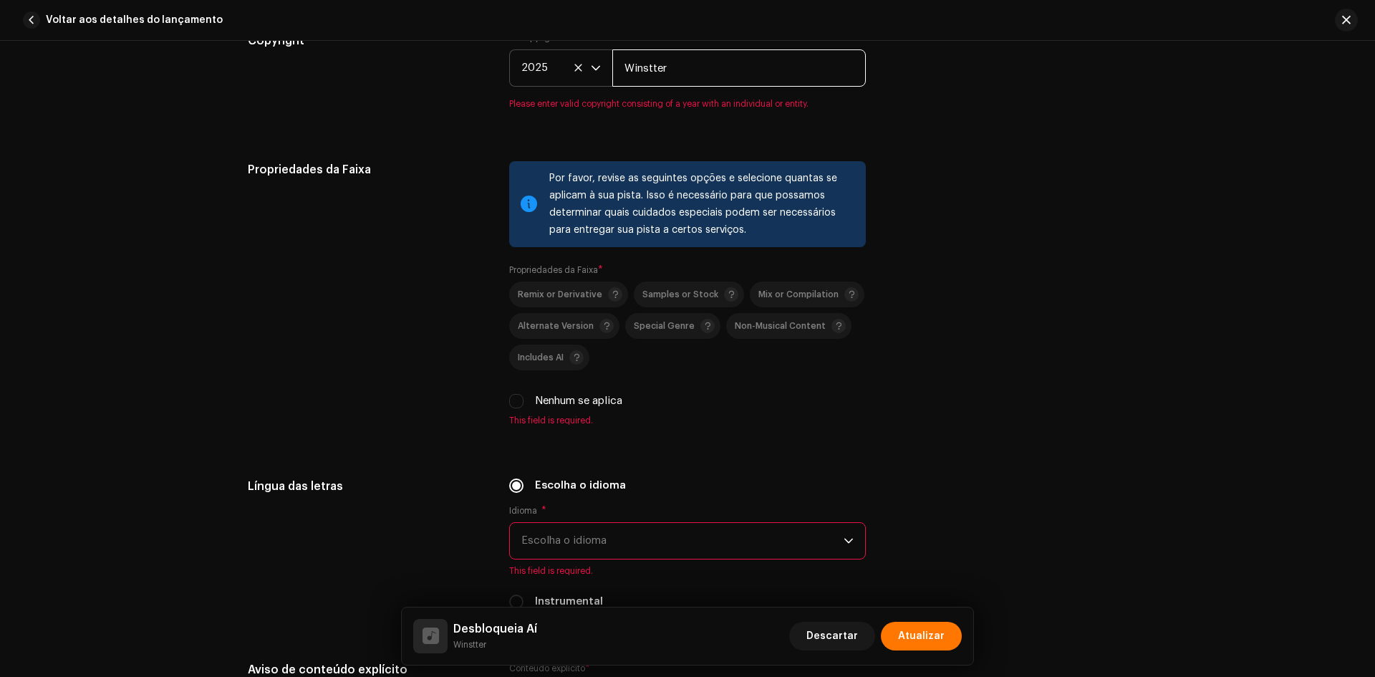
type input "Winstter"
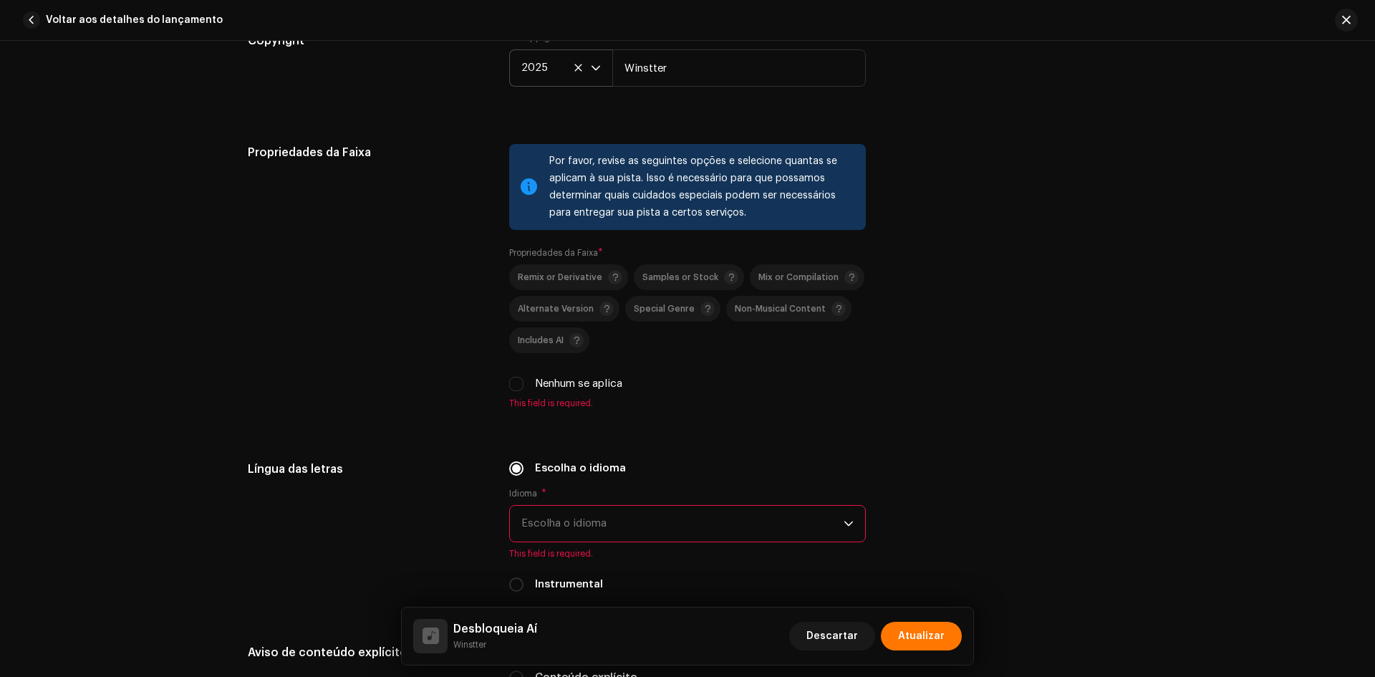
click at [514, 390] on div "Remix or Derivative Samples or Stock Mix or Compilation Alternate Version Speci…" at bounding box center [687, 327] width 357 height 127
click at [514, 386] on input "Nenhum se aplica" at bounding box center [516, 384] width 14 height 14
checkbox input "true"
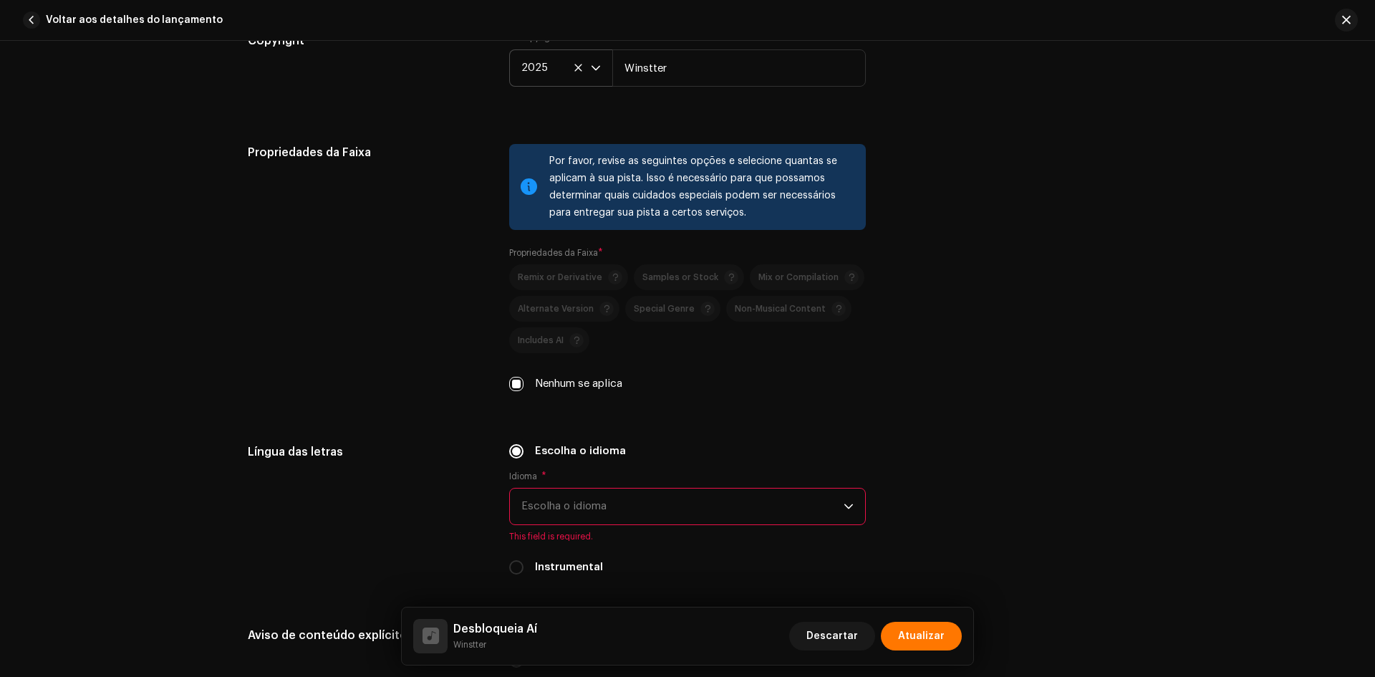
click at [617, 516] on span "Escolha o idioma" at bounding box center [682, 506] width 322 height 36
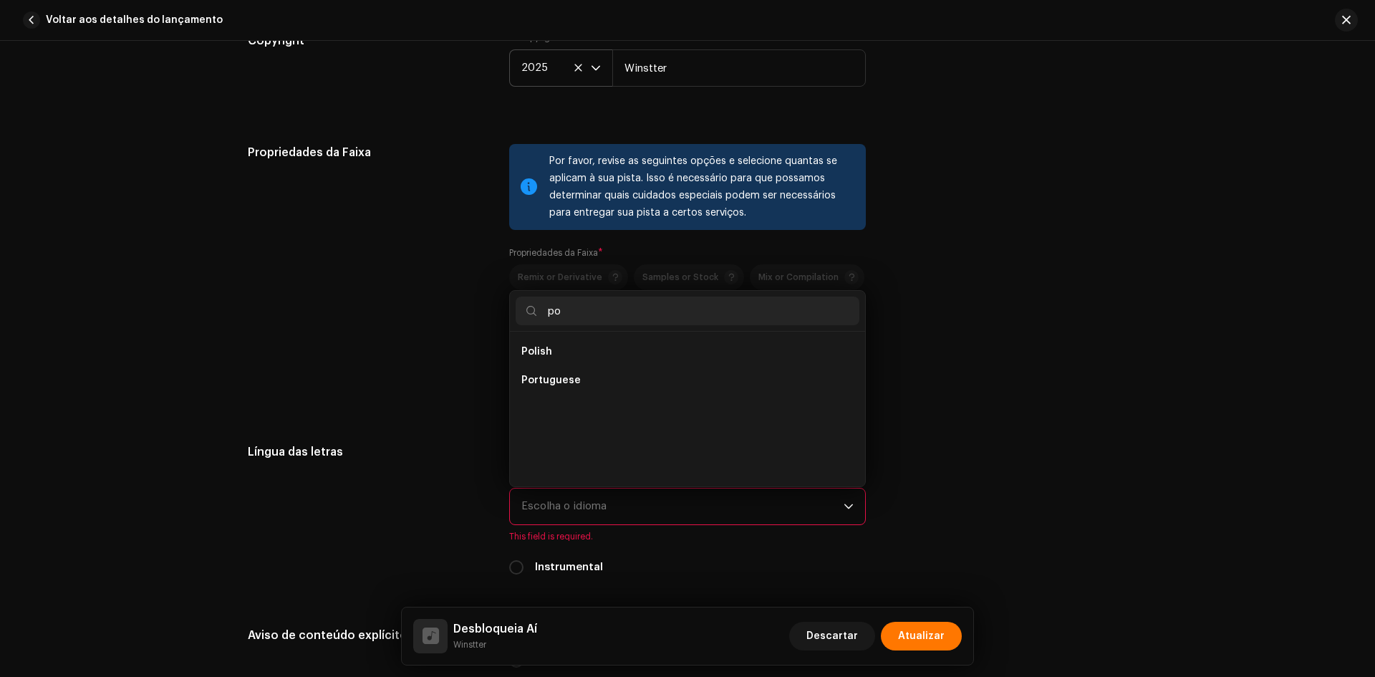
scroll to position [0, 0]
type input "po"
click at [566, 380] on span "Portuguese" at bounding box center [550, 380] width 59 height 14
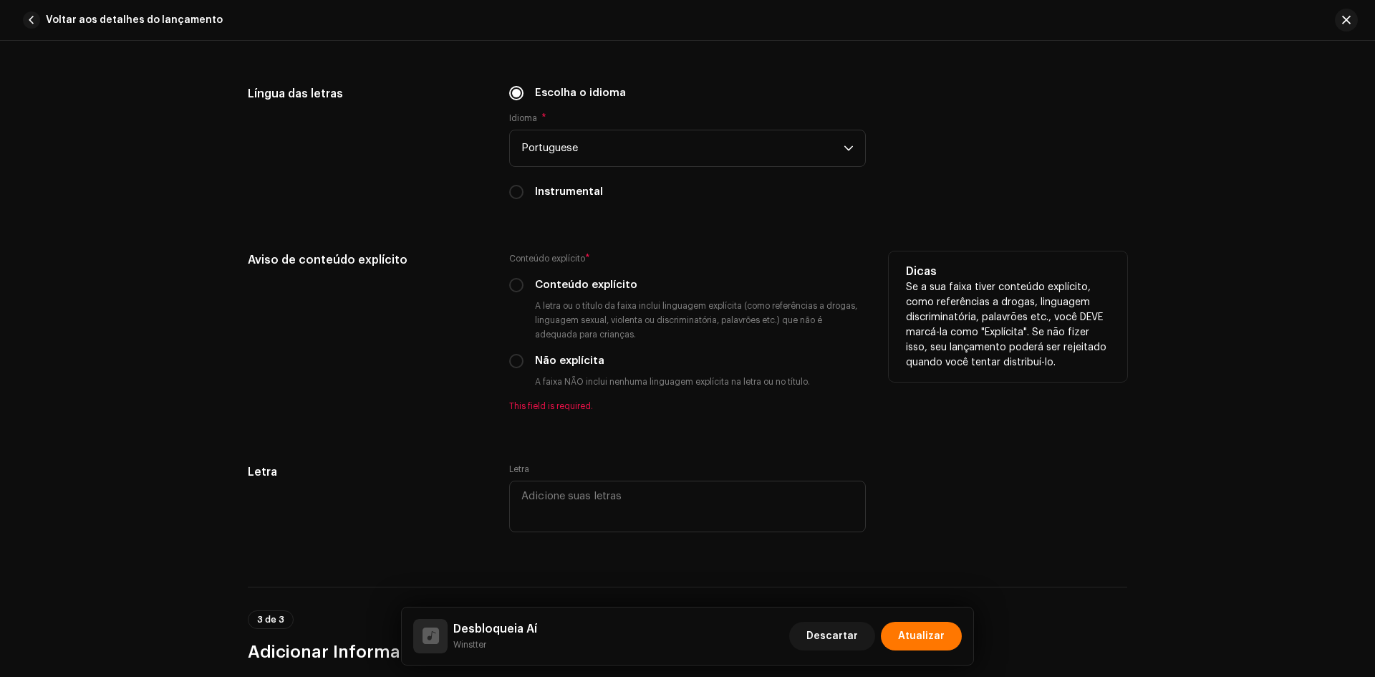
click at [502, 361] on div "Aviso de conteúdo explícito Conteúdo explícito * Conteúdo explícito A letra ou …" at bounding box center [687, 340] width 879 height 178
click at [509, 362] on input "Não explícita" at bounding box center [516, 361] width 14 height 14
radio input "true"
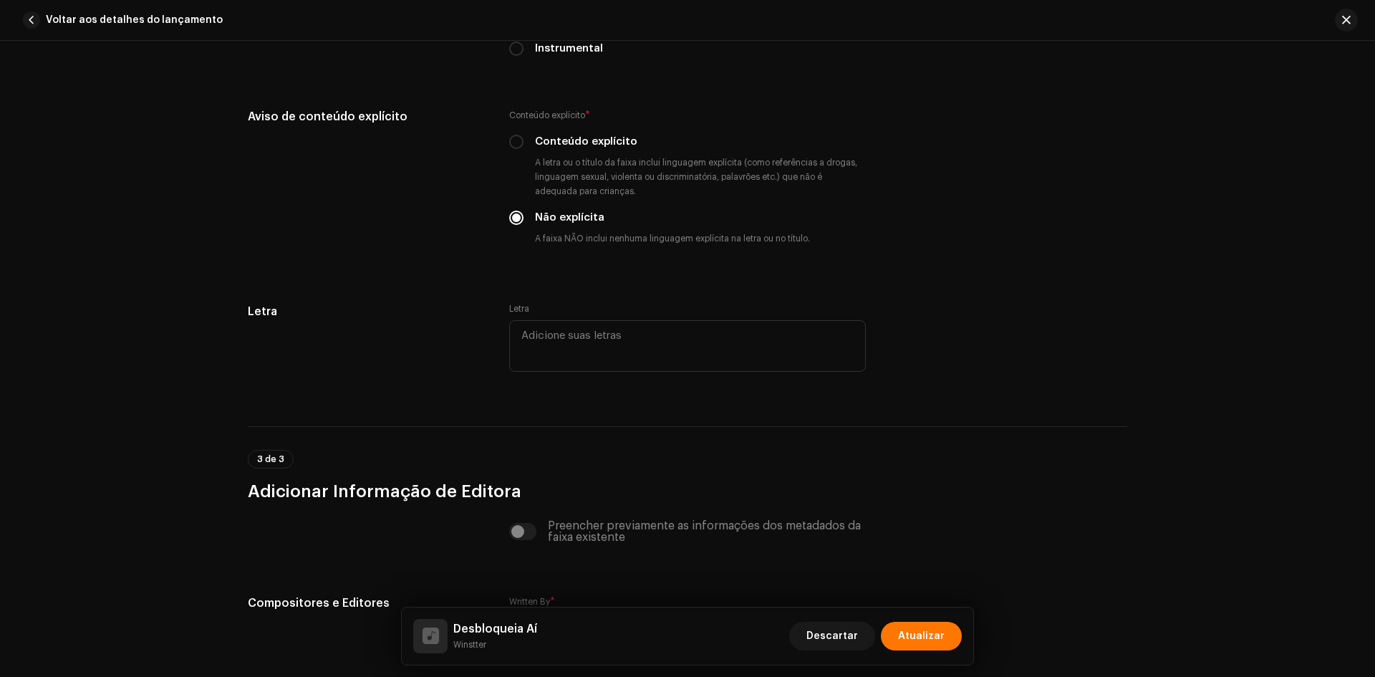
scroll to position [2862, 0]
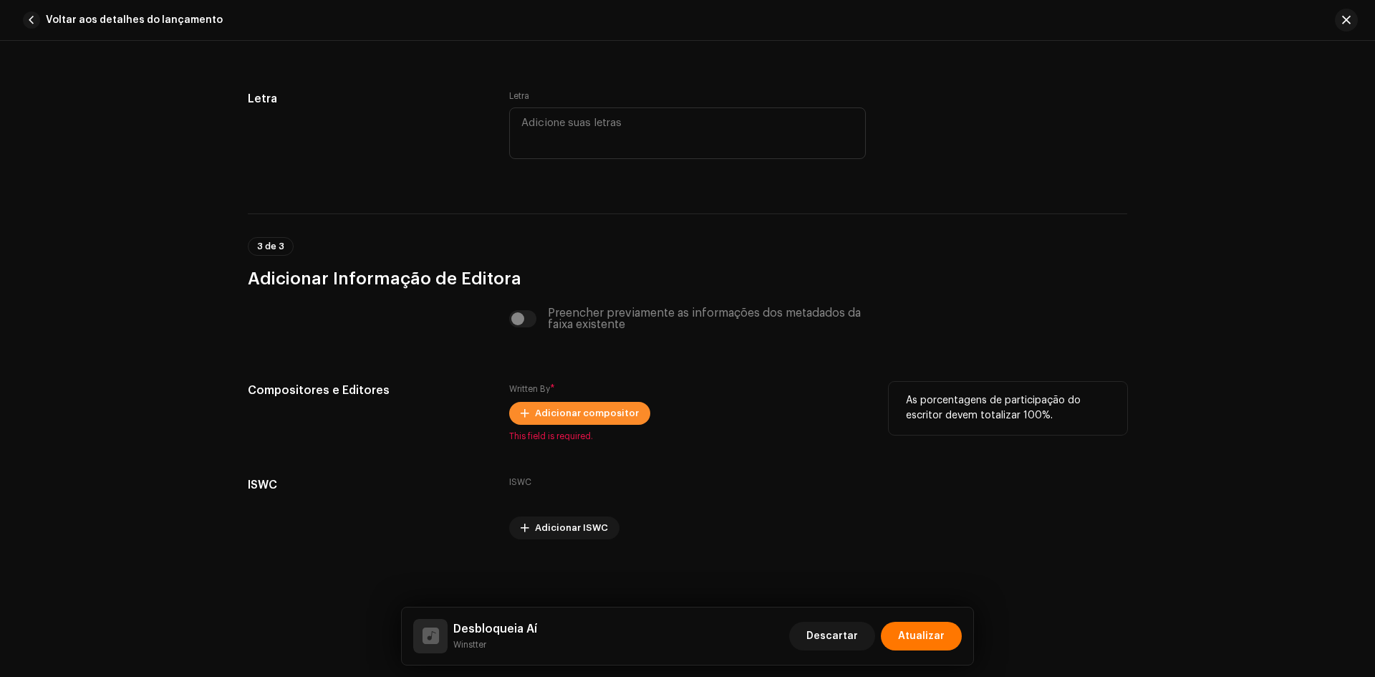
click at [565, 419] on span "Adicionar compositor" at bounding box center [587, 413] width 104 height 29
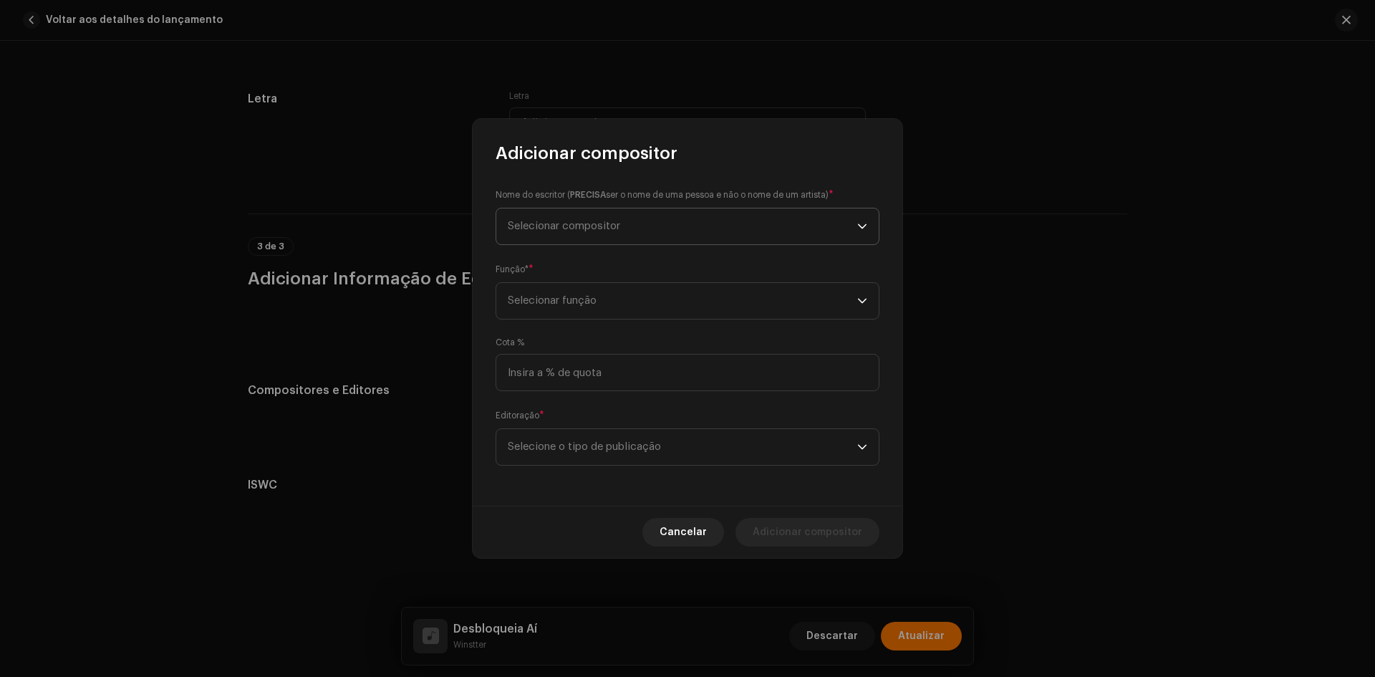
click at [581, 212] on span "Selecionar compositor" at bounding box center [682, 226] width 349 height 36
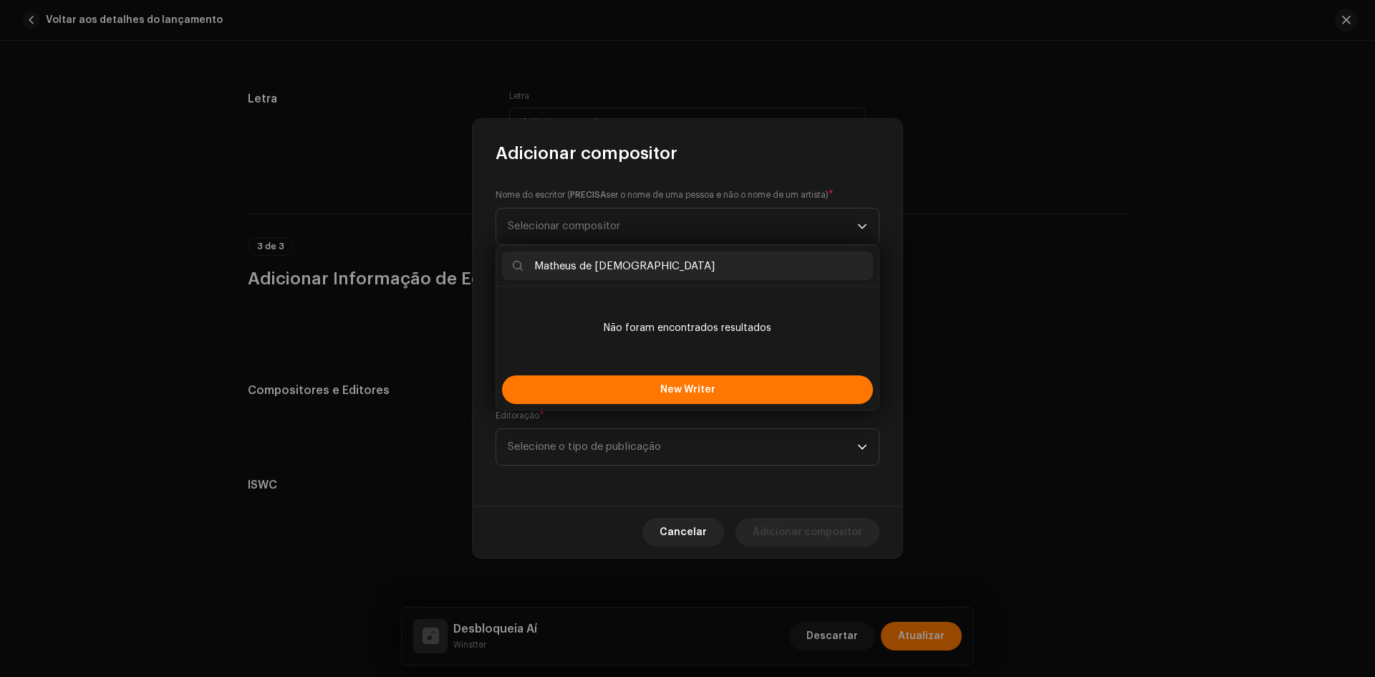
type input "Matheus de [DEMOGRAPHIC_DATA]"
click at [570, 300] on li "Não foram encontrados resultados" at bounding box center [687, 328] width 371 height 72
click at [569, 391] on button "New Writer" at bounding box center [687, 389] width 371 height 29
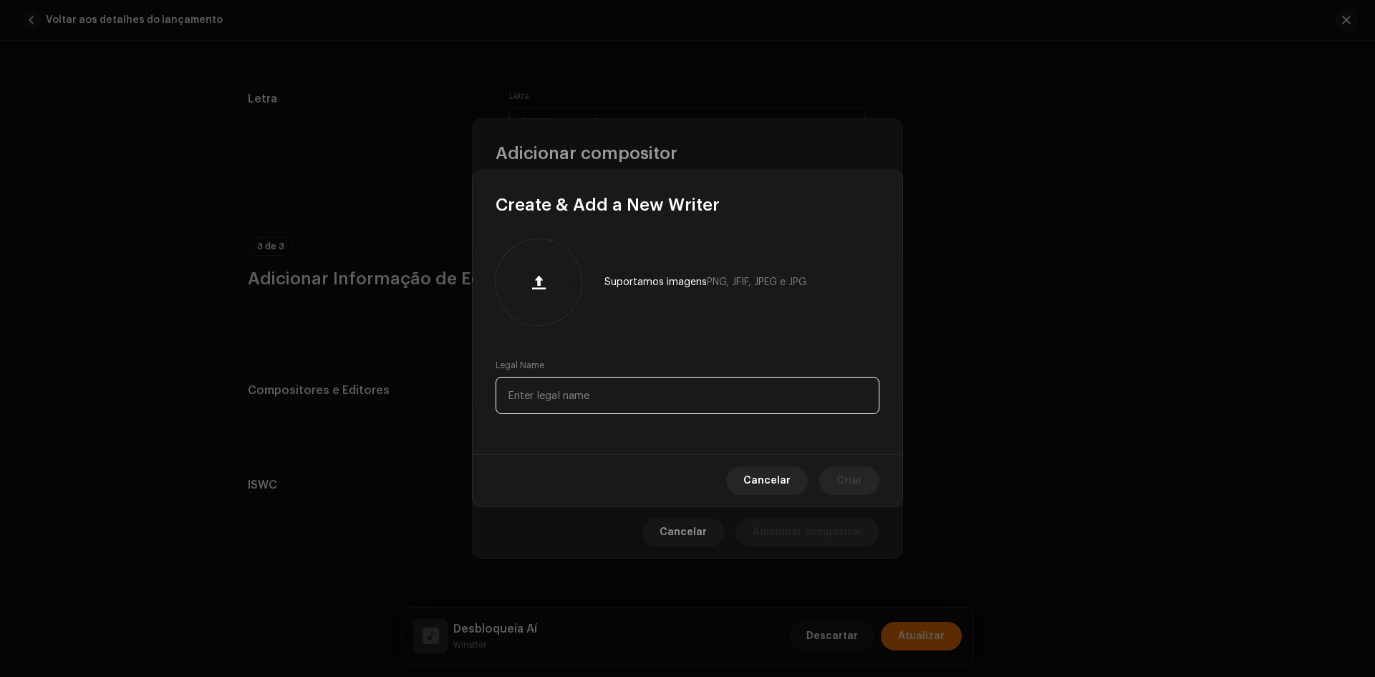
click at [567, 404] on input "text" at bounding box center [688, 395] width 384 height 37
paste input "Matheus de [DEMOGRAPHIC_DATA]"
type input "Matheus de [DEMOGRAPHIC_DATA]"
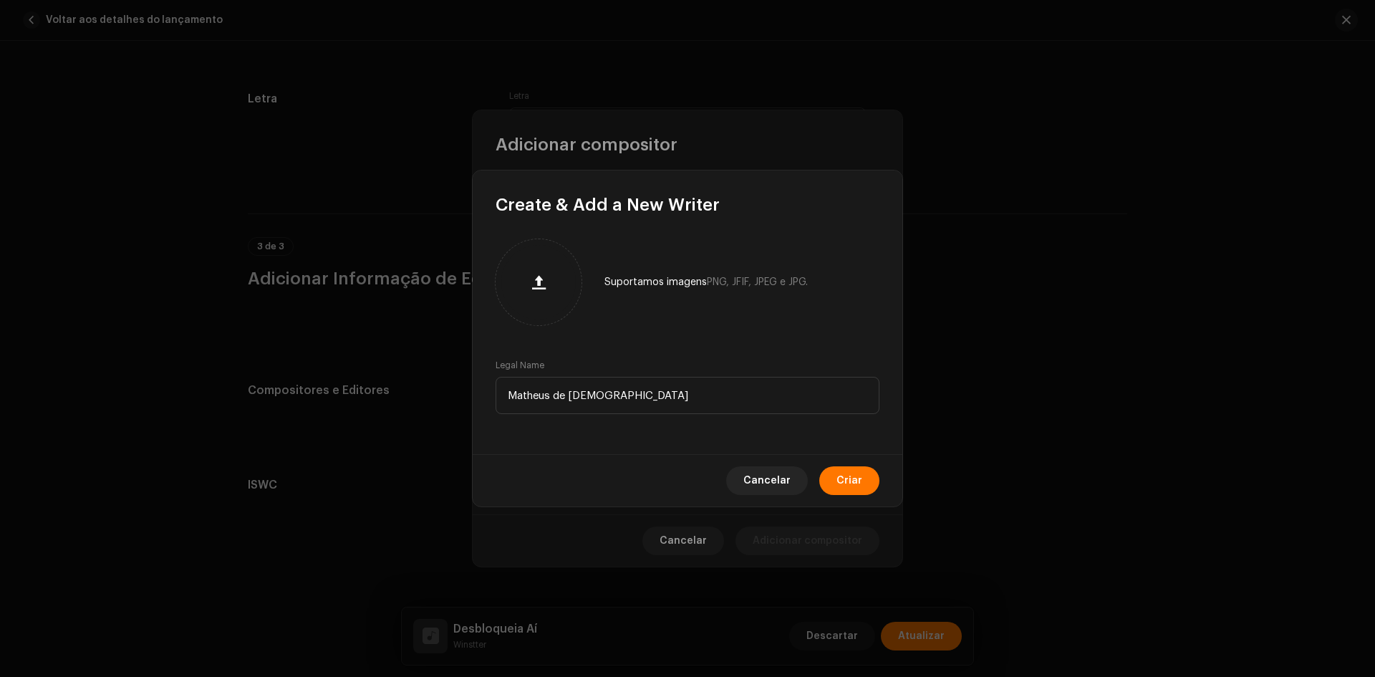
click at [844, 480] on span "Criar" at bounding box center [849, 480] width 26 height 29
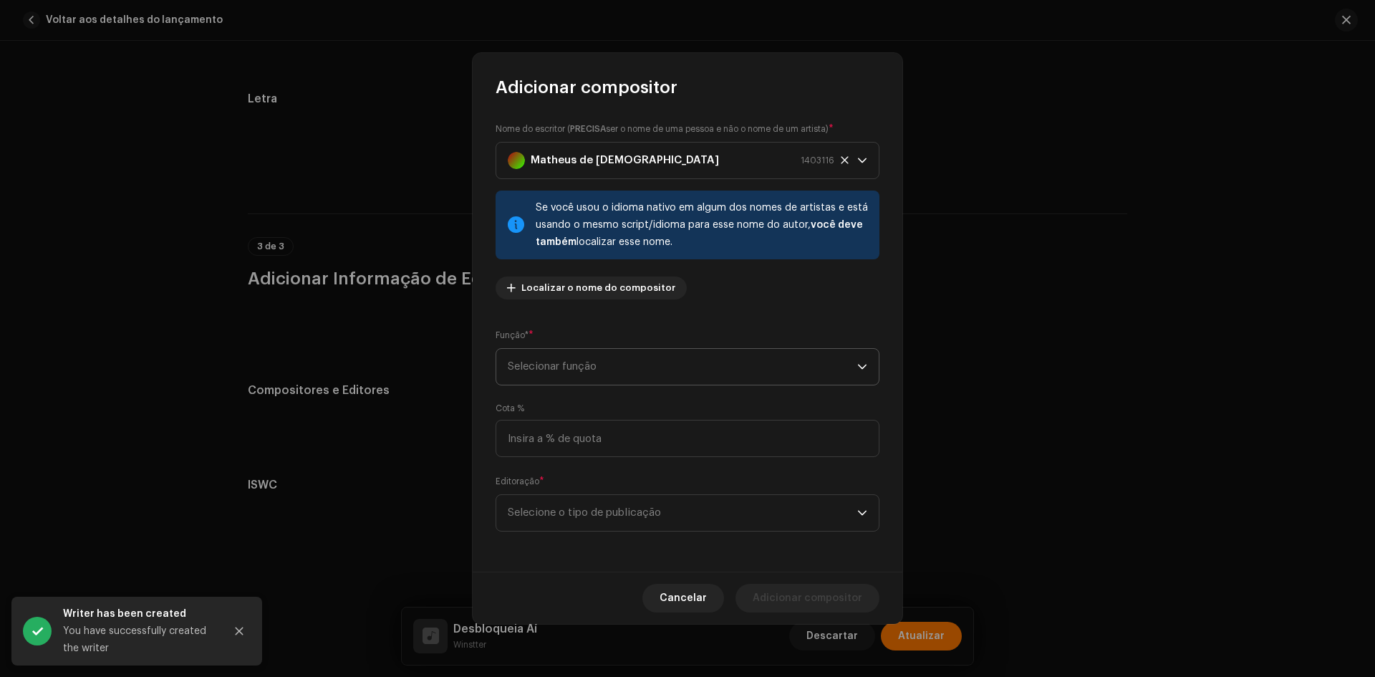
click at [552, 371] on span "Selecionar função" at bounding box center [682, 367] width 349 height 36
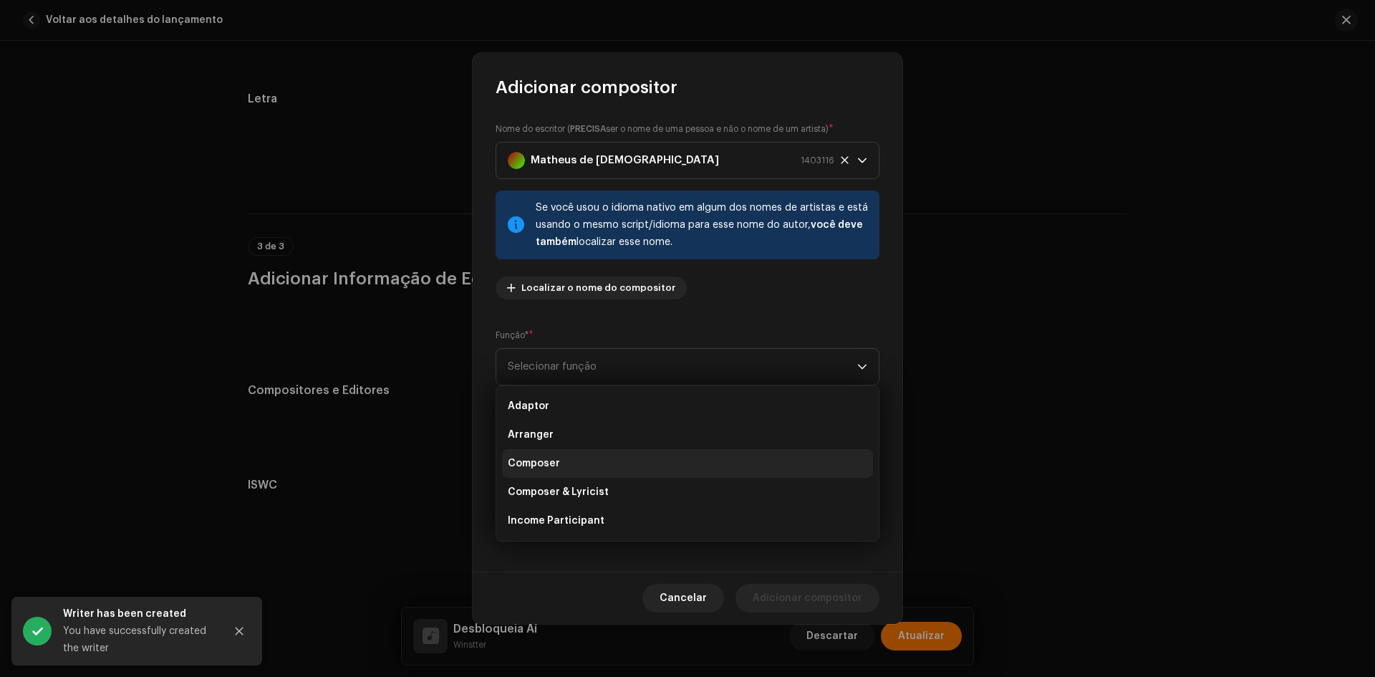
click at [552, 470] on span "Composer" at bounding box center [534, 463] width 52 height 14
click at [547, 516] on span "Selecione o tipo de publicação" at bounding box center [682, 513] width 349 height 36
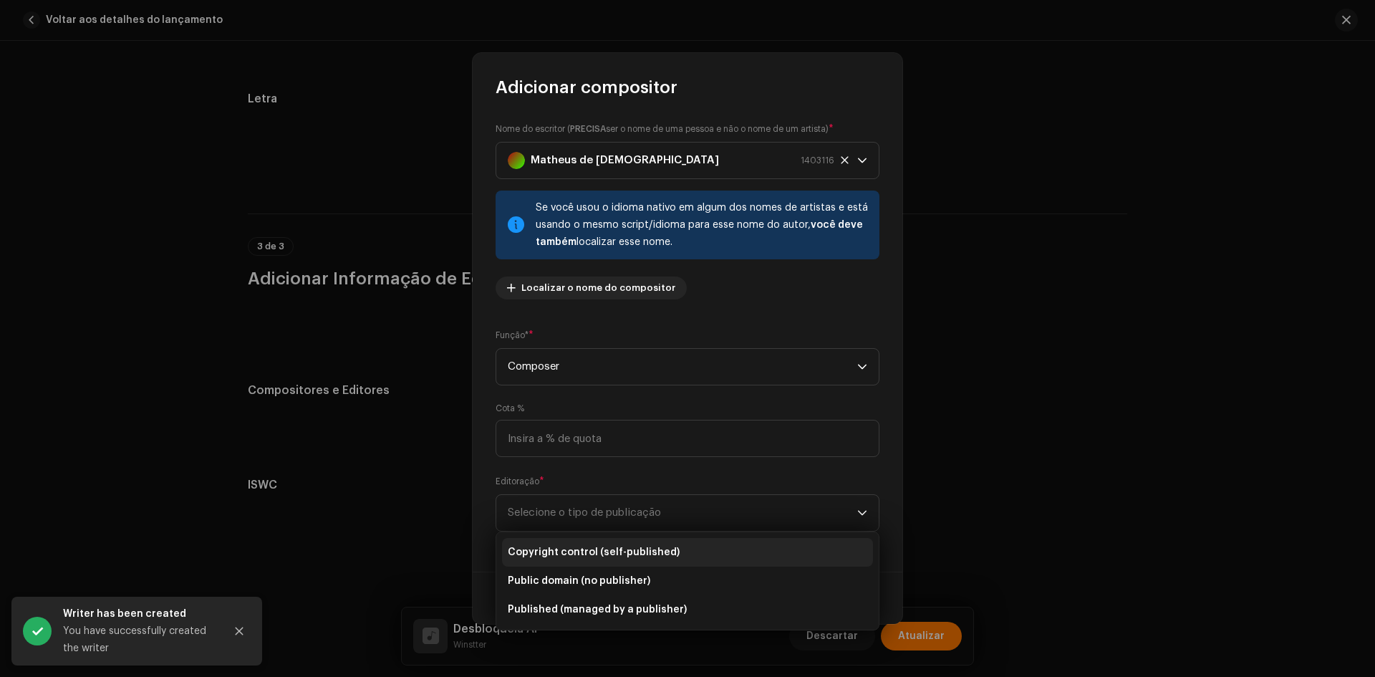
click at [548, 566] on li "Copyright control (self-published)" at bounding box center [687, 552] width 371 height 29
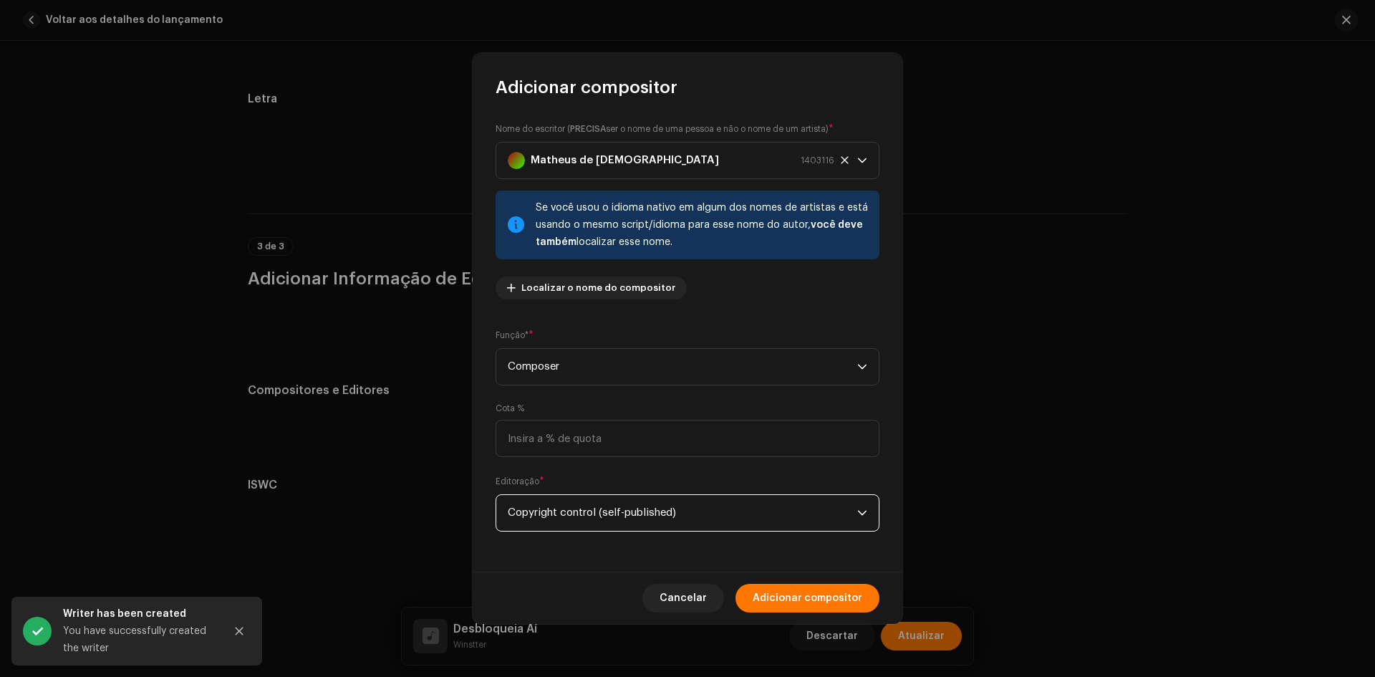
drag, startPoint x: 836, startPoint y: 604, endPoint x: 811, endPoint y: 601, distance: 25.2
click at [836, 604] on span "Adicionar compositor" at bounding box center [808, 598] width 110 height 29
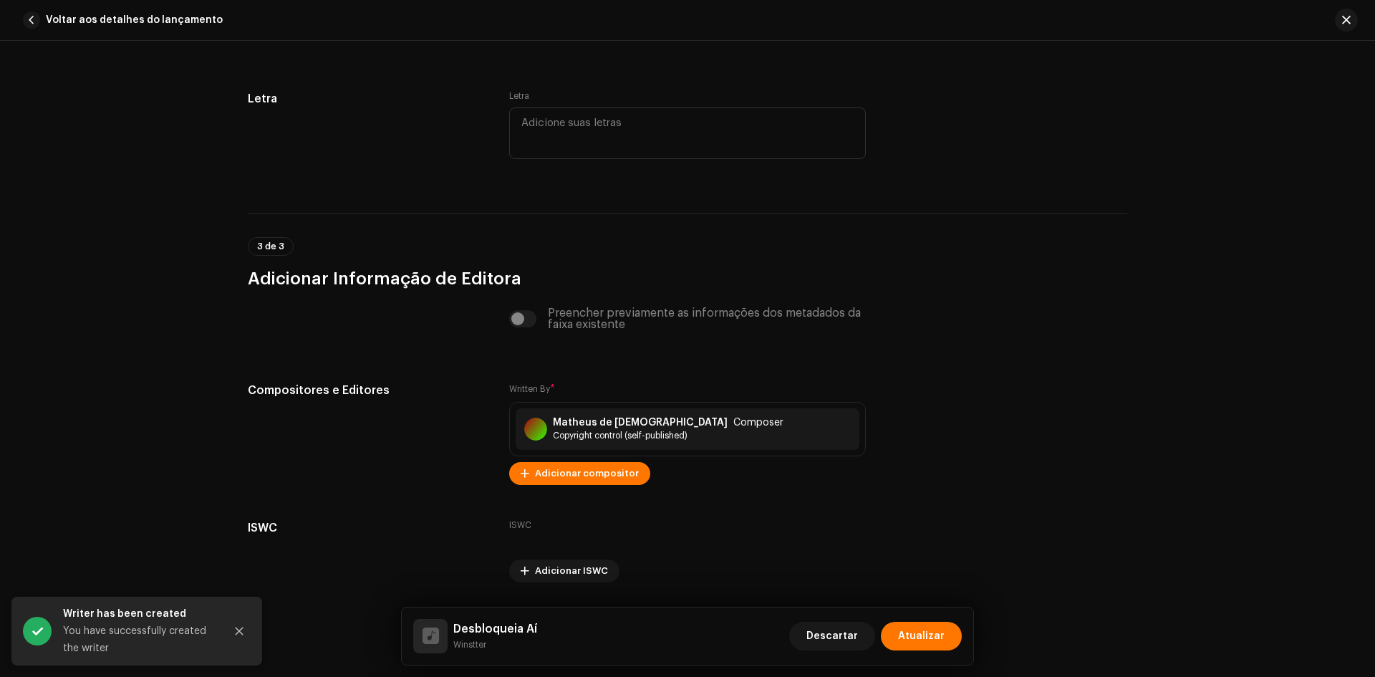
click at [577, 478] on span "Adicionar compositor" at bounding box center [587, 473] width 104 height 29
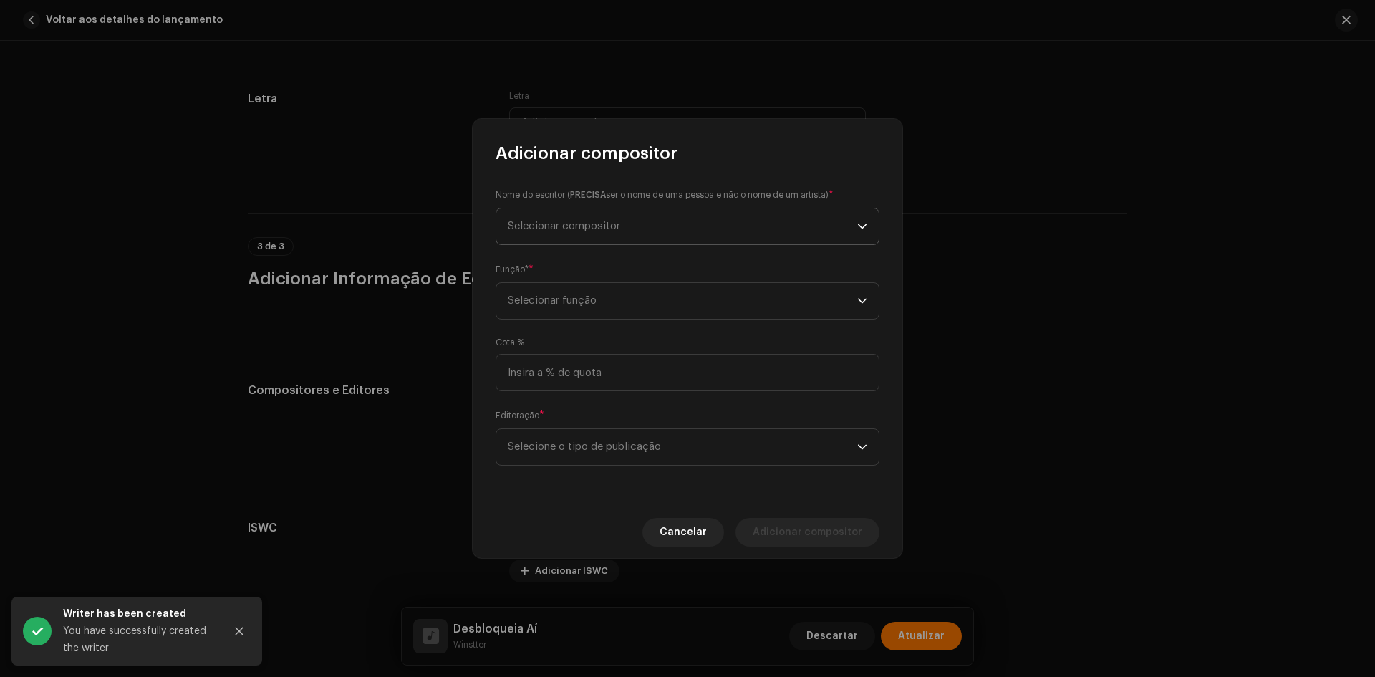
click at [579, 215] on span "Selecionar compositor" at bounding box center [682, 226] width 349 height 36
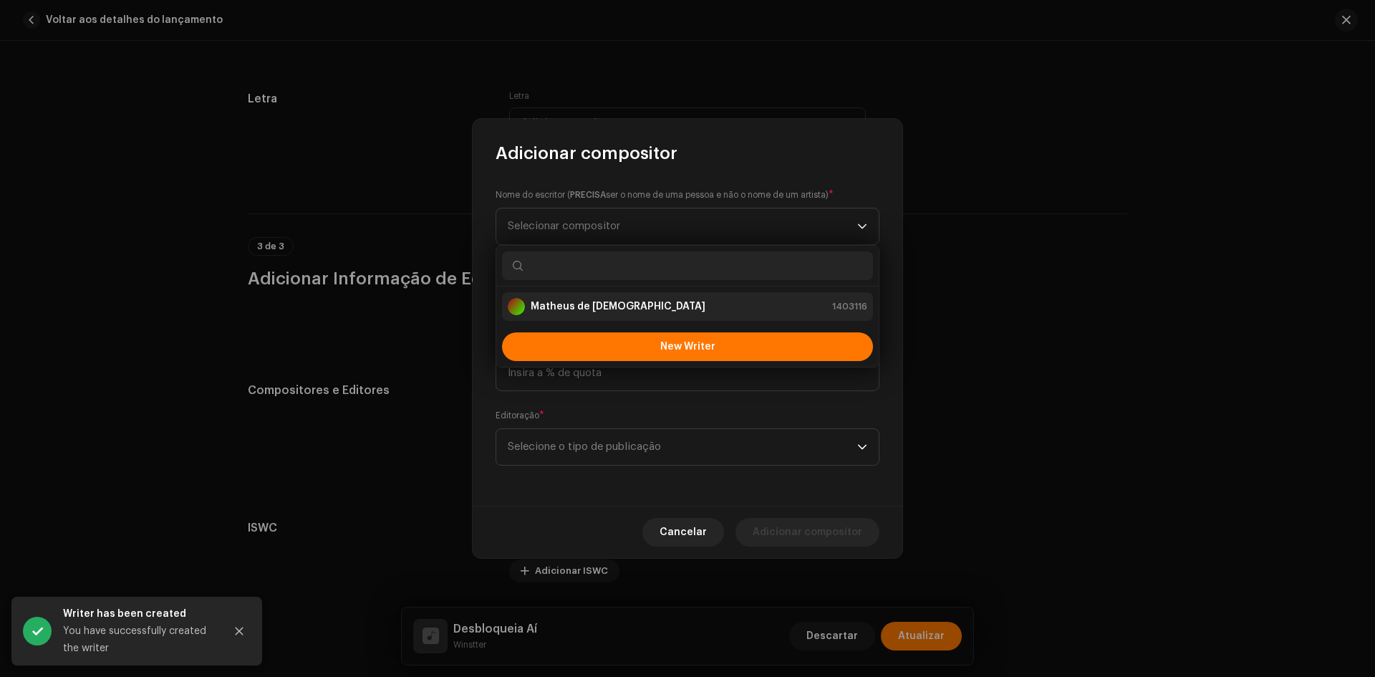
click at [567, 304] on strong "Matheus de [DEMOGRAPHIC_DATA]" at bounding box center [618, 306] width 175 height 14
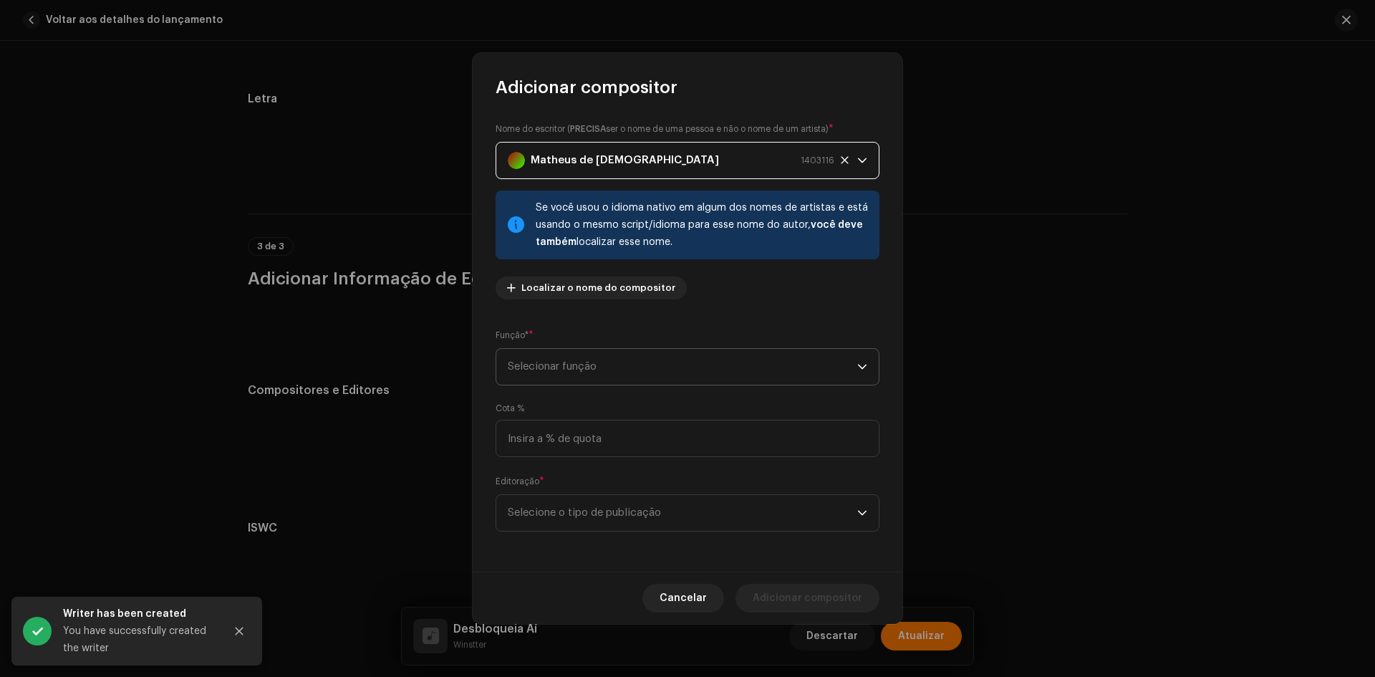
click at [564, 361] on span "Selecionar função" at bounding box center [682, 367] width 349 height 36
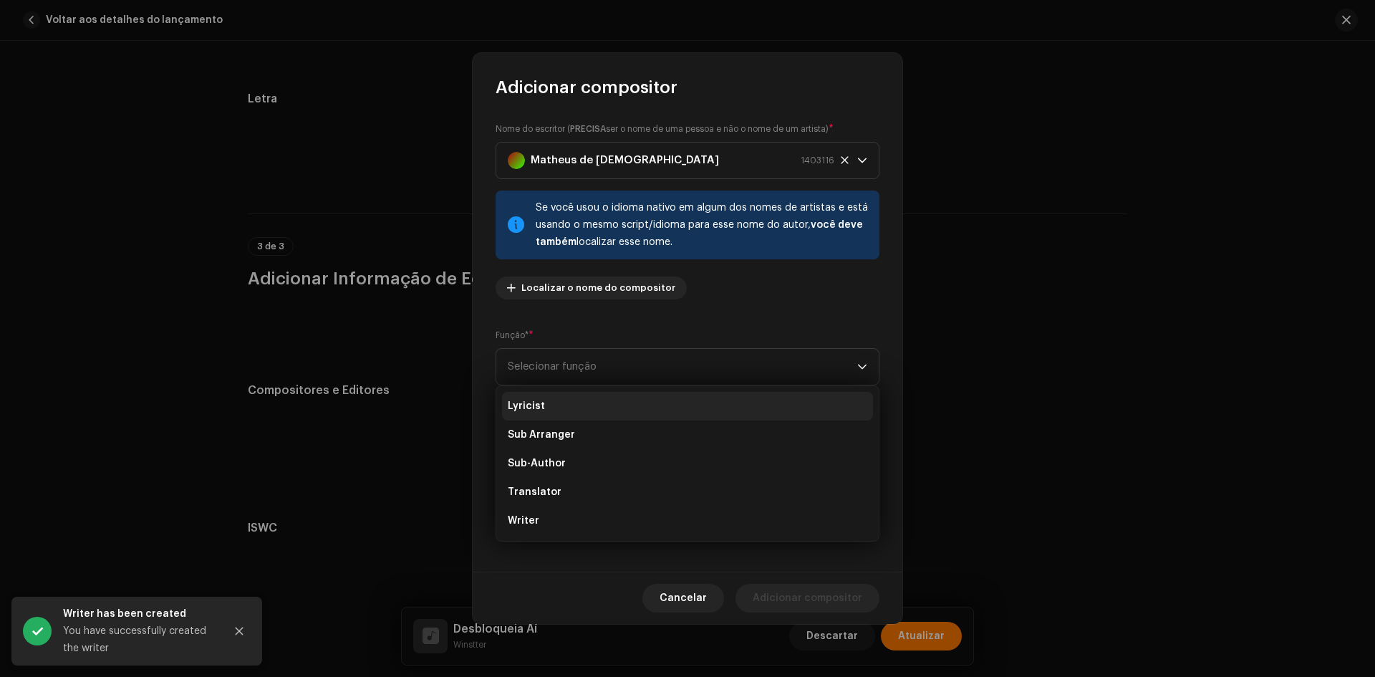
click at [546, 402] on li "Lyricist" at bounding box center [687, 406] width 371 height 29
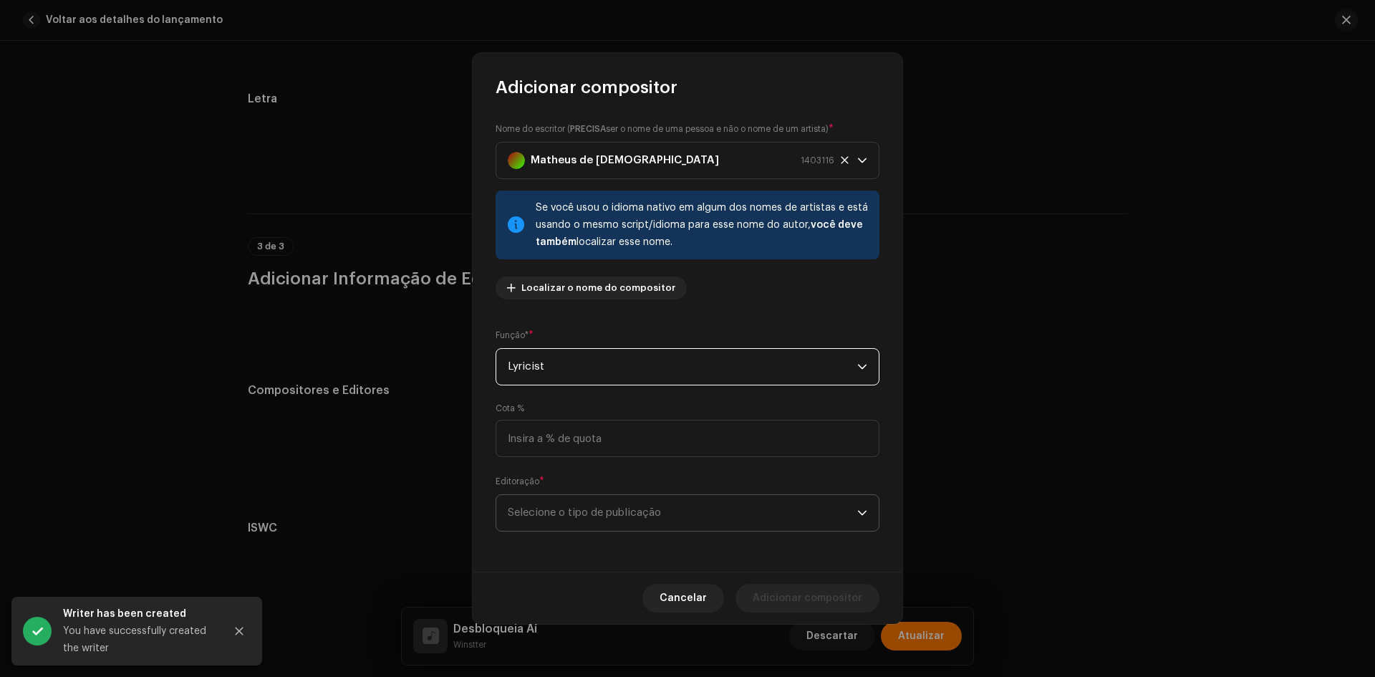
click at [564, 531] on p-select "Selecione o tipo de publicação" at bounding box center [688, 512] width 384 height 37
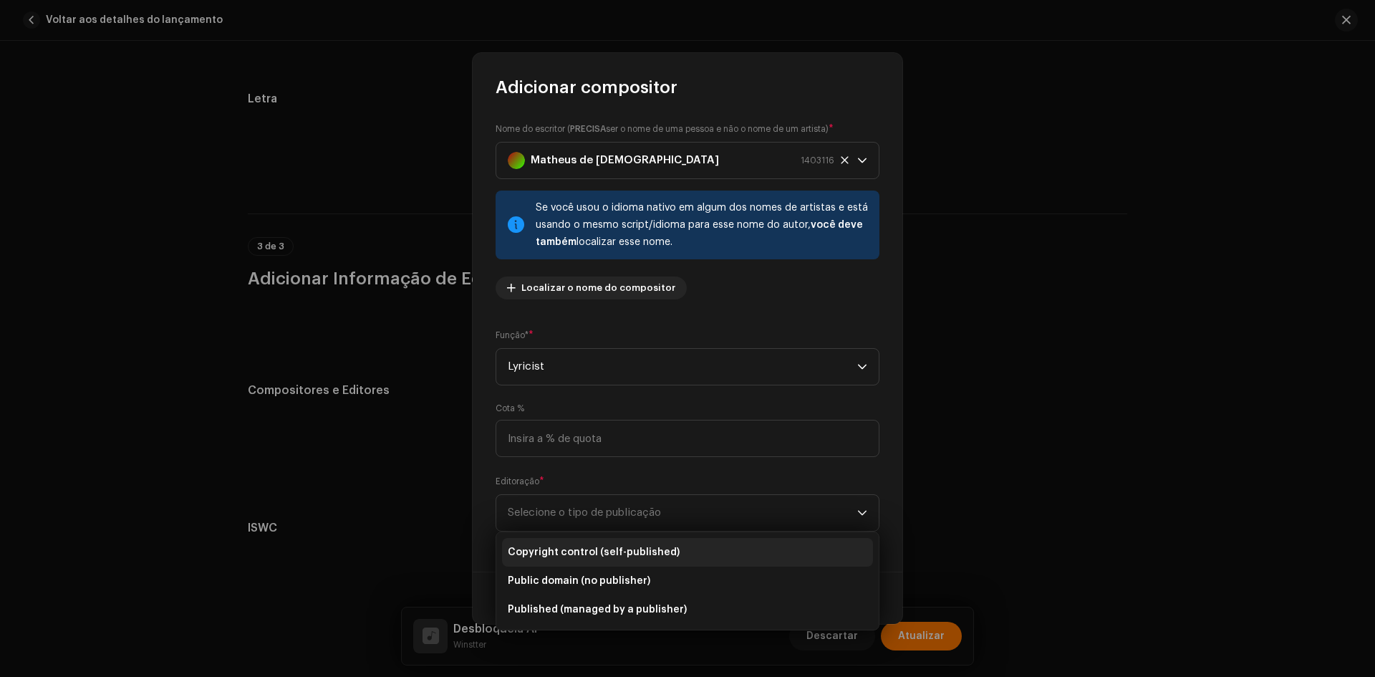
click at [562, 559] on span "Copyright control (self-published)" at bounding box center [594, 552] width 172 height 14
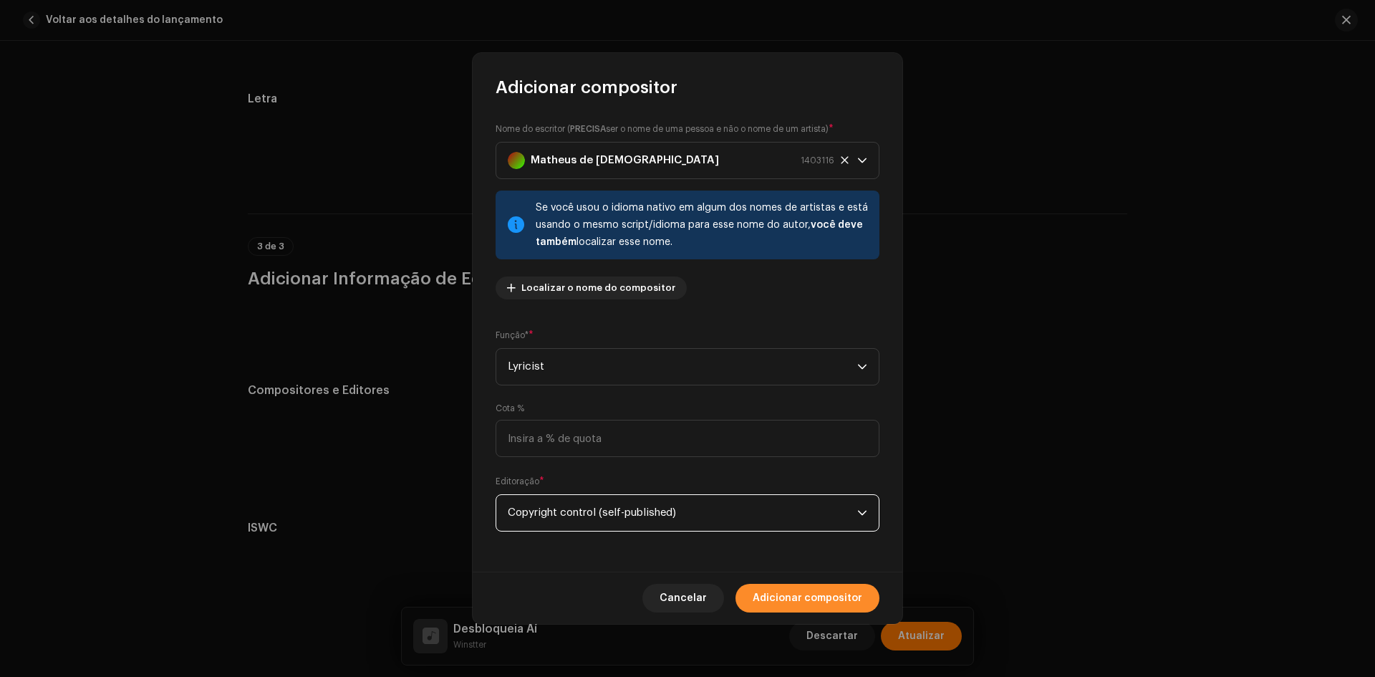
click at [846, 601] on span "Adicionar compositor" at bounding box center [808, 598] width 110 height 29
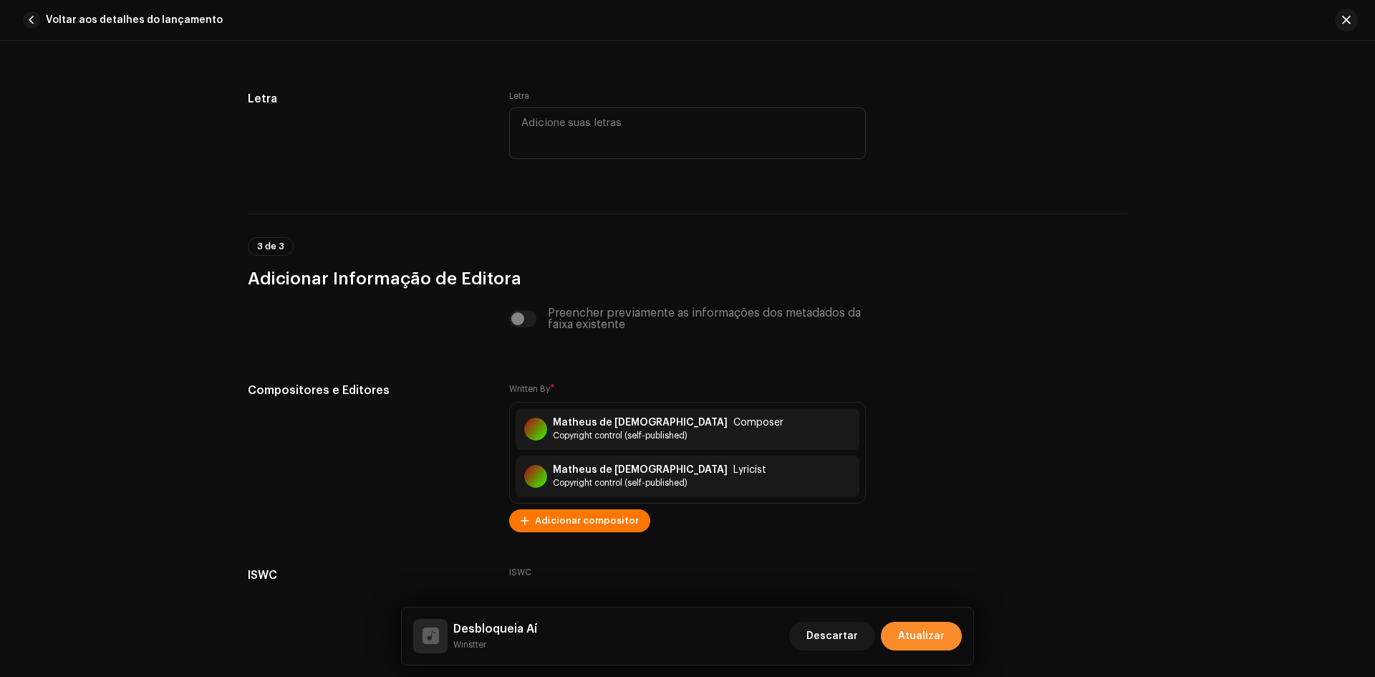
click at [937, 630] on span "Atualizar" at bounding box center [921, 636] width 47 height 29
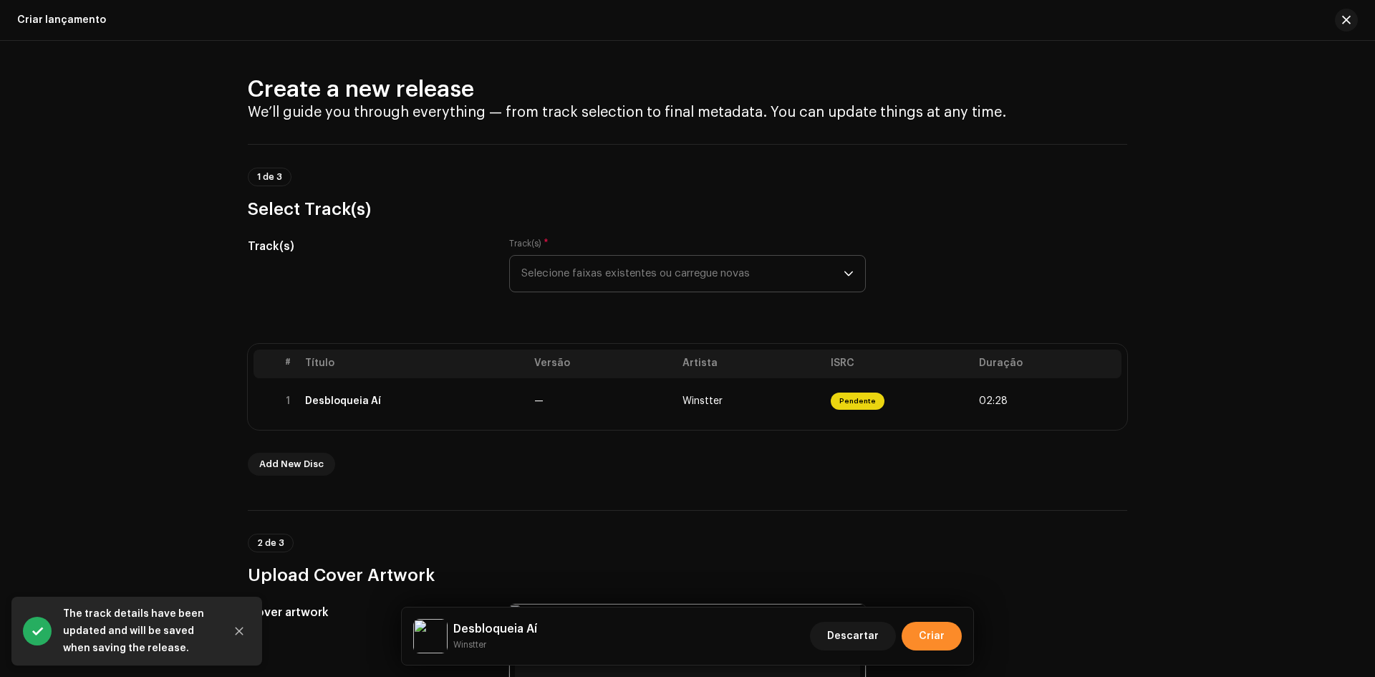
click at [922, 629] on span "Criar" at bounding box center [932, 636] width 26 height 29
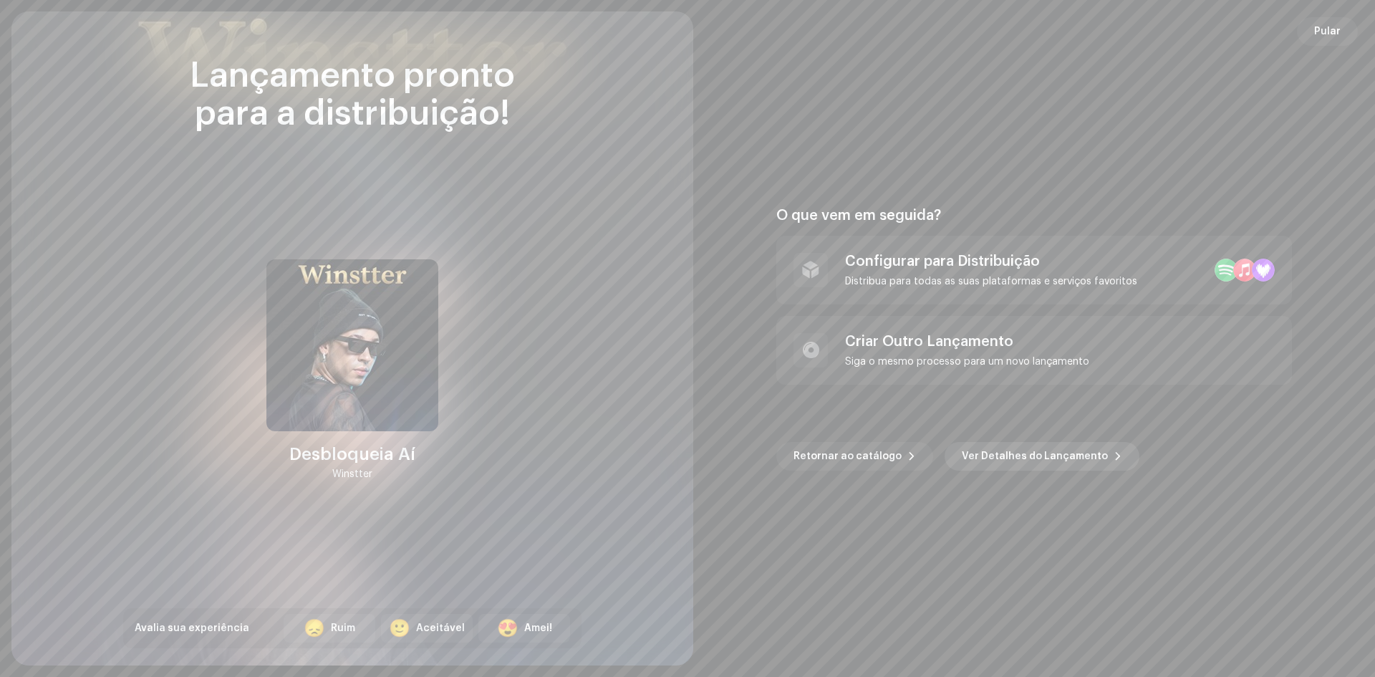
click at [1020, 463] on span "Ver Detalhes do Lançamento" at bounding box center [1035, 456] width 146 height 29
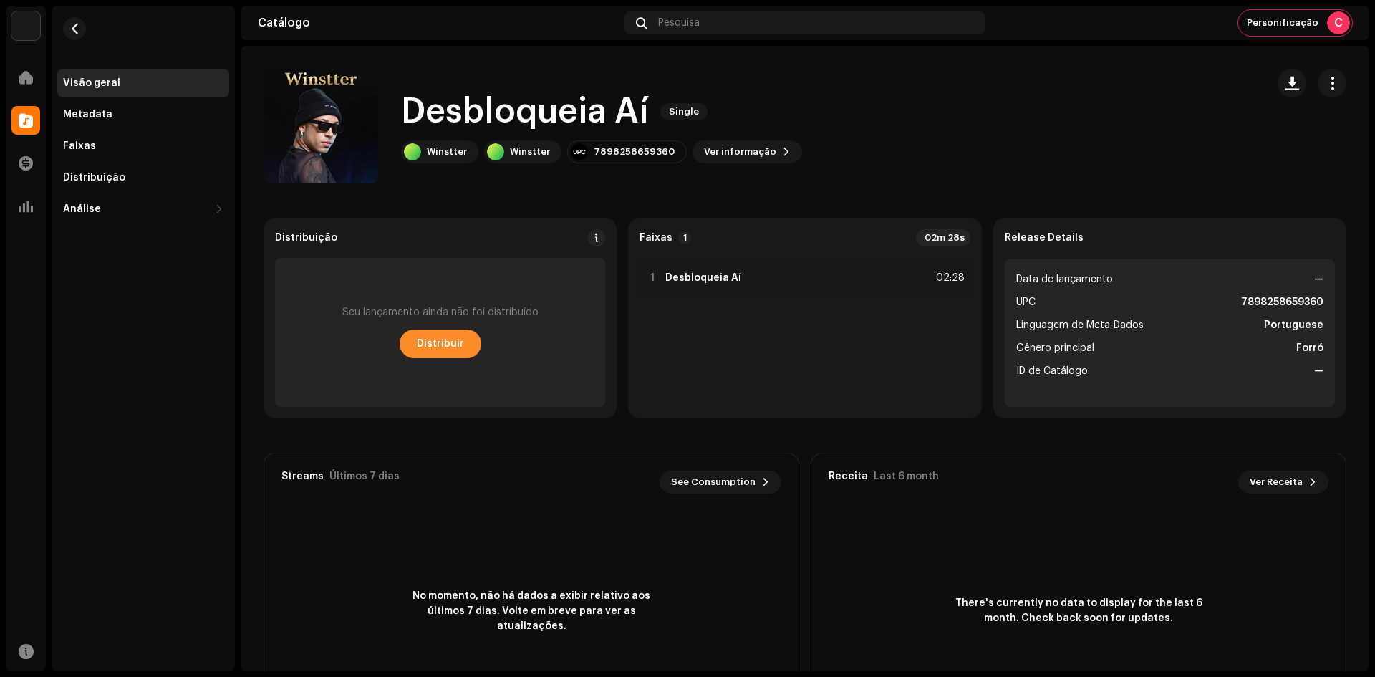
click at [425, 356] on span "Distribuir" at bounding box center [440, 343] width 47 height 29
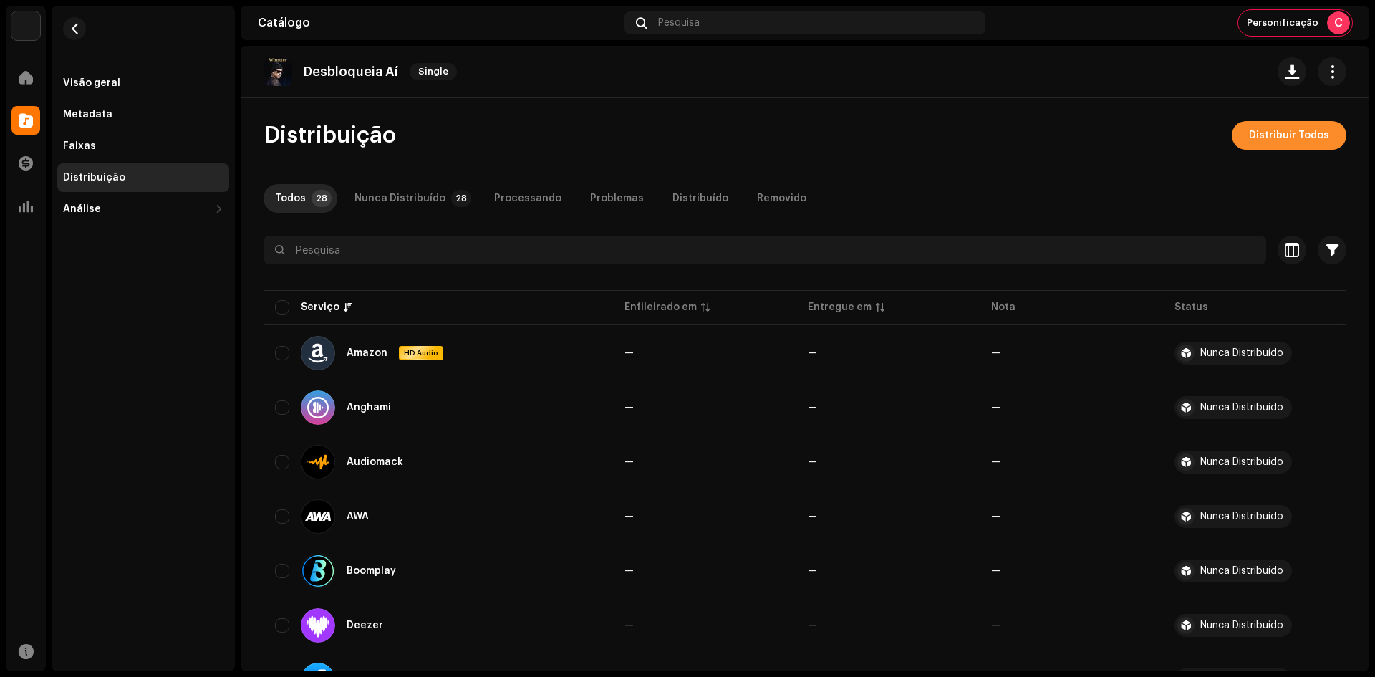
click at [1257, 139] on span "Distribuir Todos" at bounding box center [1289, 135] width 80 height 29
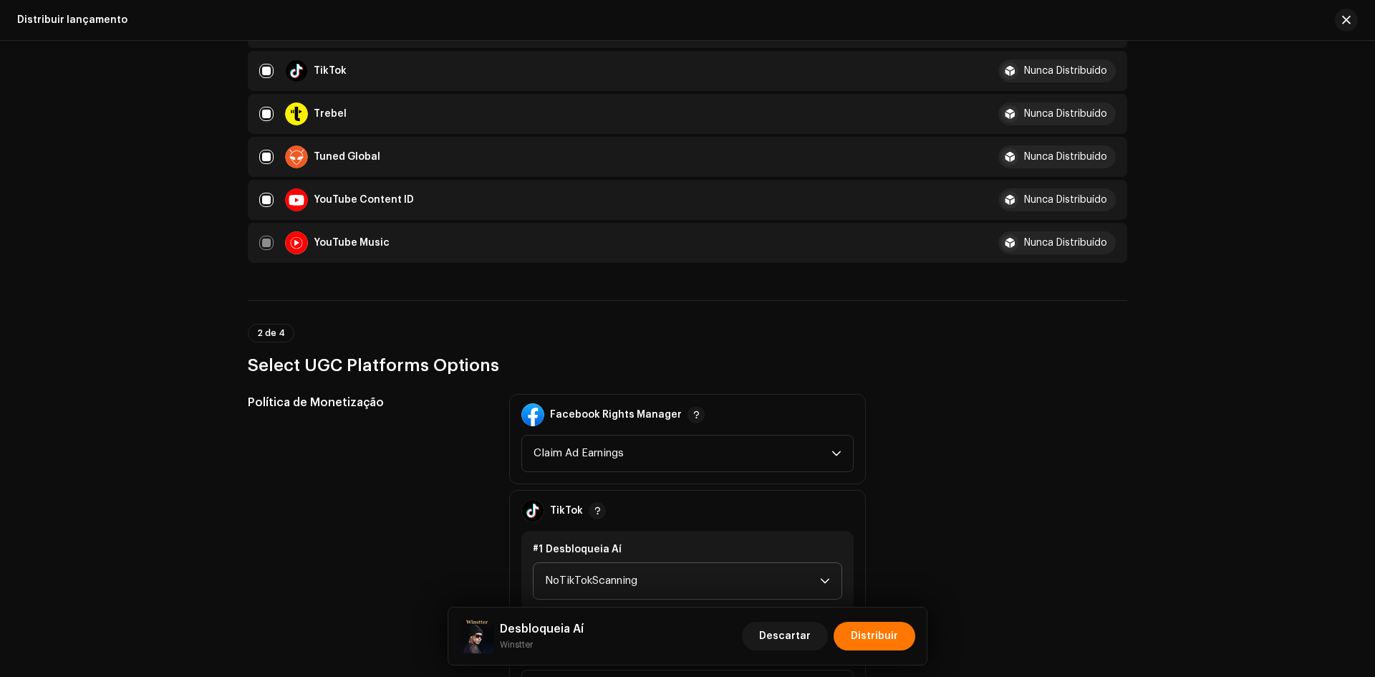
scroll to position [1360, 0]
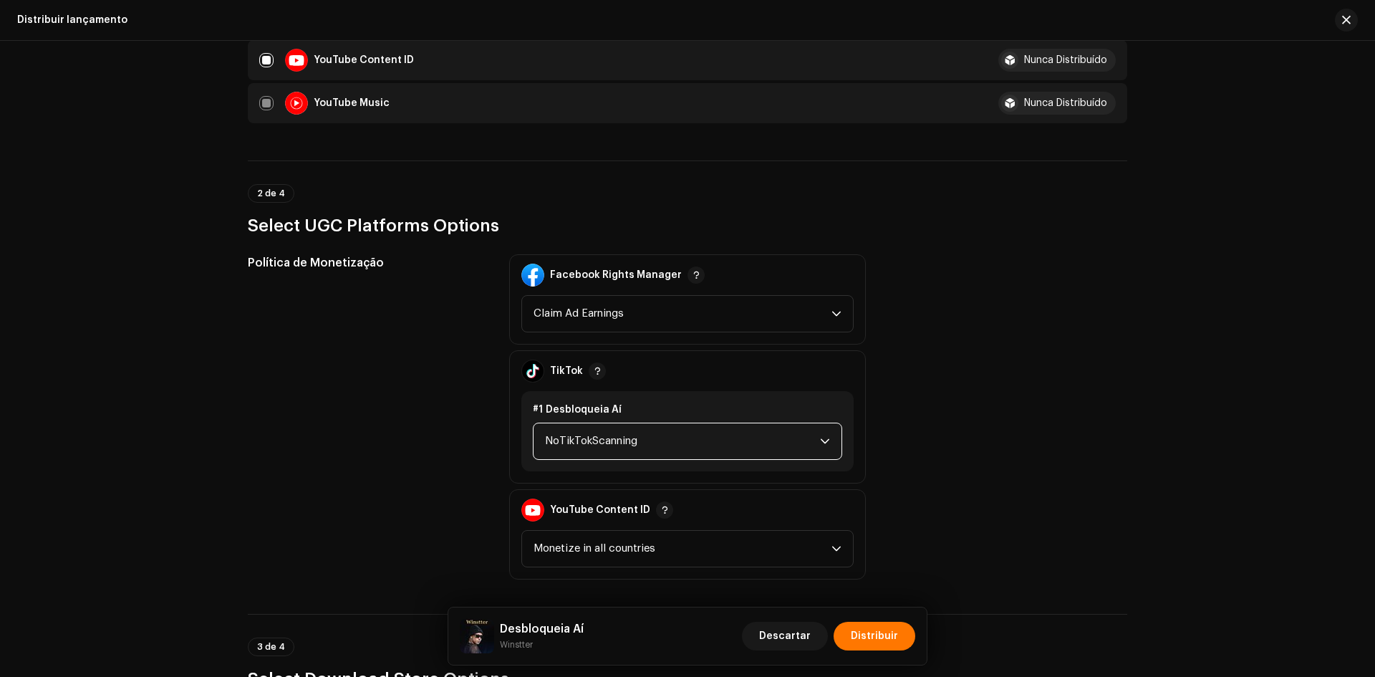
click at [584, 445] on span "NoTikTokScanning" at bounding box center [682, 441] width 275 height 36
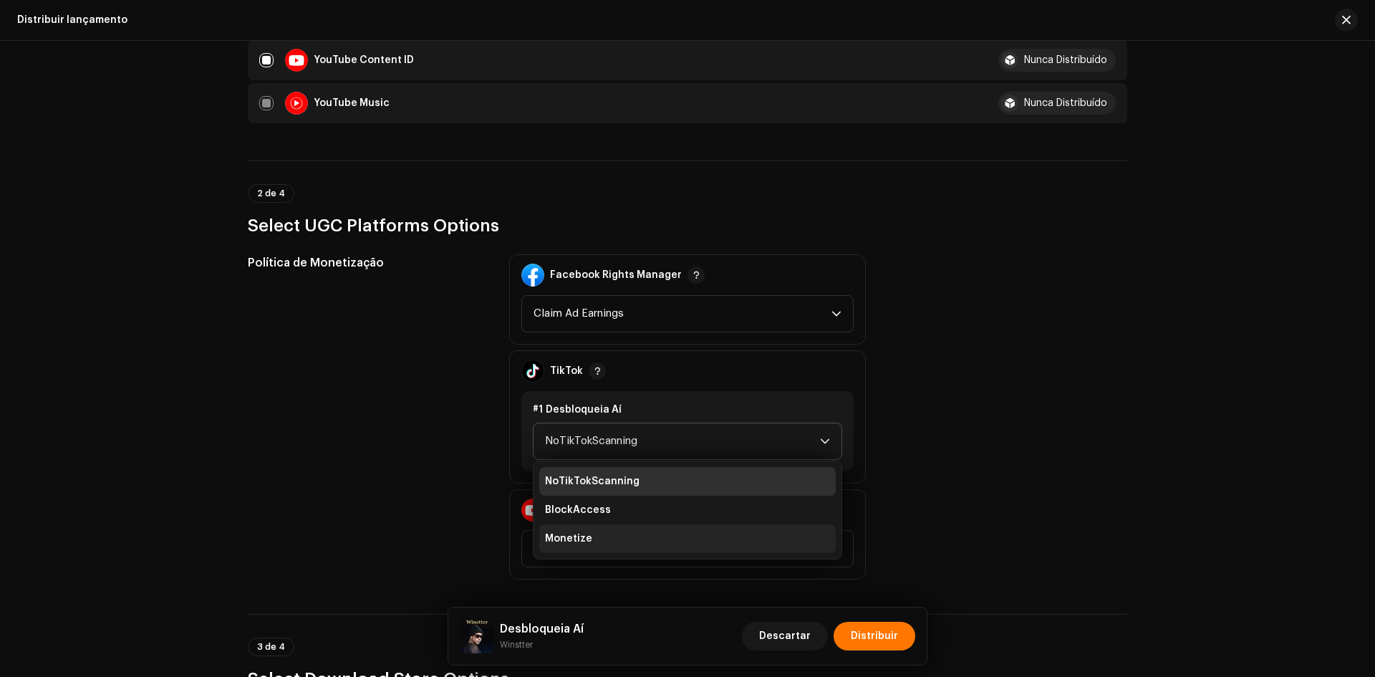
click at [582, 528] on li "Monetize" at bounding box center [687, 538] width 296 height 29
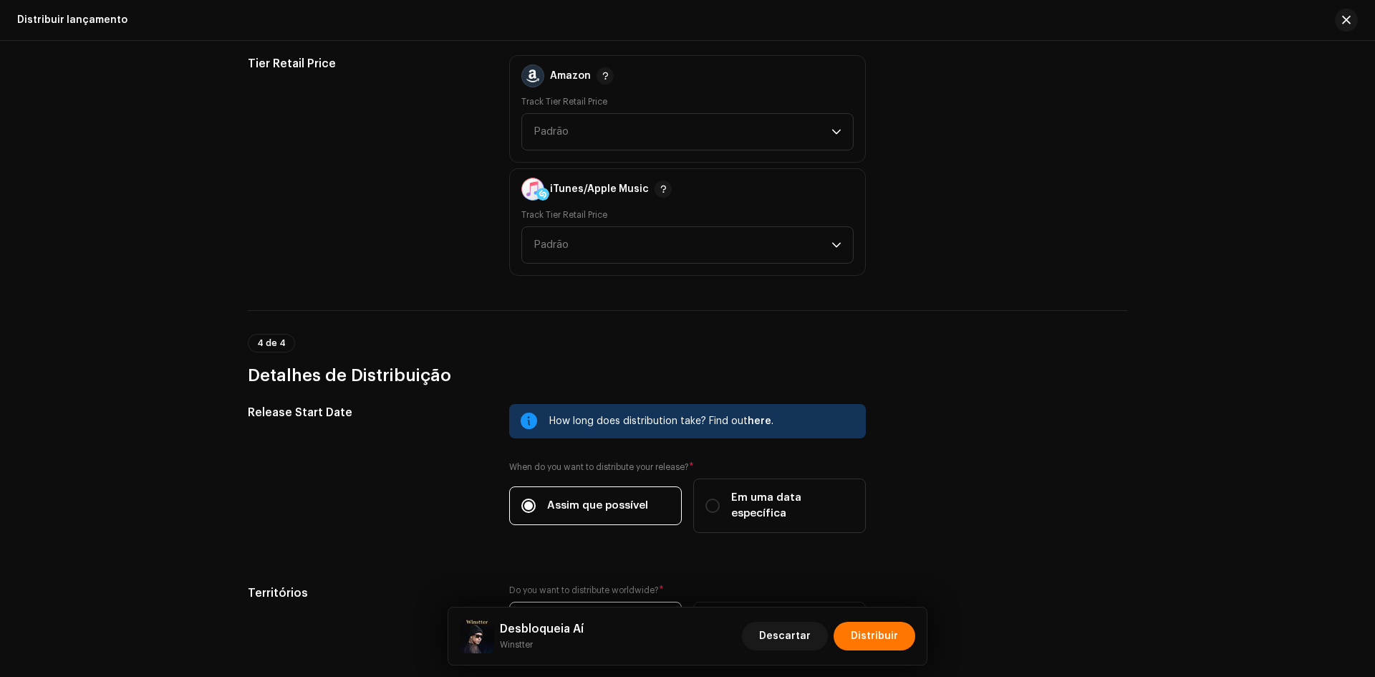
scroll to position [2115, 0]
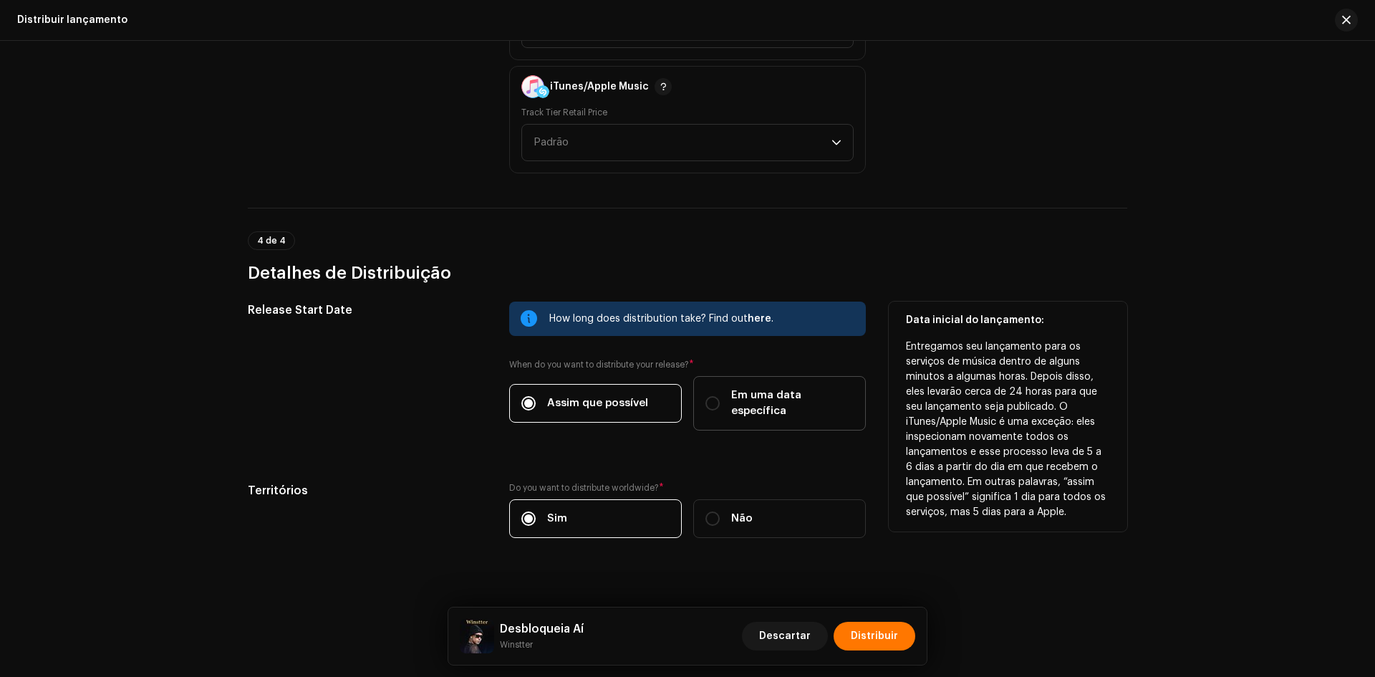
click at [742, 414] on label "Em uma data específica" at bounding box center [779, 403] width 173 height 54
click at [720, 410] on input "Em uma data específica" at bounding box center [712, 403] width 14 height 14
radio input "true"
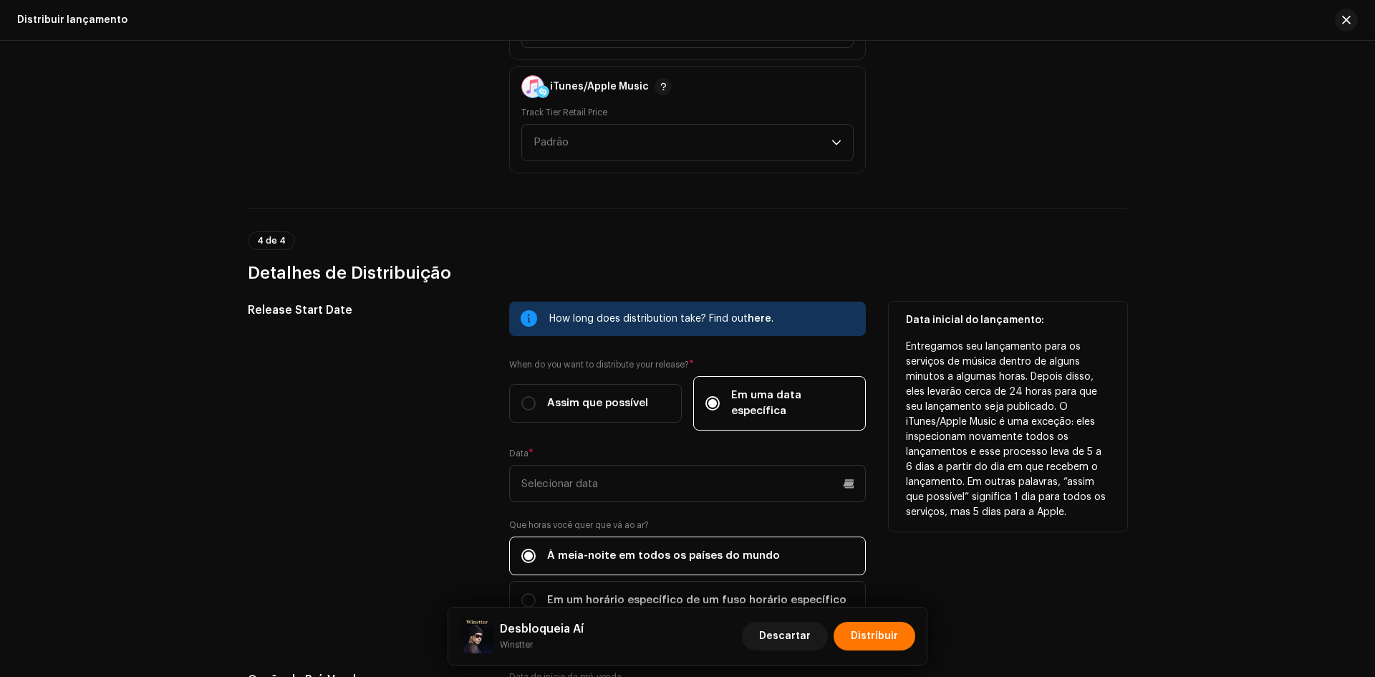
click at [601, 488] on div "How long does distribution take? Find out here . When do you want to distribute…" at bounding box center [687, 468] width 357 height 335
click at [596, 469] on input "text" at bounding box center [687, 483] width 357 height 37
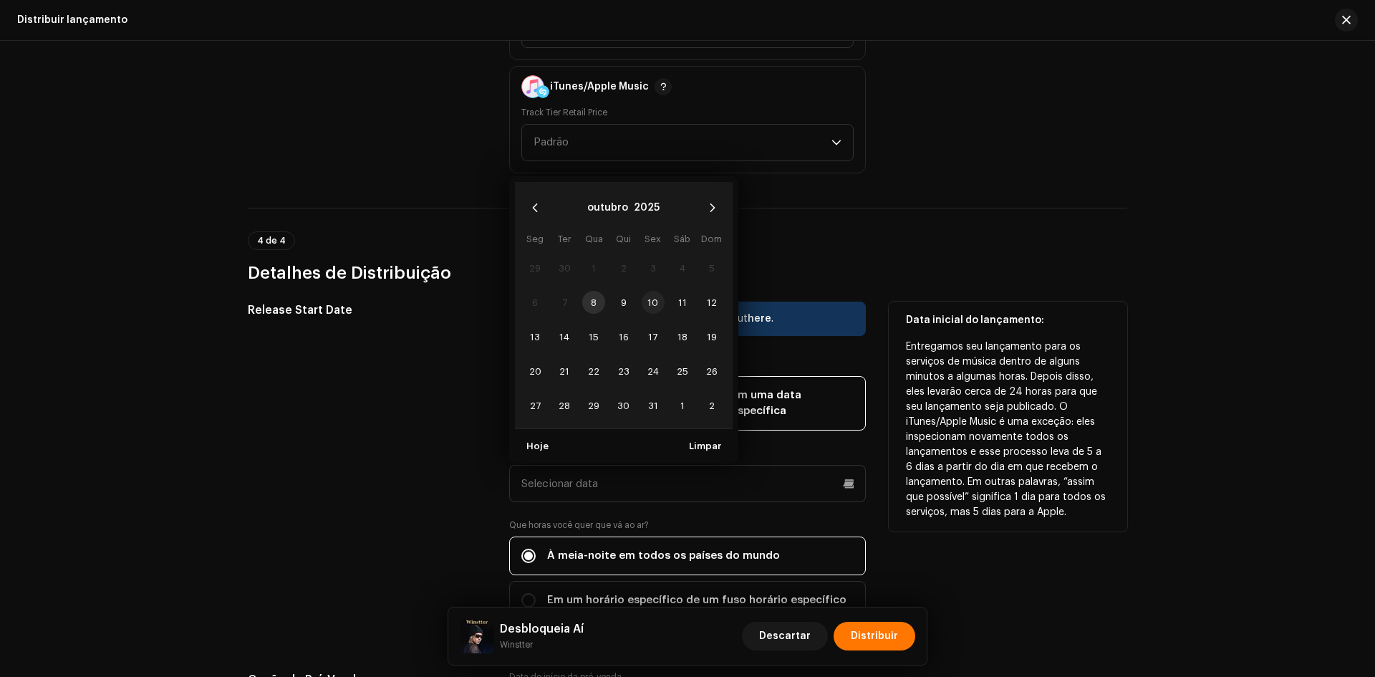
click at [650, 291] on span "10" at bounding box center [653, 302] width 23 height 23
type input "[DATE]"
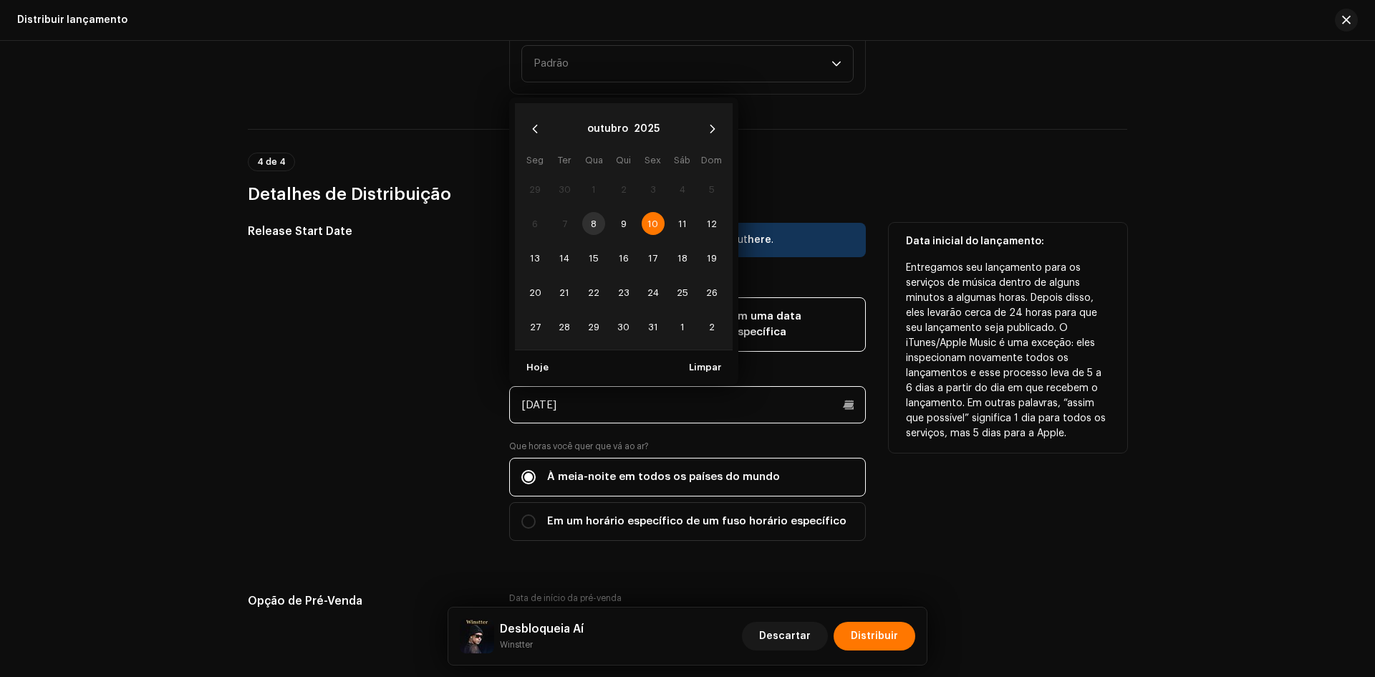
scroll to position [2330, 0]
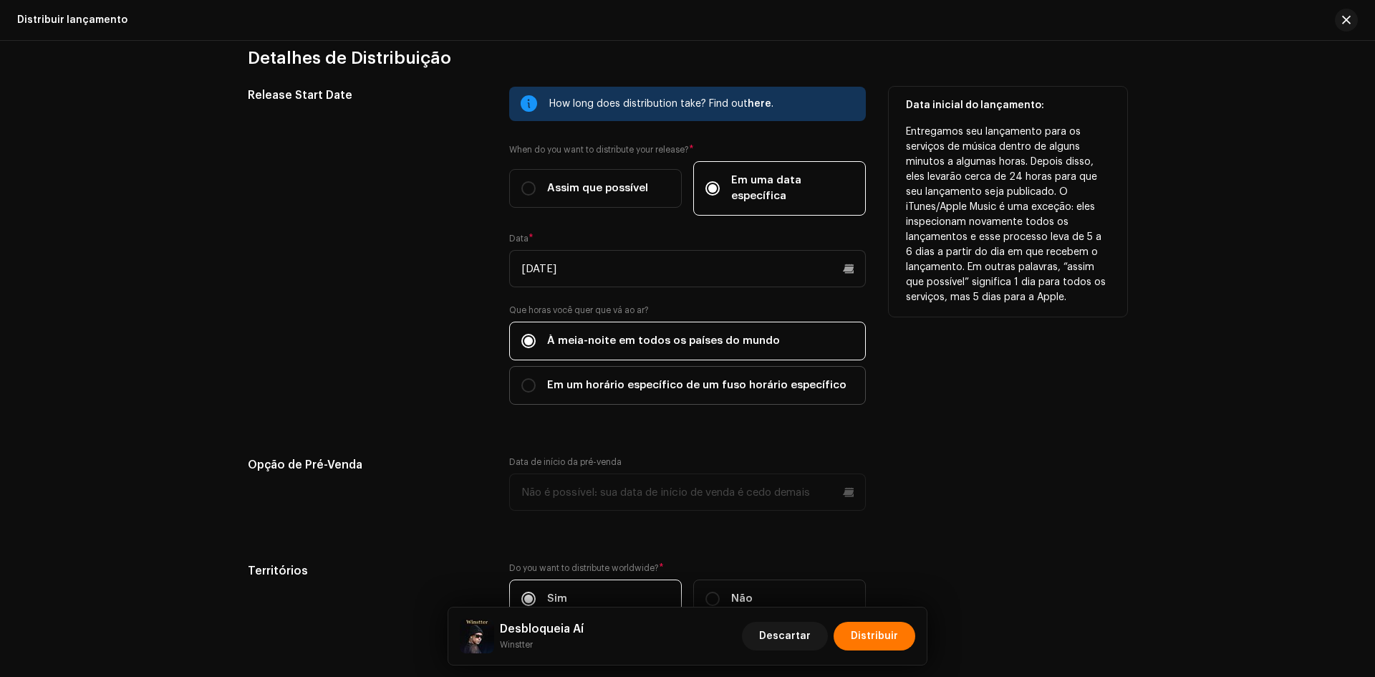
click at [578, 377] on span "Em um horário específico de um fuso horário específico" at bounding box center [696, 385] width 299 height 16
click at [536, 378] on input "Em um horário específico de um fuso horário específico" at bounding box center [528, 385] width 14 height 14
radio input "true"
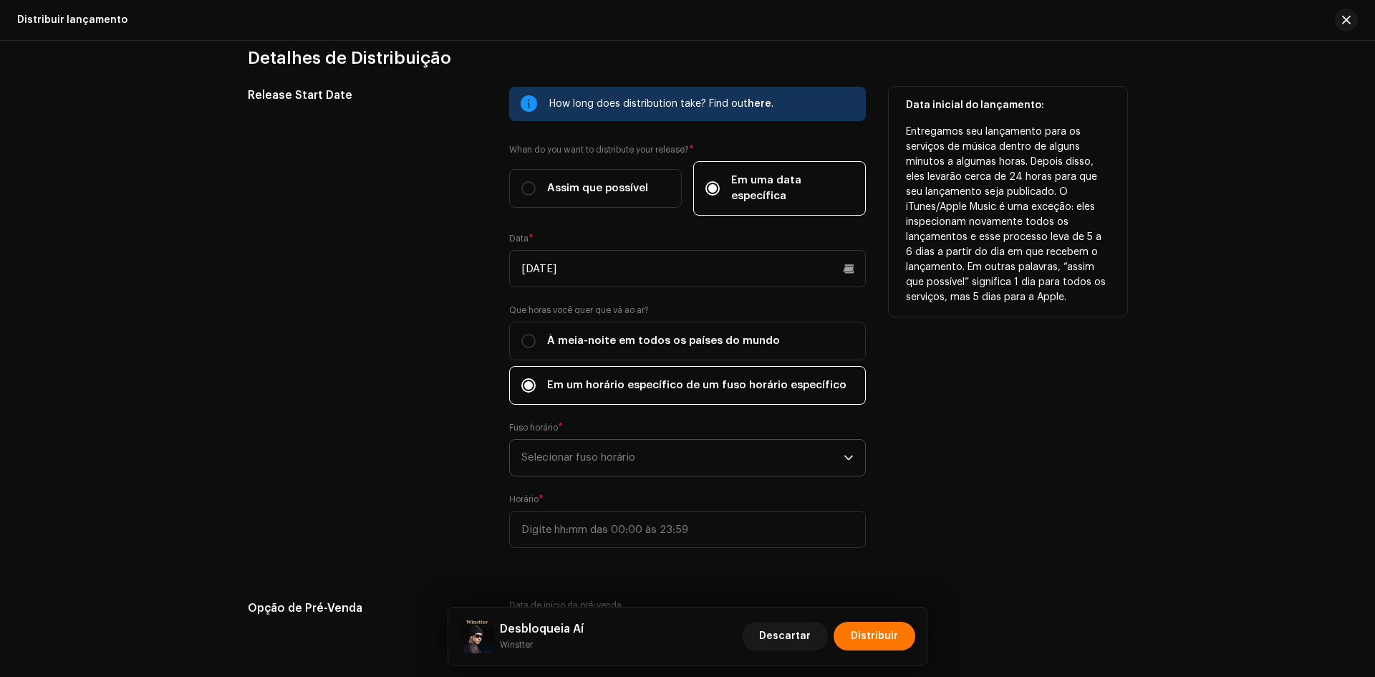
click at [567, 443] on span "Selecionar fuso horário" at bounding box center [682, 458] width 322 height 36
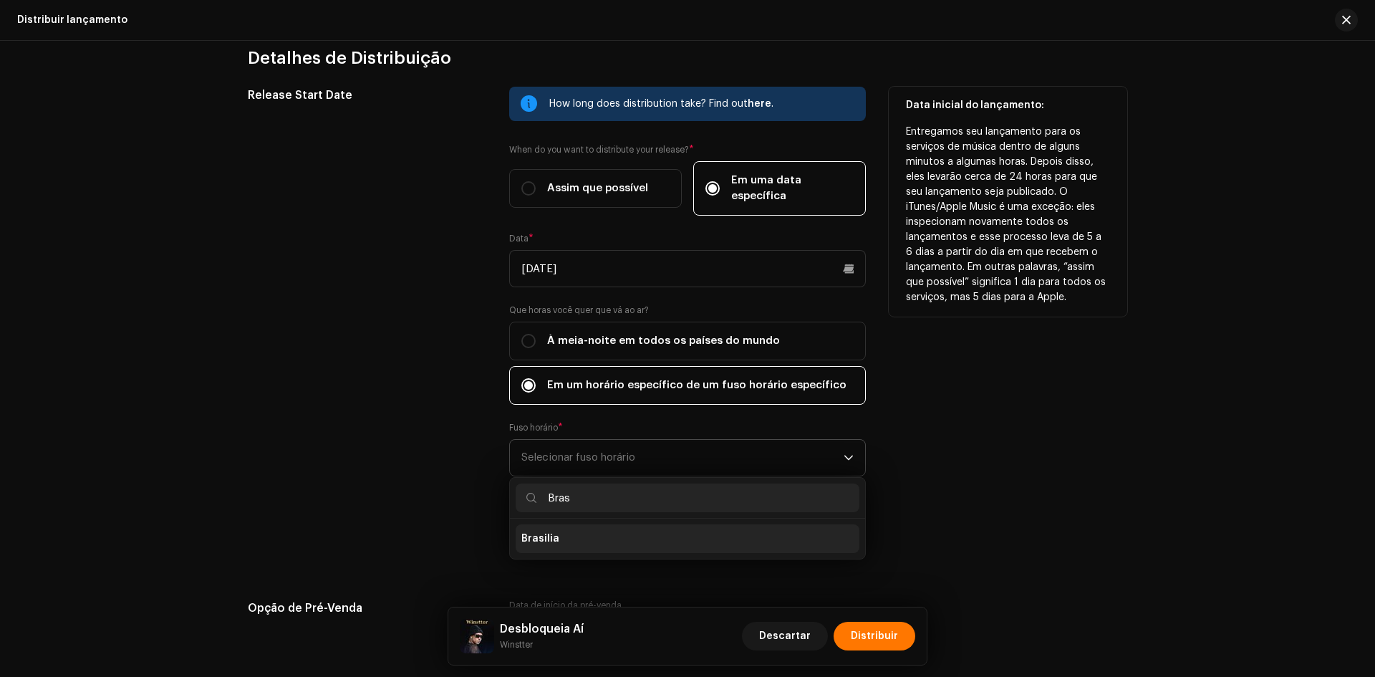
type input "Bras"
click at [553, 531] on span "Brasilia" at bounding box center [540, 538] width 38 height 14
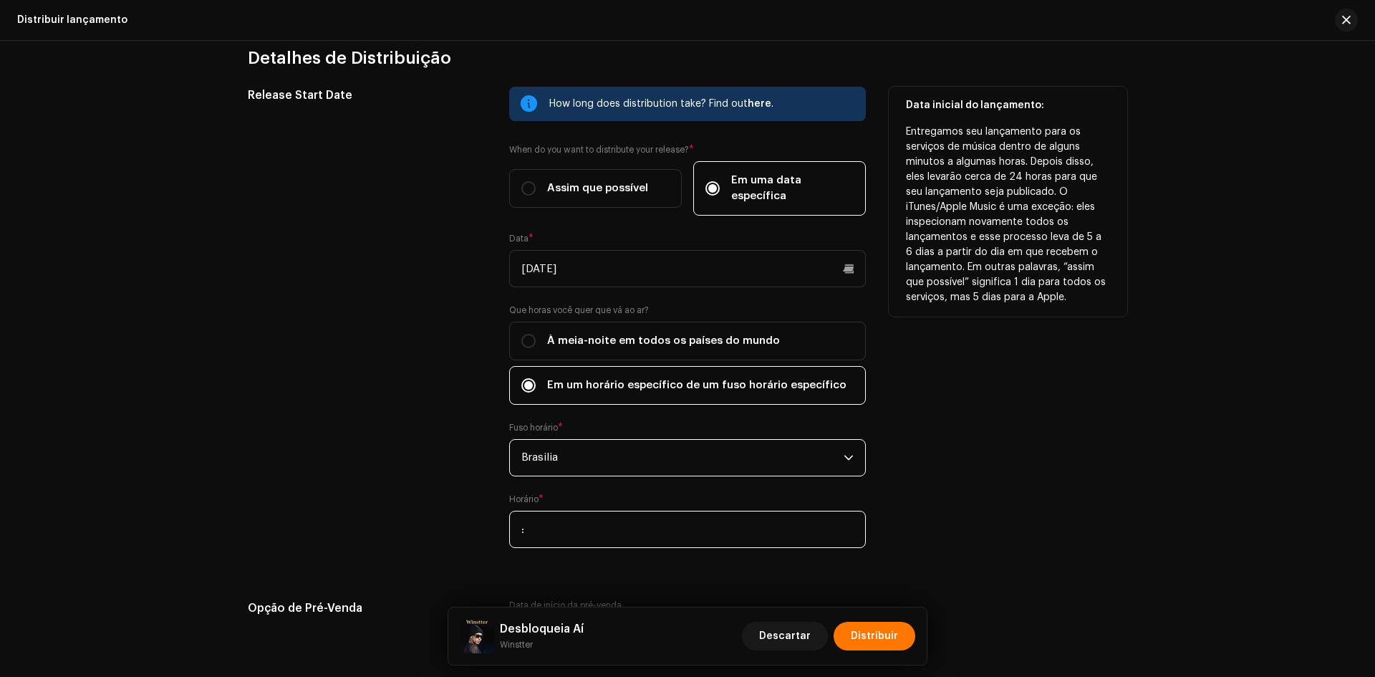
click at [517, 514] on input ":" at bounding box center [687, 529] width 357 height 37
type input "00:00"
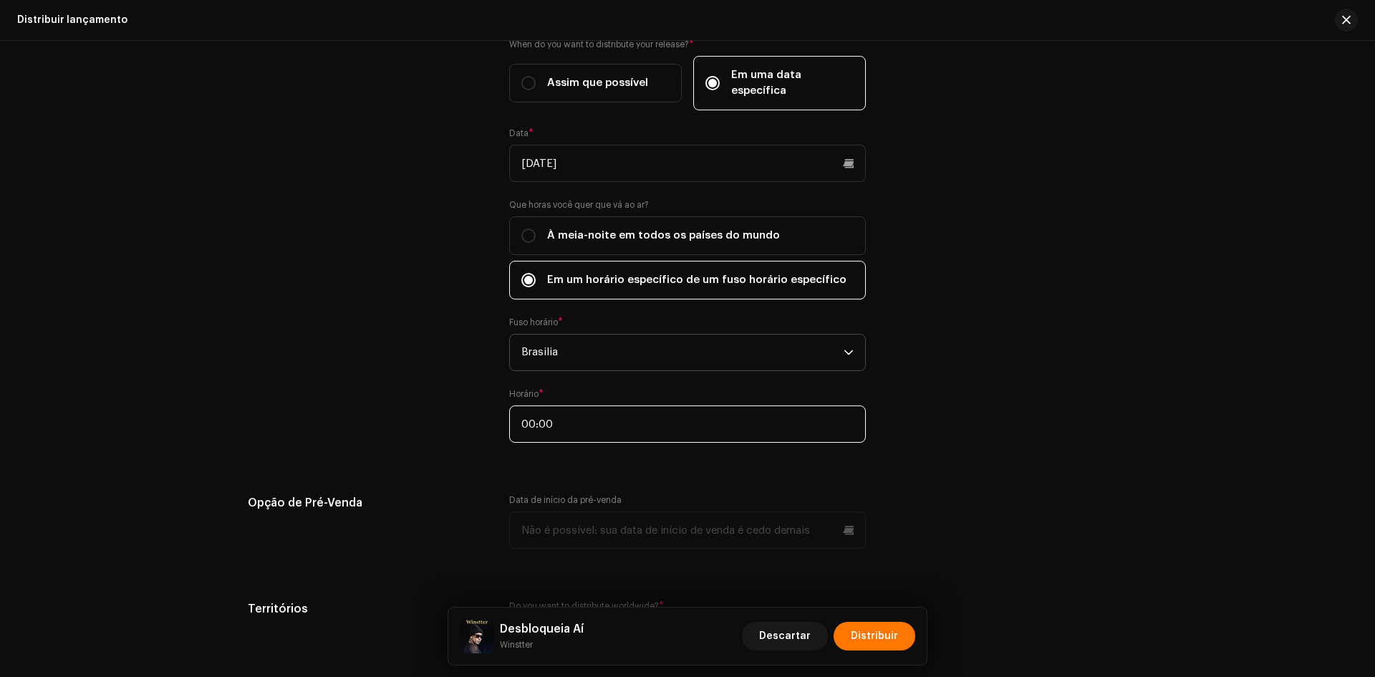
scroll to position [2553, 0]
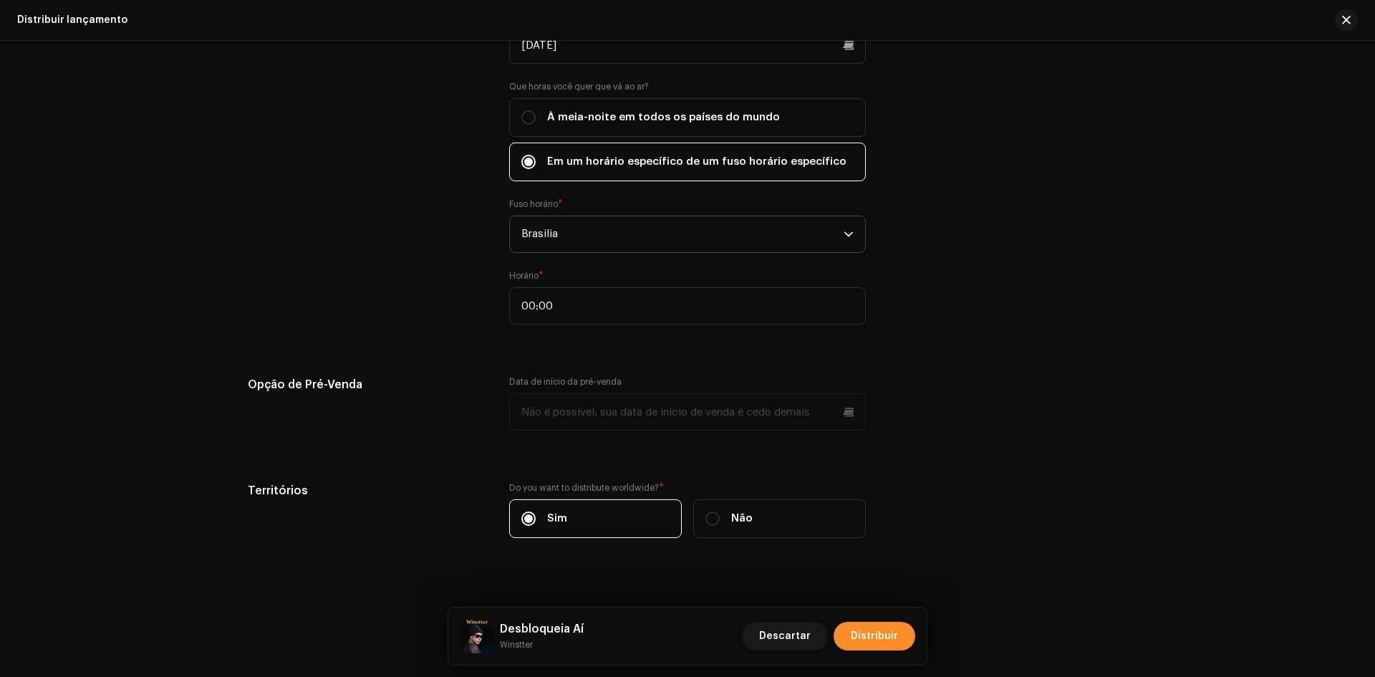
click at [902, 646] on button "Distribuir" at bounding box center [874, 636] width 82 height 29
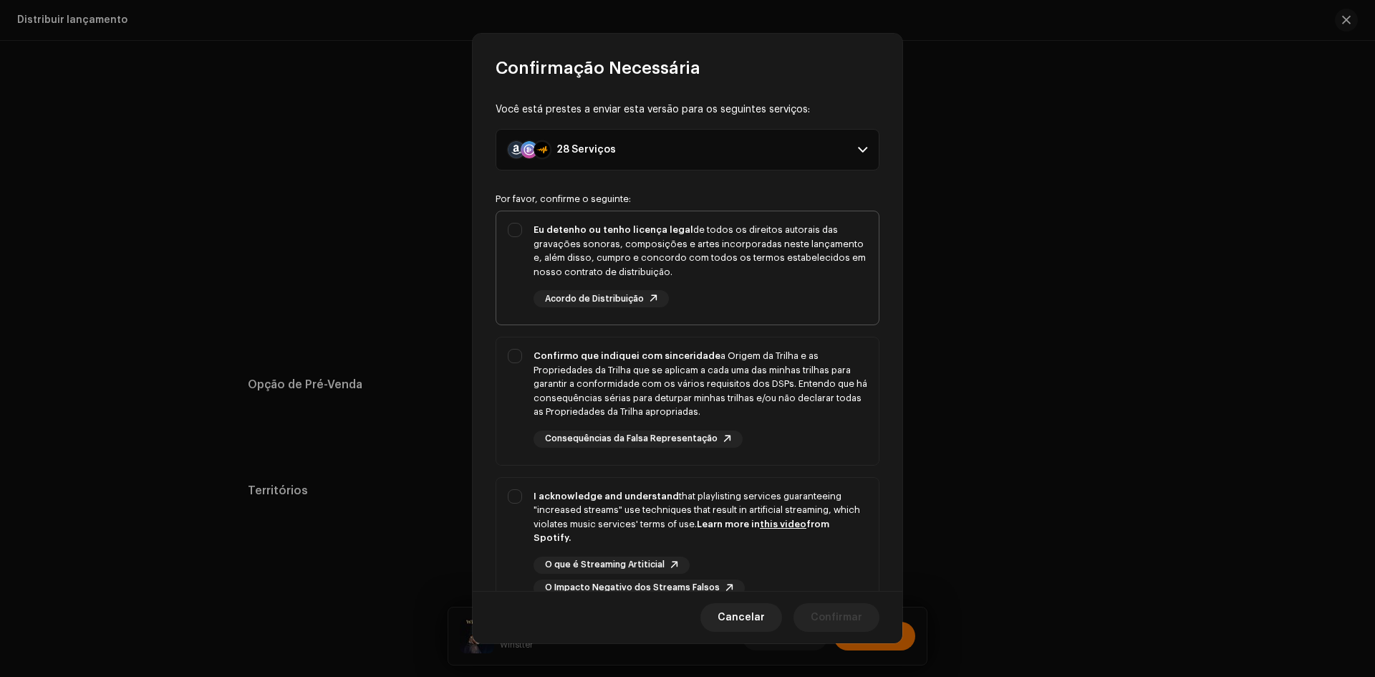
click at [498, 296] on div "Eu detenho ou tenho licença legal de todos os direitos autorais das gravações s…" at bounding box center [687, 264] width 382 height 107
checkbox input "true"
click at [507, 397] on div "Confirmo que indiquei com sinceridade a Origem da Trilha e as Propriedades da T…" at bounding box center [687, 398] width 382 height 122
checkbox input "true"
click at [516, 521] on div "I acknowledge and understand that playlisting services guaranteeing "increased …" at bounding box center [687, 543] width 382 height 130
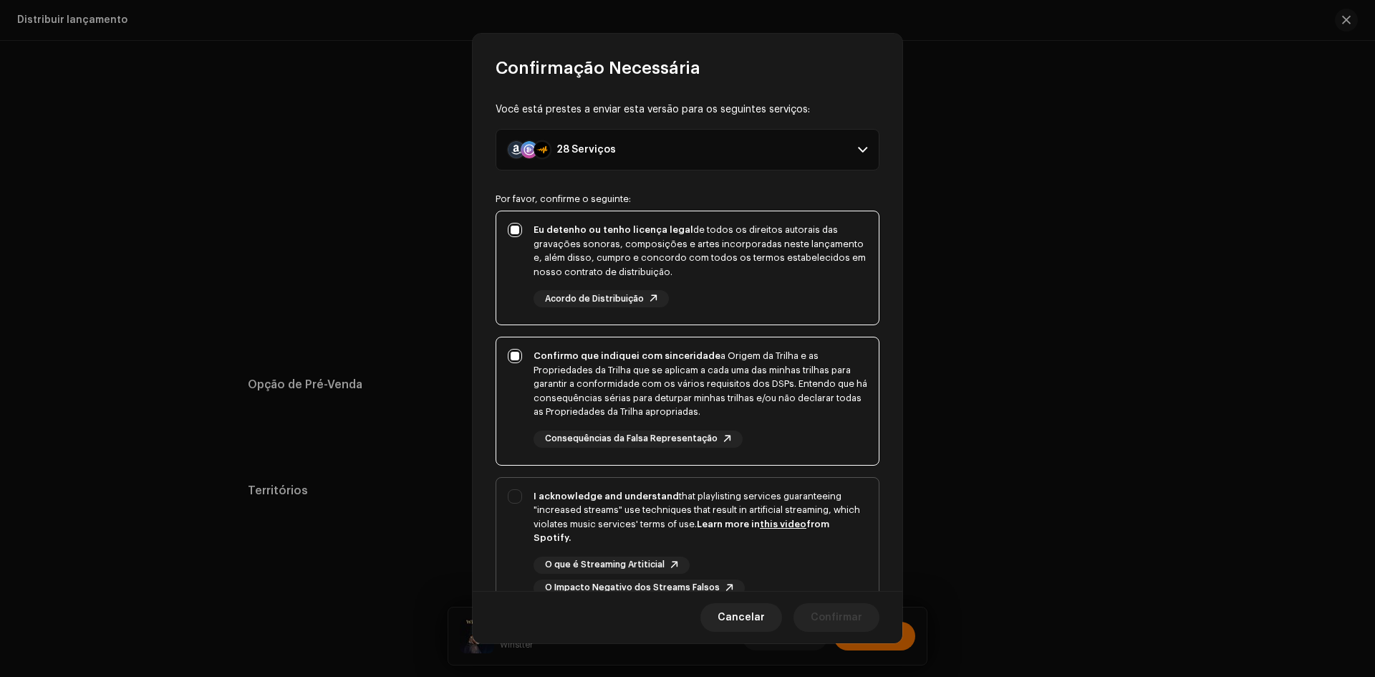
checkbox input "true"
click at [810, 609] on button "Confirmar" at bounding box center [836, 617] width 86 height 29
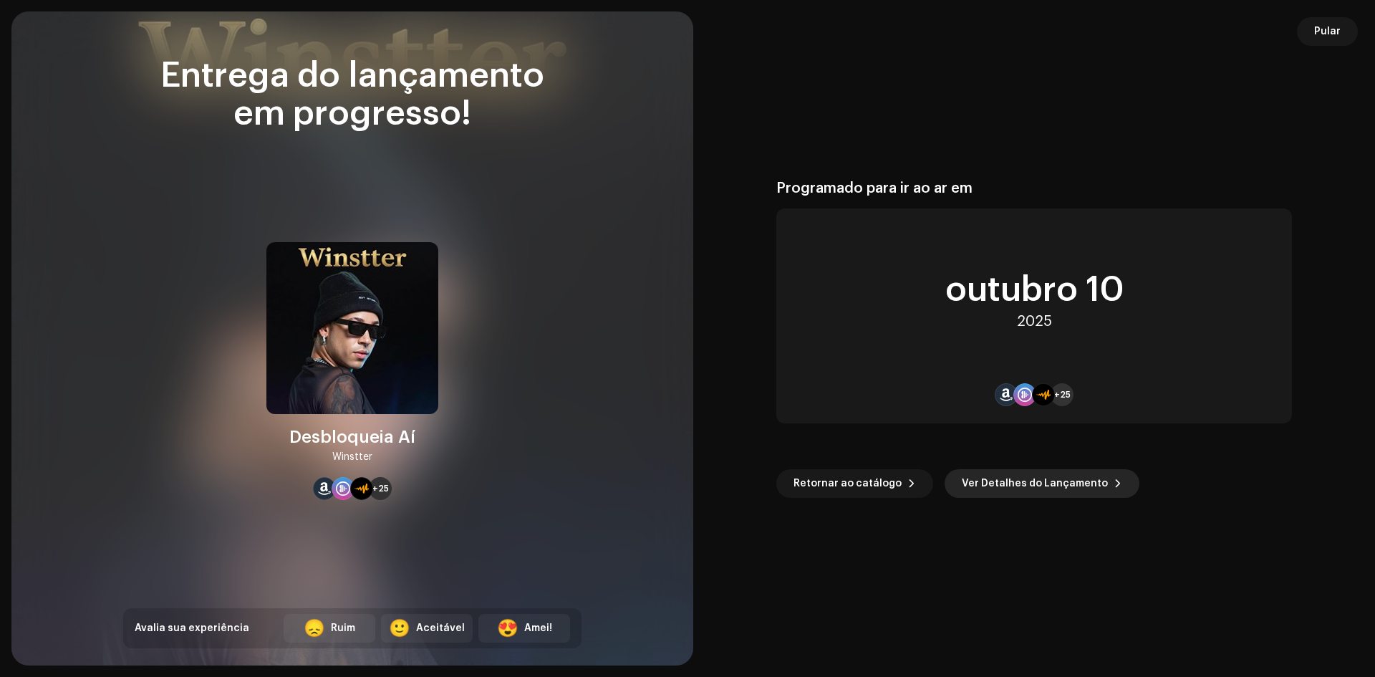
click at [1040, 488] on span "Ver Detalhes do Lançamento" at bounding box center [1035, 483] width 146 height 29
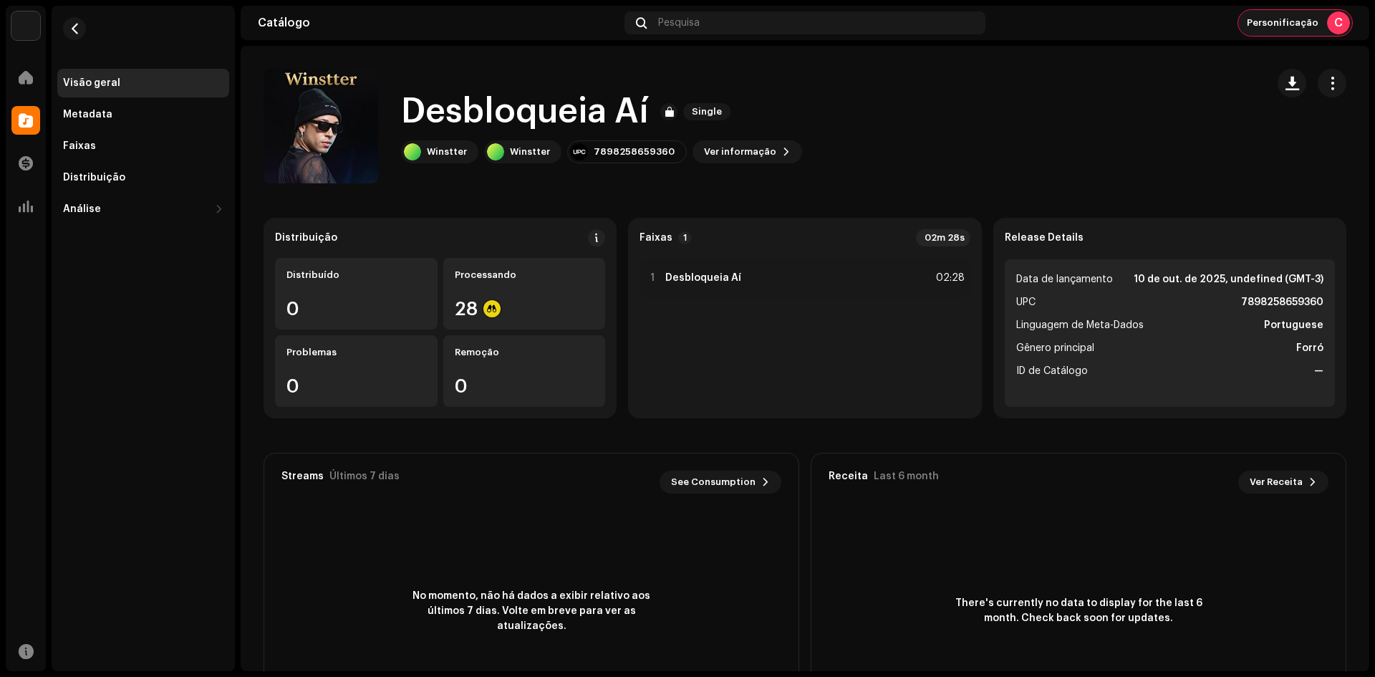
click at [1310, 19] on span "Personificação" at bounding box center [1283, 22] width 72 height 11
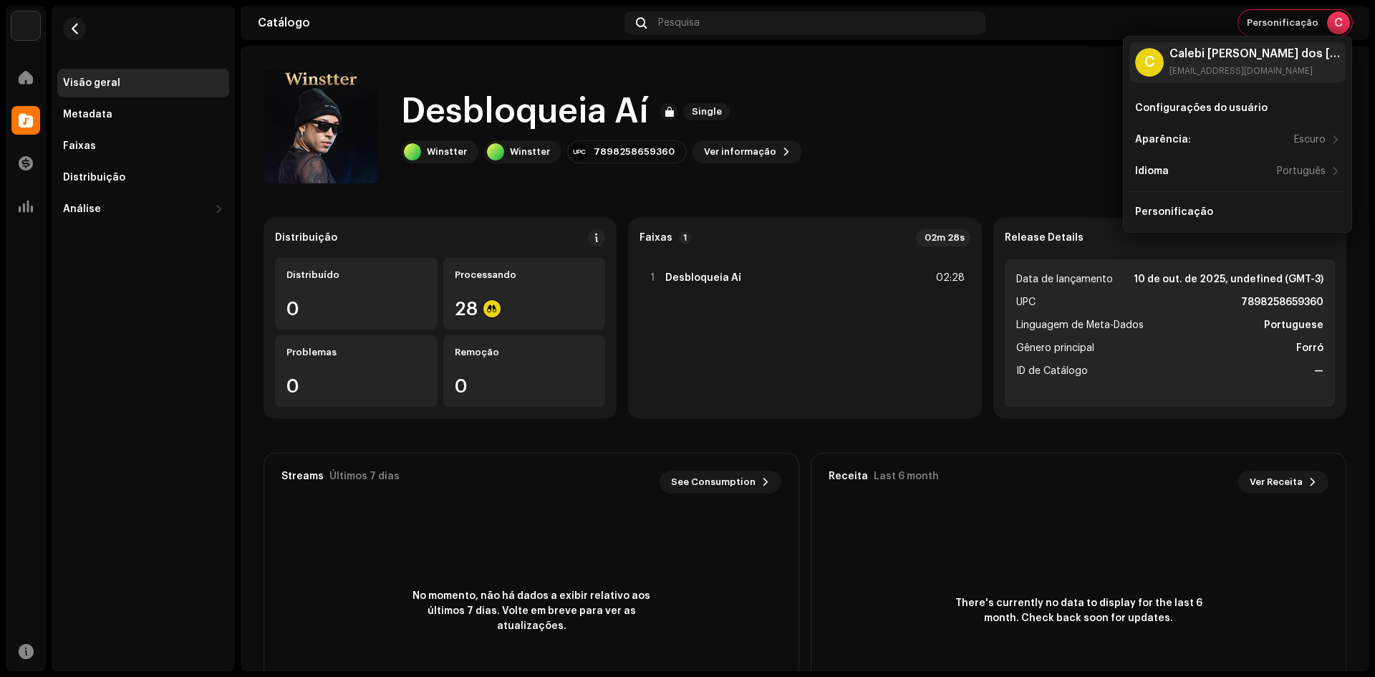
click at [1217, 193] on div "Configurações do usuário Aparência: Escuro Idioma Português Personificação" at bounding box center [1237, 160] width 216 height 132
click at [1208, 210] on div "Personificação" at bounding box center [1237, 211] width 205 height 11
